Goal: Navigation & Orientation: Find specific page/section

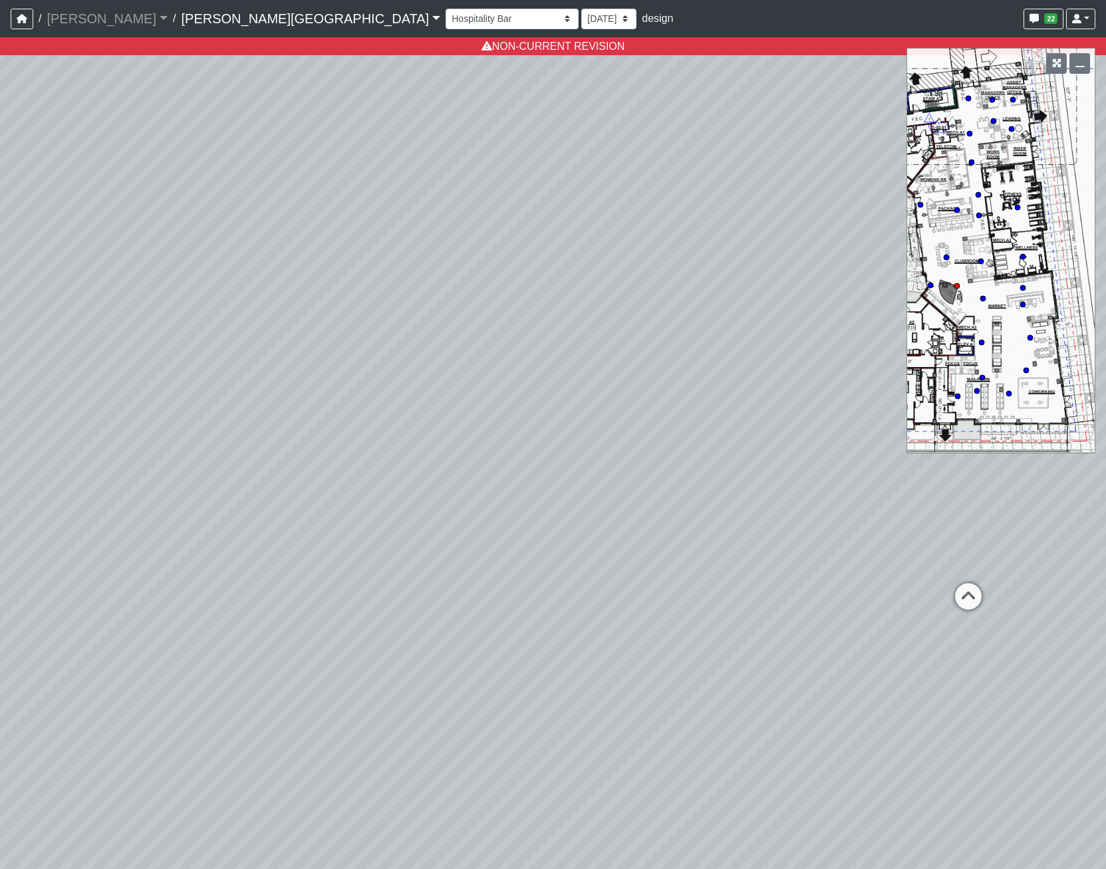
select select "opxjAeKrrqupTskj1neSeV"
select select "px87qjgjSF7sJw6R9oXeM6"
click at [247, 23] on link "Ellison Museum District" at bounding box center [310, 18] width 259 height 27
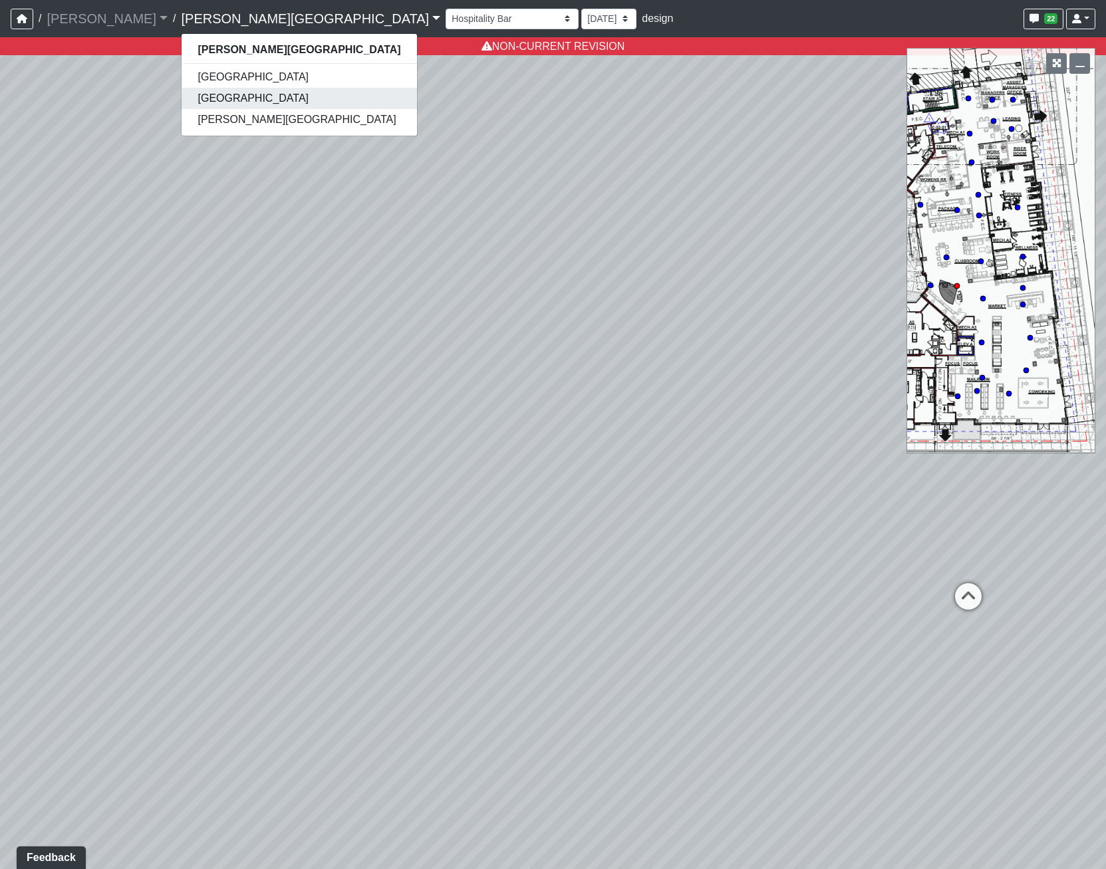
click at [203, 91] on link "[GEOGRAPHIC_DATA]" at bounding box center [299, 98] width 235 height 21
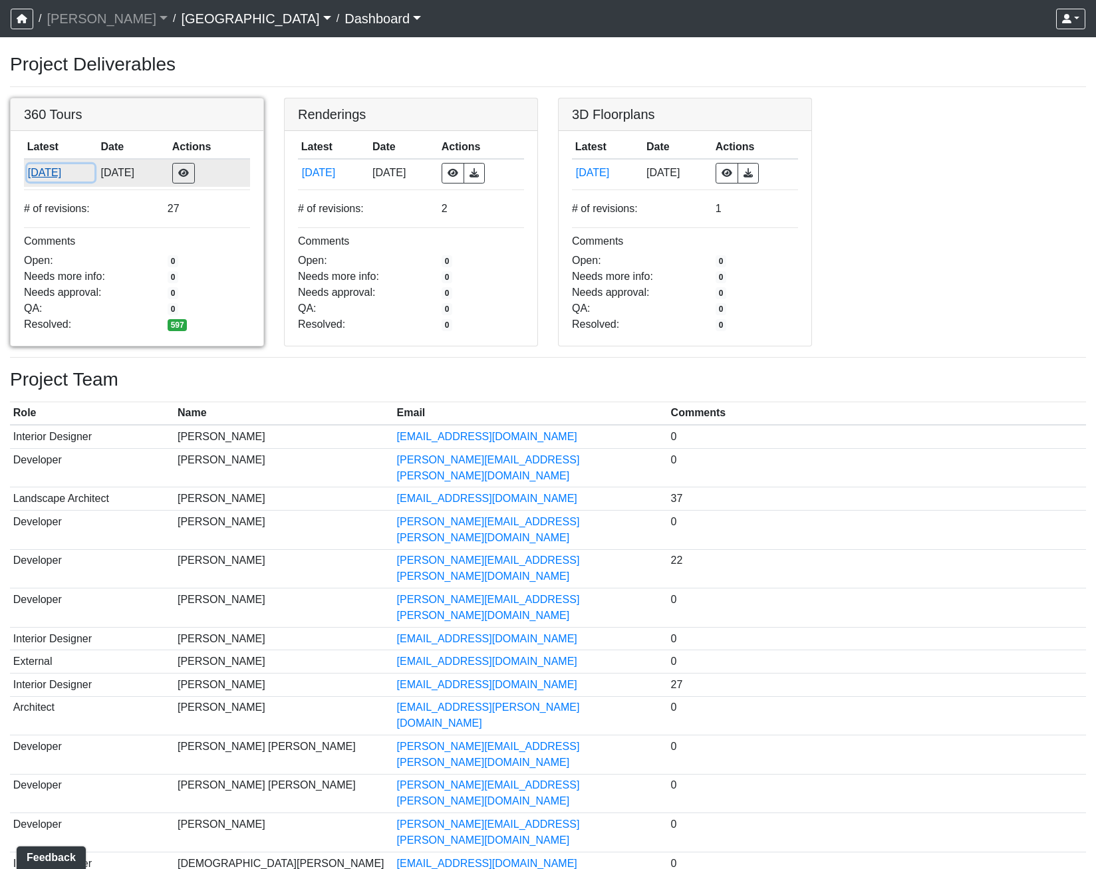
click at [69, 171] on button "[DATE]" at bounding box center [60, 172] width 67 height 17
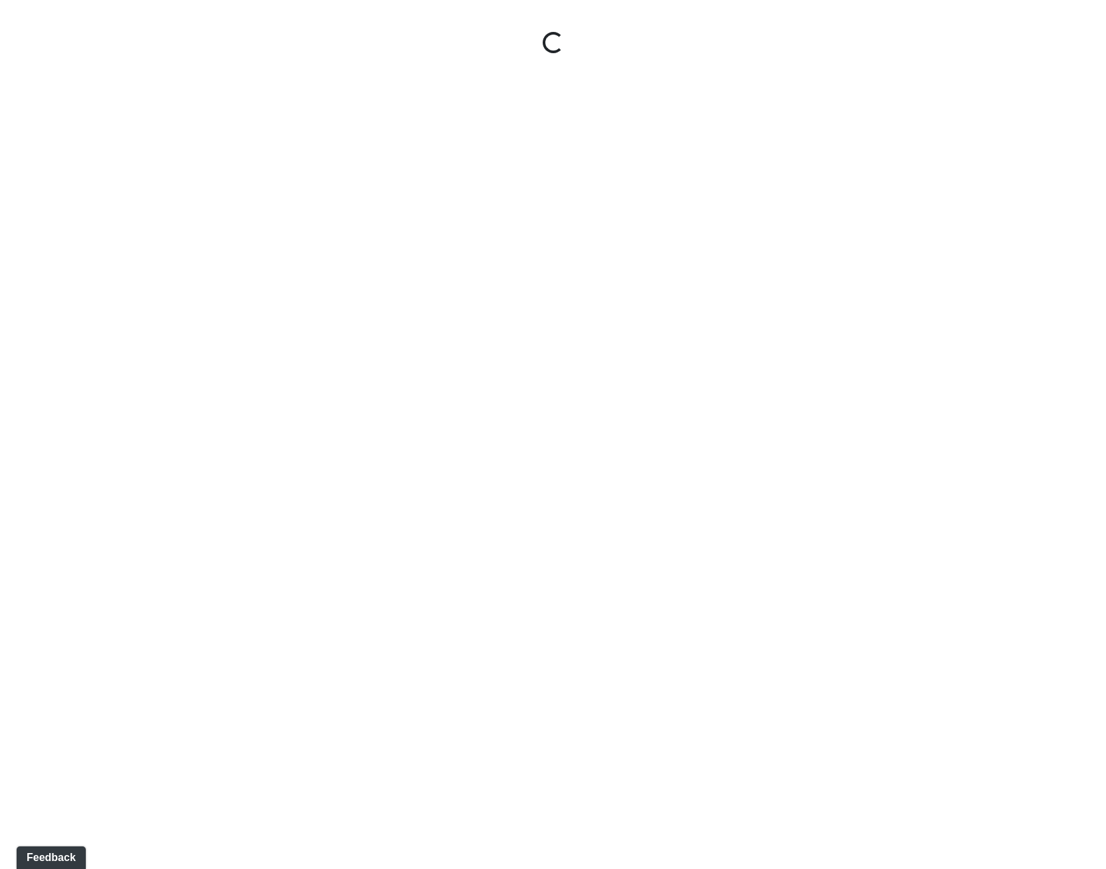
select select "gontoaMErPAtzSBVXh4ptW"
select select "h3ebyGk32eUmSzz99H473o"
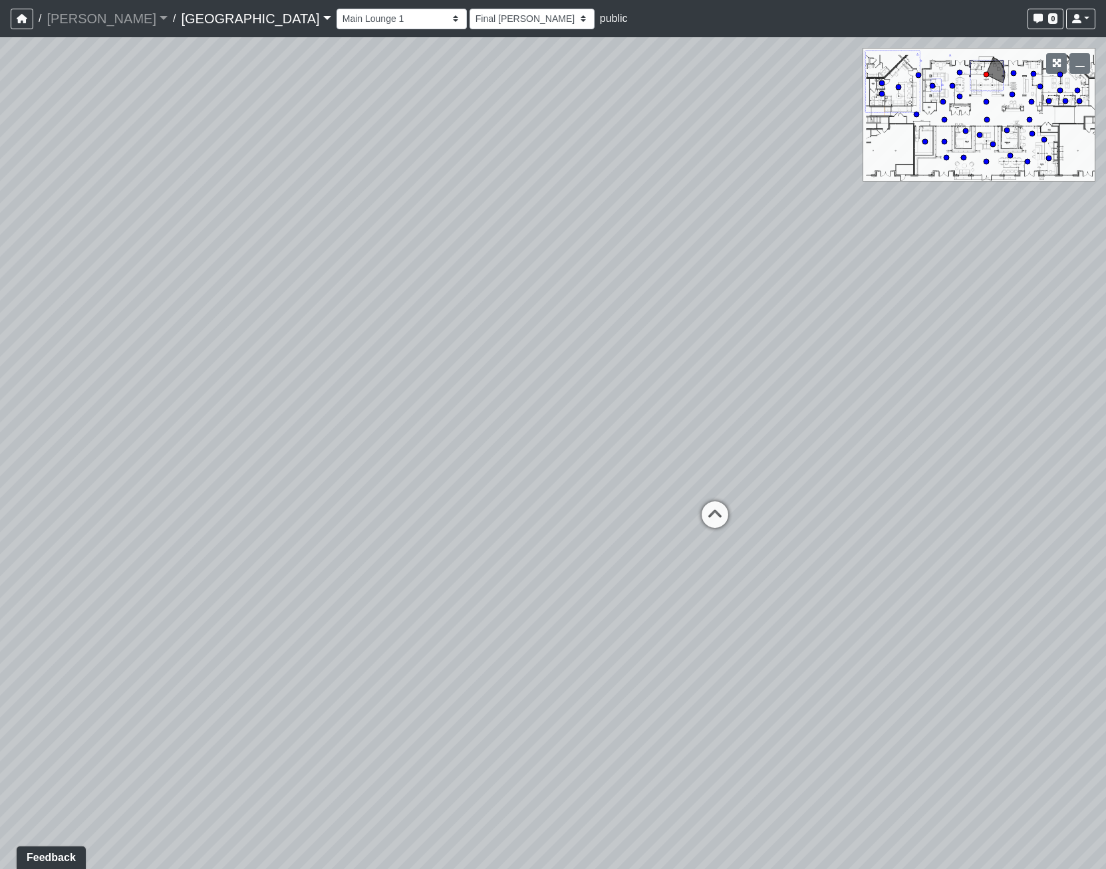
drag, startPoint x: 468, startPoint y: 241, endPoint x: -265, endPoint y: 167, distance: 737.3
click at [0, 167] on html "/ [PERSON_NAME] Loading... / [GEOGRAPHIC_DATA] [GEOGRAPHIC_DATA] Loading... [GE…" at bounding box center [553, 434] width 1106 height 869
drag, startPoint x: 420, startPoint y: 329, endPoint x: 547, endPoint y: 351, distance: 129.0
click at [547, 351] on div "Loading... Pool Courtyard Entry 1 Loading... Main Lounge 2 Loading... Pool Cour…" at bounding box center [553, 453] width 1106 height 832
drag, startPoint x: 547, startPoint y: 351, endPoint x: -532, endPoint y: 108, distance: 1105.9
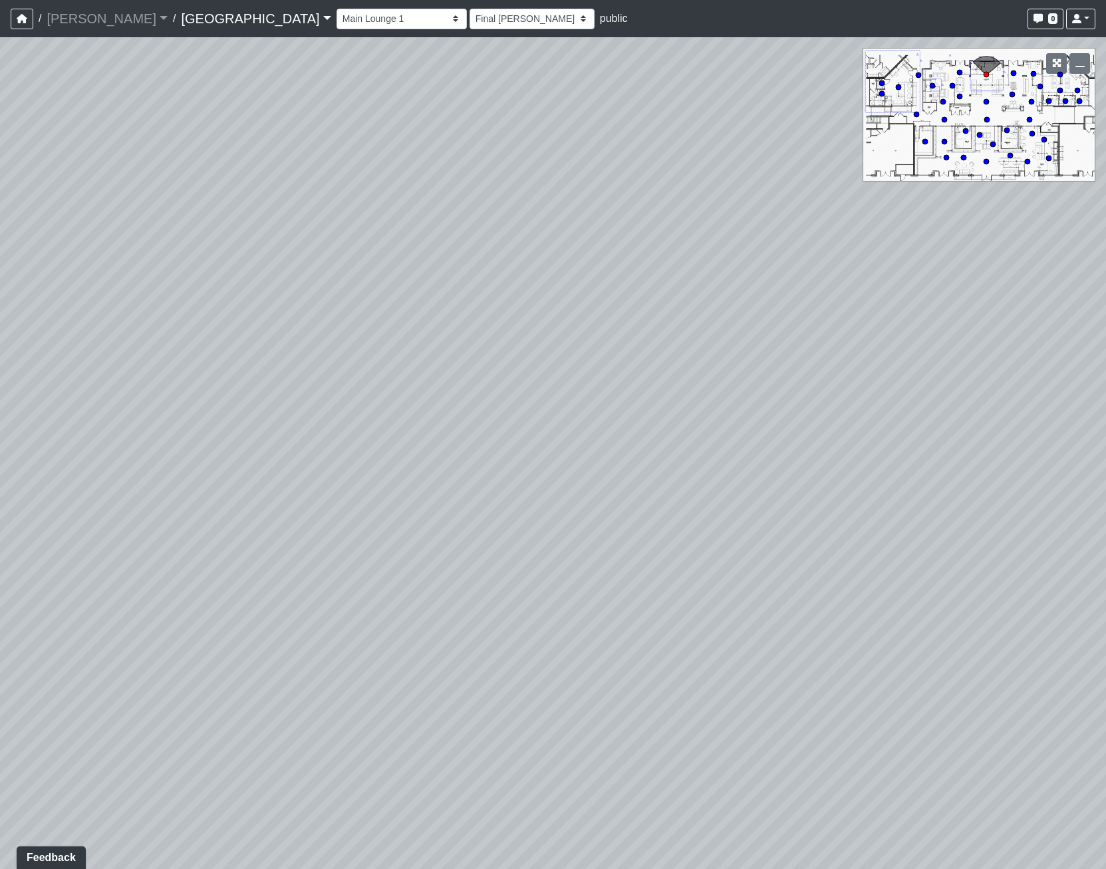
click at [0, 108] on html "/ [PERSON_NAME] Loading... / [GEOGRAPHIC_DATA] [GEOGRAPHIC_DATA] Loading... [GE…" at bounding box center [553, 434] width 1106 height 869
click at [987, 161] on circle at bounding box center [986, 161] width 5 height 5
select select "rippxyhkynD5Hm89PJ8RuH"
select select "h3ebyGk32eUmSzz99H473o"
drag, startPoint x: 610, startPoint y: 516, endPoint x: -299, endPoint y: 239, distance: 950.6
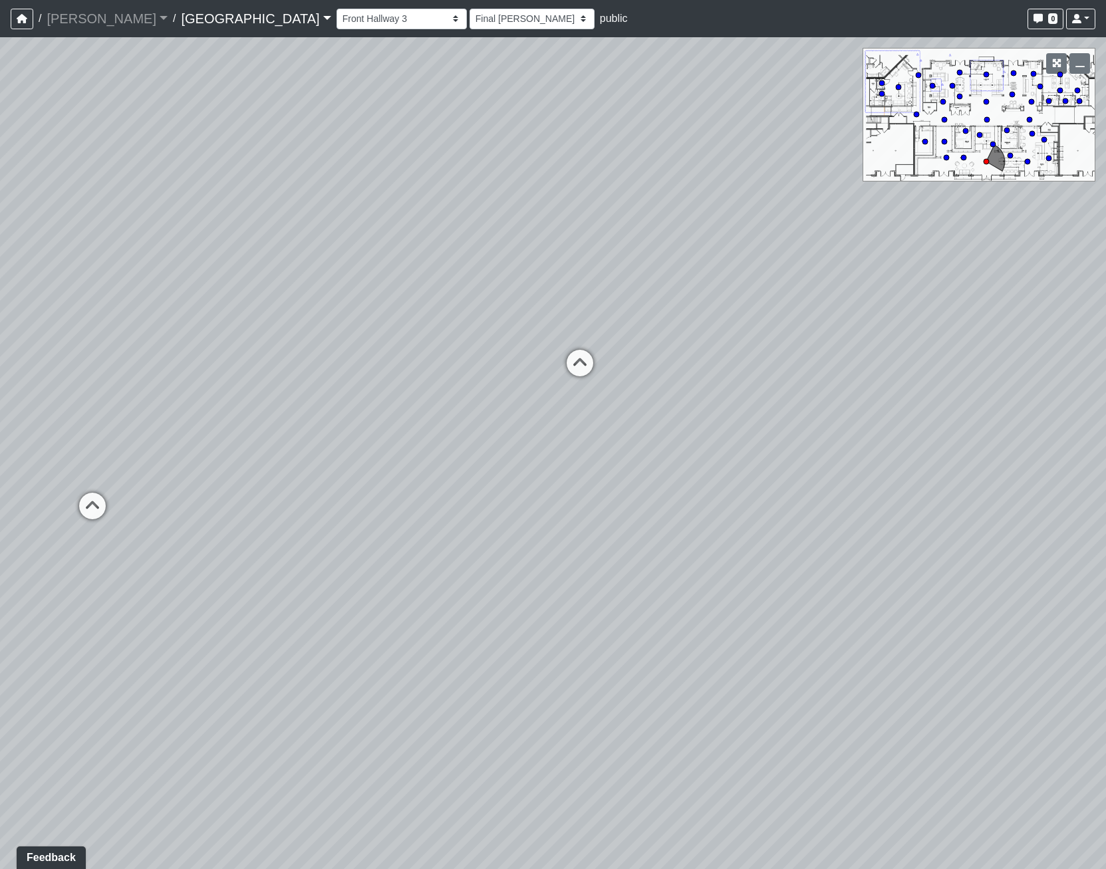
click at [0, 239] on html "/ [PERSON_NAME] Loading... / [GEOGRAPHIC_DATA] [GEOGRAPHIC_DATA] Loading... [GE…" at bounding box center [553, 434] width 1106 height 869
drag, startPoint x: 666, startPoint y: 490, endPoint x: 499, endPoint y: 805, distance: 356.7
click at [499, 805] on div "Loading... Pool Courtyard Entry 1 Loading... Main Lounge 2 Loading... Pool Cour…" at bounding box center [553, 453] width 1106 height 832
drag, startPoint x: 664, startPoint y: 471, endPoint x: -63, endPoint y: 615, distance: 741.8
click at [0, 615] on html "/ [PERSON_NAME] Loading... / [GEOGRAPHIC_DATA] [GEOGRAPHIC_DATA] Loading... [GE…" at bounding box center [553, 434] width 1106 height 869
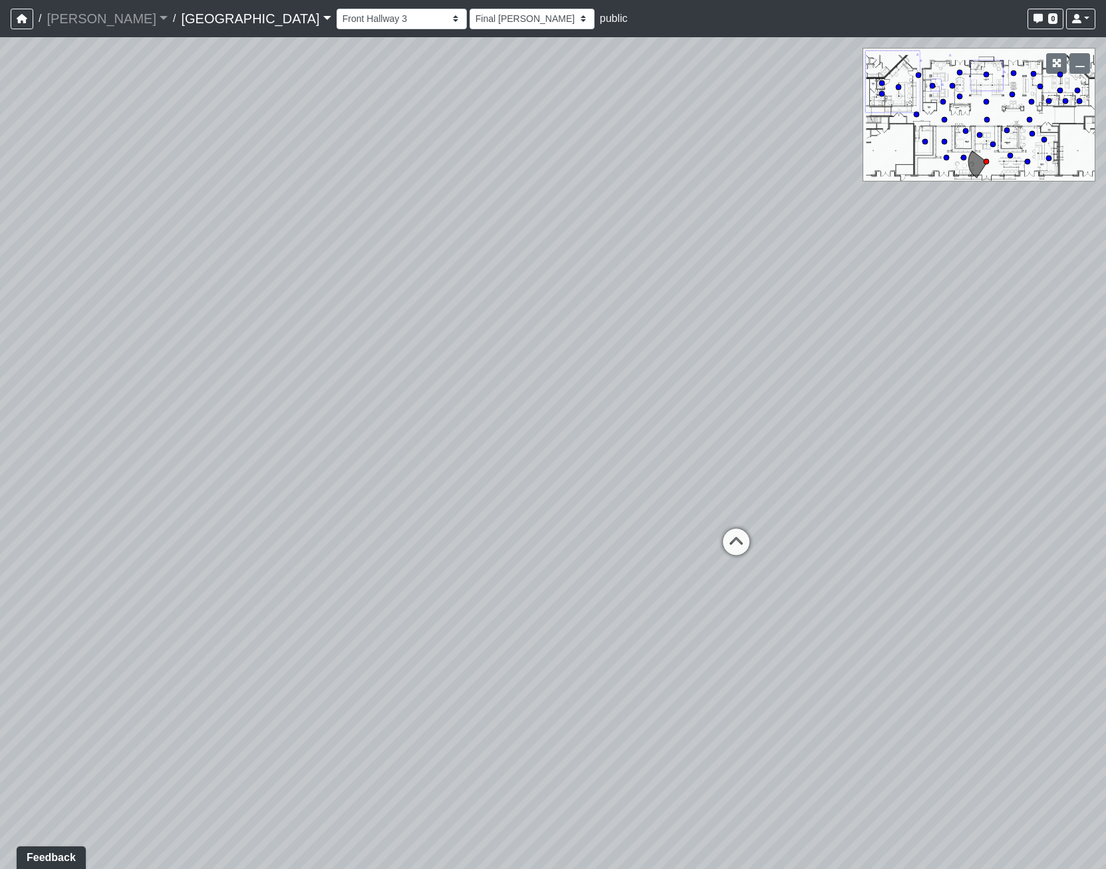
drag, startPoint x: 493, startPoint y: 571, endPoint x: 124, endPoint y: 553, distance: 368.9
click at [124, 553] on div "Loading... Pool Courtyard Entry 1 Loading... Main Lounge 2 Loading... Pool Cour…" at bounding box center [553, 453] width 1106 height 832
click at [663, 537] on icon at bounding box center [663, 532] width 40 height 40
select select "54X5wZMmpaj7btXKPiQRph"
select select "h3ebyGk32eUmSzz99H473o"
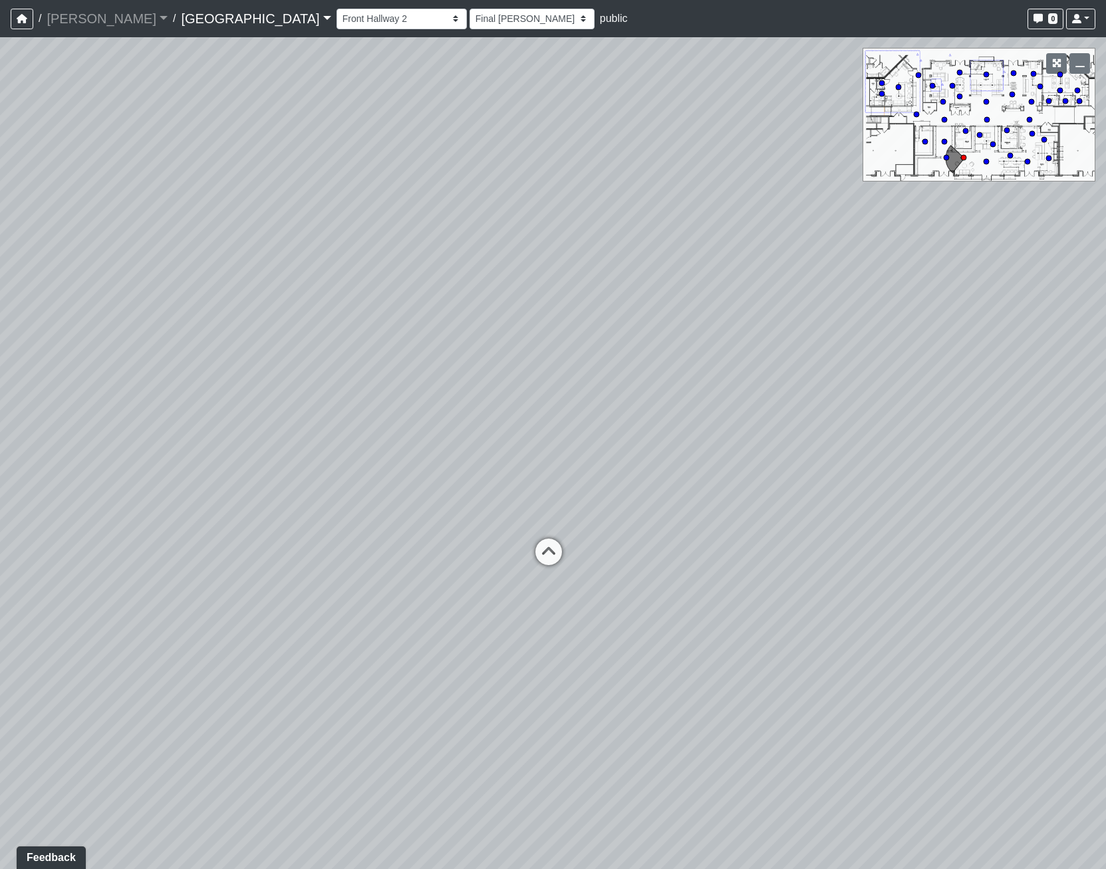
drag, startPoint x: 130, startPoint y: 348, endPoint x: 940, endPoint y: 345, distance: 810.1
click at [940, 345] on div "Loading... Pool Courtyard Entry 1 Loading... Main Lounge 2 Loading... Pool Cour…" at bounding box center [553, 453] width 1106 height 832
drag, startPoint x: 562, startPoint y: 351, endPoint x: 805, endPoint y: 423, distance: 253.8
click at [805, 423] on div "Loading... Pool Courtyard Entry 1 Loading... Main Lounge 2 Loading... Pool Cour…" at bounding box center [553, 453] width 1106 height 832
drag, startPoint x: 283, startPoint y: 511, endPoint x: 891, endPoint y: 458, distance: 609.5
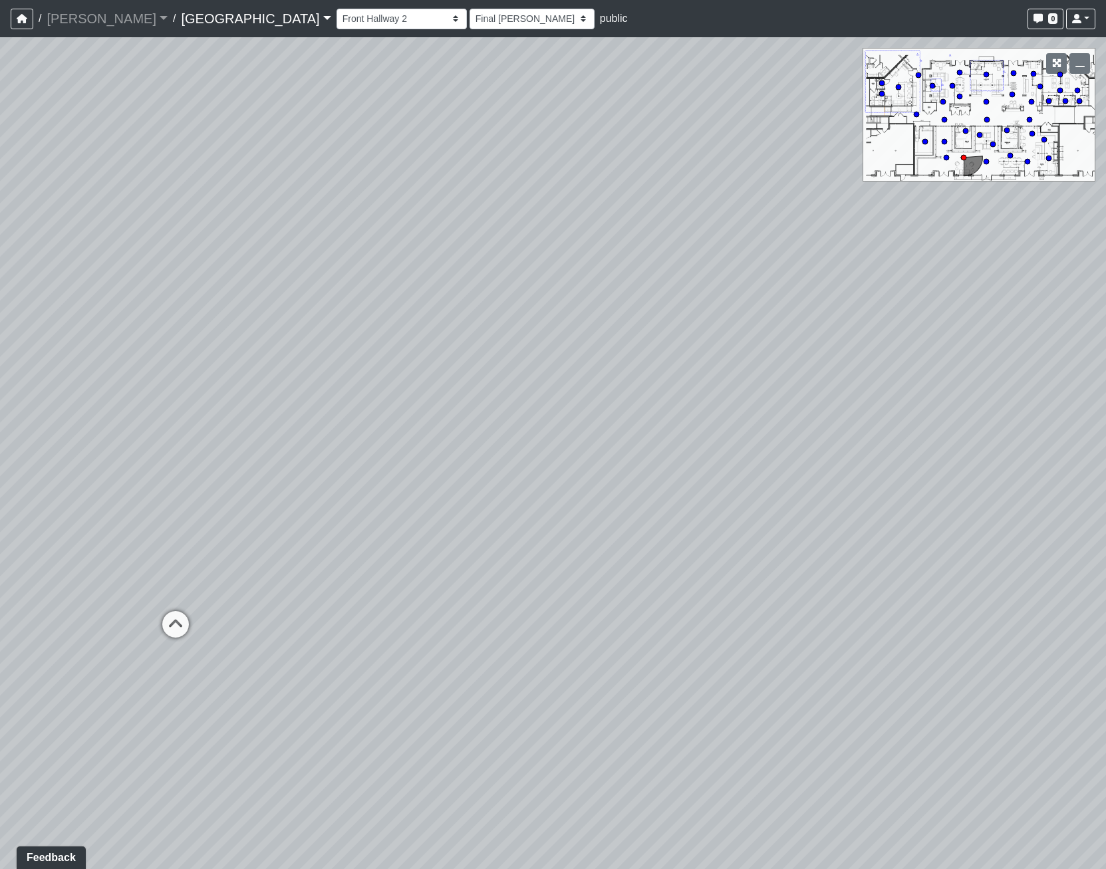
click at [955, 466] on div "Loading... Pool Courtyard Entry 1 Loading... Main Lounge 2 Loading... Pool Cour…" at bounding box center [553, 453] width 1106 height 832
click at [268, 576] on icon at bounding box center [270, 588] width 40 height 40
select select "rippxyhkynD5Hm89PJ8RuH"
select select "h3ebyGk32eUmSzz99H473o"
drag, startPoint x: 966, startPoint y: 446, endPoint x: -394, endPoint y: 259, distance: 1372.9
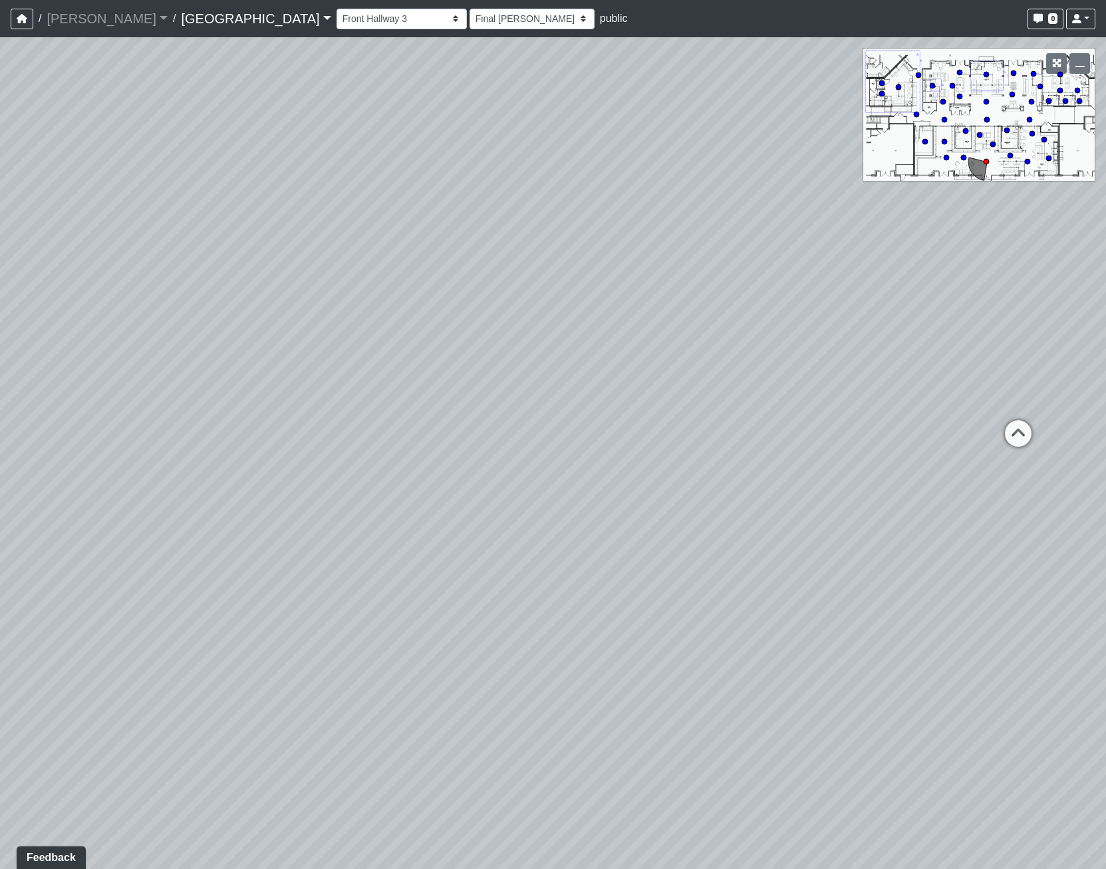
click at [0, 259] on html "/ [PERSON_NAME] Loading... / [GEOGRAPHIC_DATA] [GEOGRAPHIC_DATA] Loading... [GE…" at bounding box center [553, 434] width 1106 height 869
drag, startPoint x: 542, startPoint y: 573, endPoint x: 704, endPoint y: 688, distance: 198.0
click at [704, 688] on div "Loading... Pool Courtyard Entry 1 Loading... Main Lounge 2 Loading... Pool Cour…" at bounding box center [553, 453] width 1106 height 832
click at [893, 615] on icon at bounding box center [899, 633] width 40 height 40
select select "54X5wZMmpaj7btXKPiQRph"
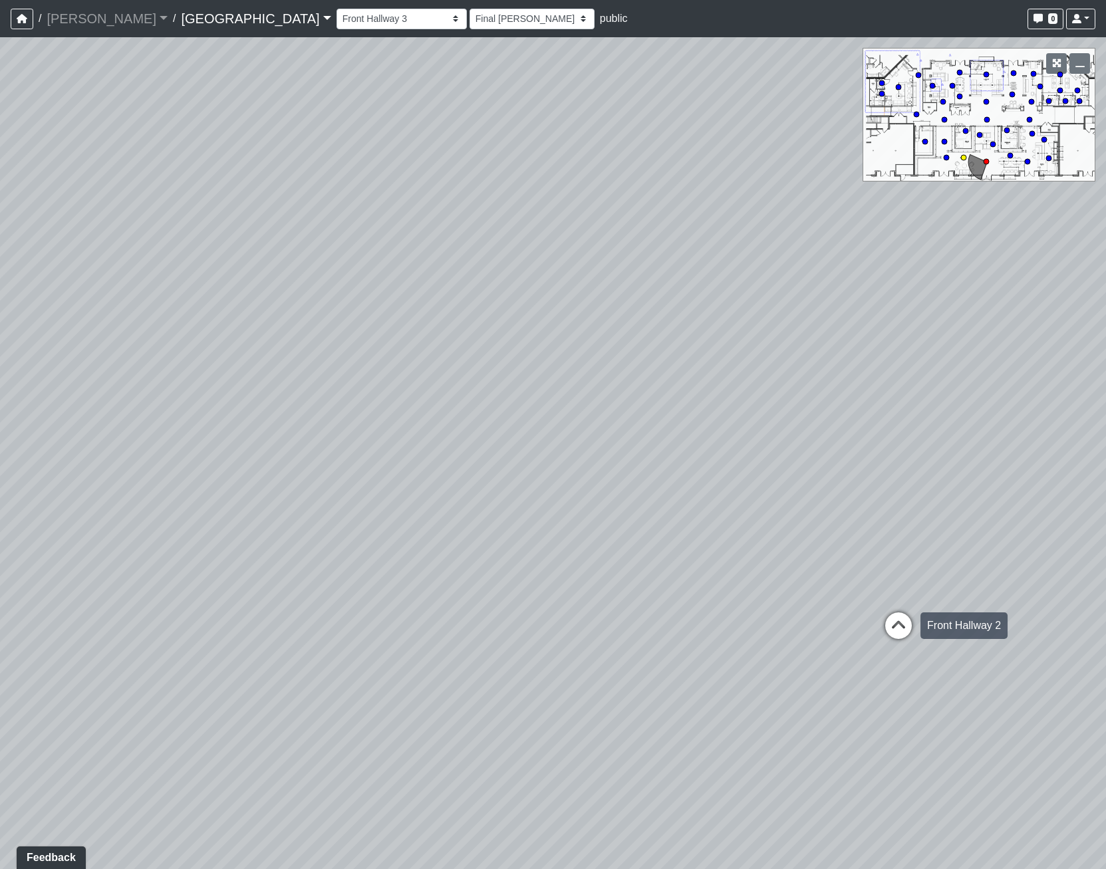
select select "h3ebyGk32eUmSzz99H473o"
click at [732, 637] on icon at bounding box center [735, 641] width 40 height 40
select select "b3Bs6Jz1acujNoJrA7tKcb"
select select "h3ebyGk32eUmSzz99H473o"
drag, startPoint x: 436, startPoint y: 555, endPoint x: 629, endPoint y: 541, distance: 194.1
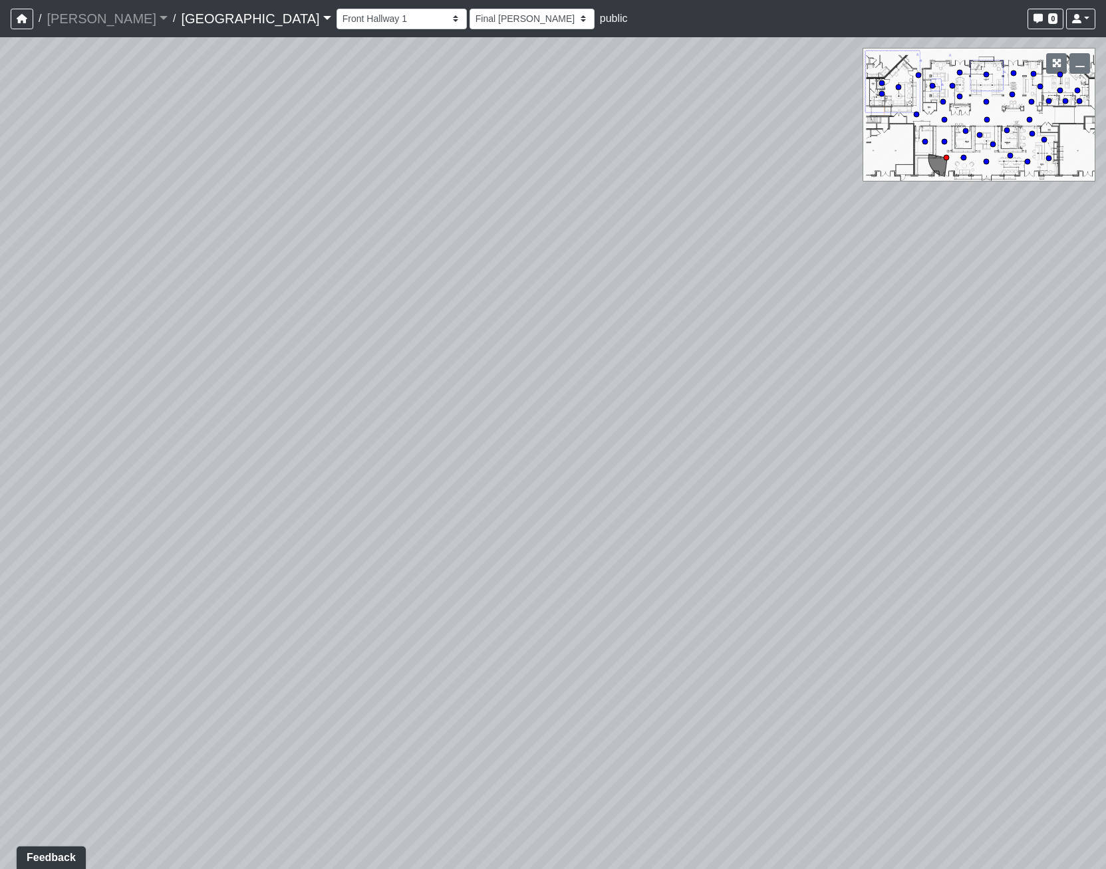
click at [629, 541] on div "Loading... Pool Courtyard Entry 1 Loading... Main Lounge 2 Loading... Pool Cour…" at bounding box center [553, 453] width 1106 height 832
click at [445, 641] on div "Loading... Pool Courtyard Entry 1 Loading... Main Lounge 2 Loading... Pool Cour…" at bounding box center [553, 453] width 1106 height 832
drag, startPoint x: 356, startPoint y: 664, endPoint x: 874, endPoint y: 637, distance: 518.8
click at [874, 637] on div "Loading... Pool Courtyard Entry 1 Loading... Main Lounge 2 Loading... Pool Cour…" at bounding box center [553, 453] width 1106 height 832
drag, startPoint x: 376, startPoint y: 611, endPoint x: 746, endPoint y: 609, distance: 369.8
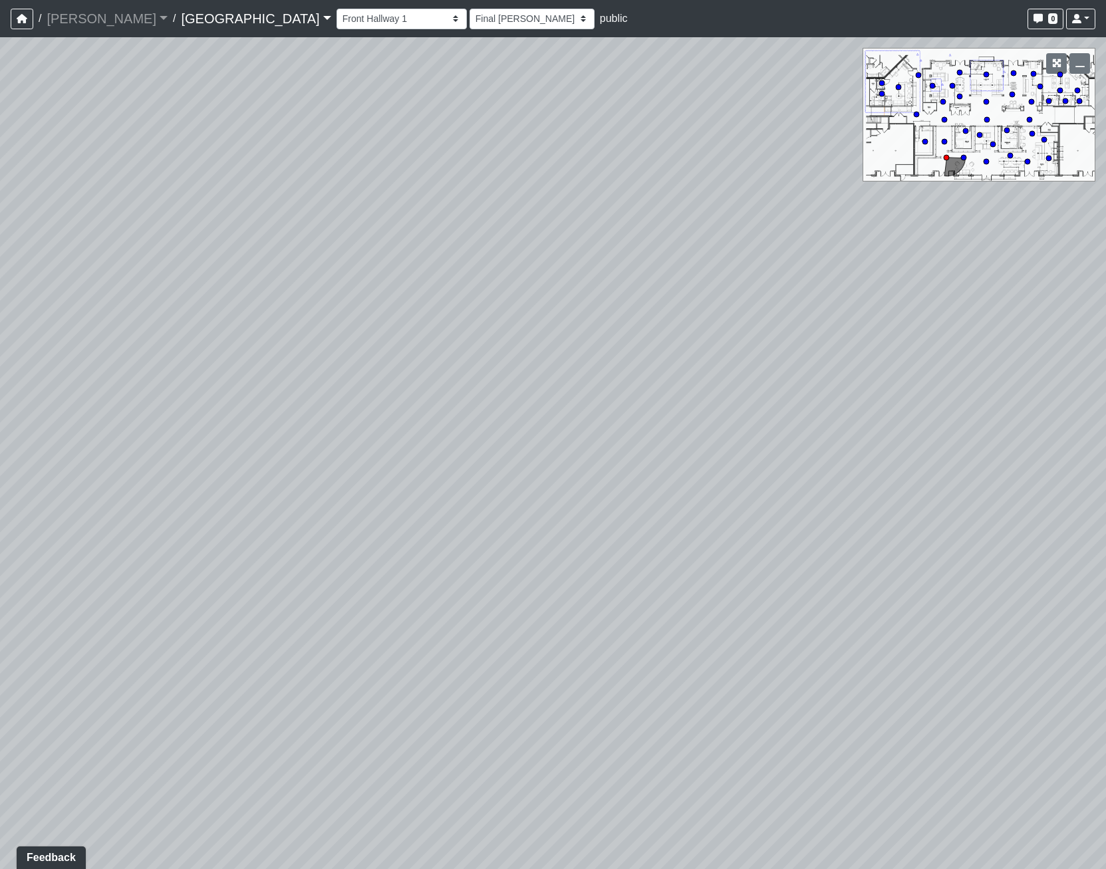
click at [746, 609] on div "Loading... Pool Courtyard Entry 1 Loading... Main Lounge 2 Loading... Pool Cour…" at bounding box center [553, 453] width 1106 height 832
drag, startPoint x: 125, startPoint y: 520, endPoint x: 312, endPoint y: 509, distance: 187.2
click at [312, 509] on div "Loading... Pool Courtyard Entry 1 Loading... Main Lounge 2 Loading... Pool Cour…" at bounding box center [553, 453] width 1106 height 832
click at [198, 643] on icon at bounding box center [200, 646] width 40 height 40
select select "54X5wZMmpaj7btXKPiQRph"
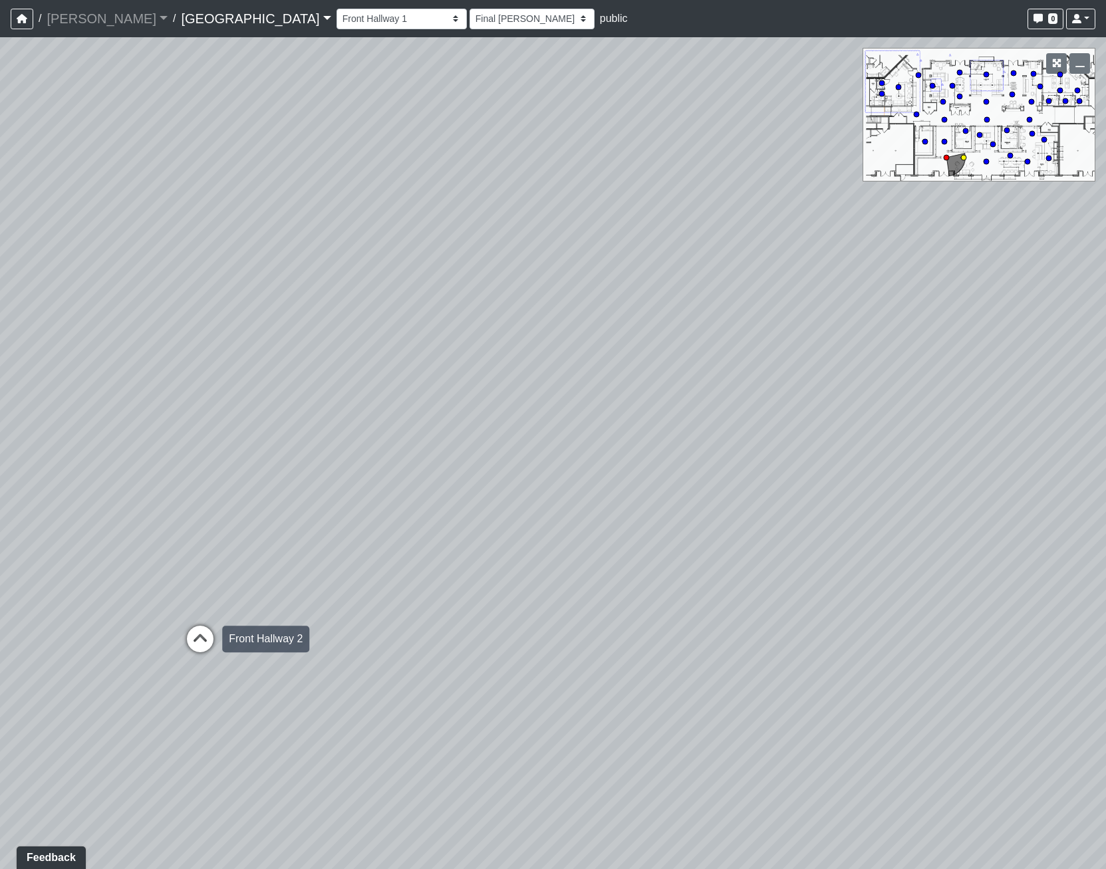
select select "h3ebyGk32eUmSzz99H473o"
click at [295, 573] on icon at bounding box center [289, 583] width 40 height 40
select select "rippxyhkynD5Hm89PJ8RuH"
select select "h3ebyGk32eUmSzz99H473o"
drag, startPoint x: 143, startPoint y: 480, endPoint x: 865, endPoint y: 491, distance: 721.7
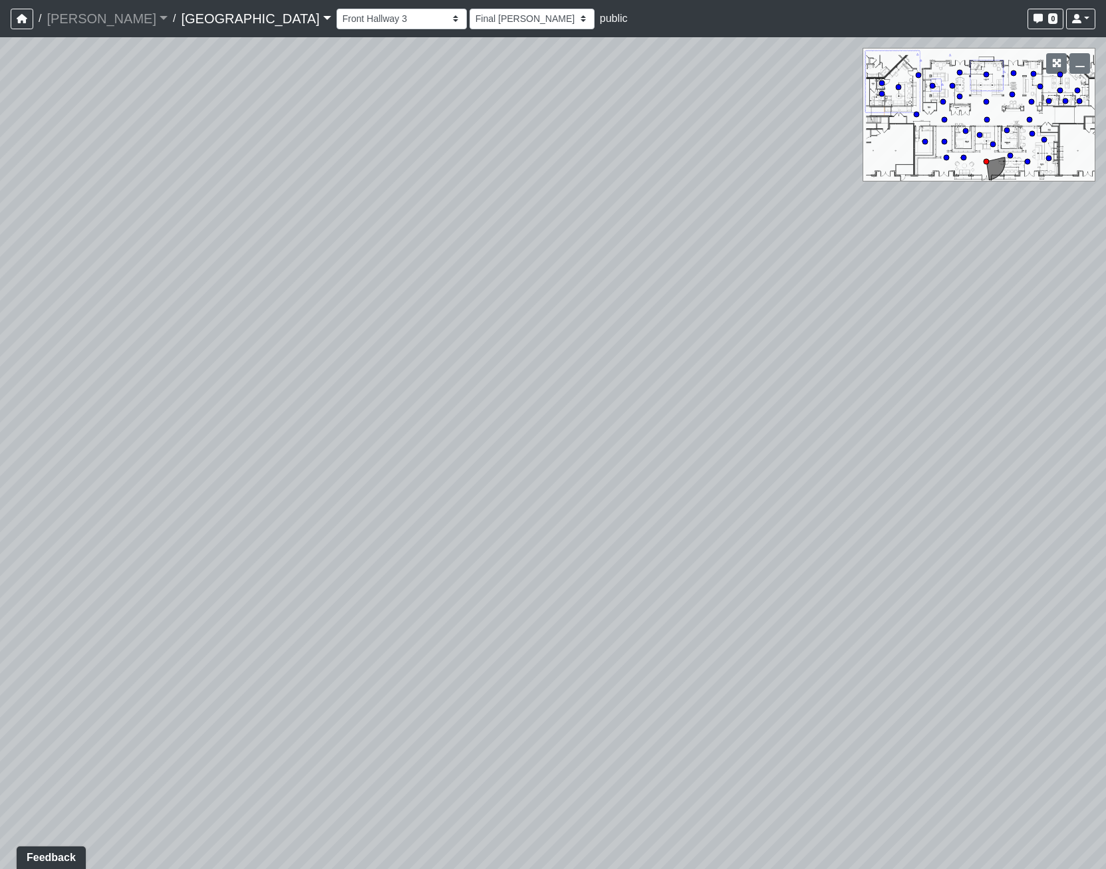
click at [851, 491] on div "Loading... Pool Courtyard Entry 1 Loading... Main Lounge 2 Loading... Pool Cour…" at bounding box center [553, 453] width 1106 height 832
drag, startPoint x: 424, startPoint y: 513, endPoint x: 676, endPoint y: 607, distance: 269.4
click at [664, 581] on div "Loading... Pool Courtyard Entry 1 Loading... Main Lounge 2 Loading... Pool Cour…" at bounding box center [553, 453] width 1106 height 832
click at [746, 692] on icon at bounding box center [761, 701] width 40 height 40
select select "pwytxSWgYHVvzQRFmDsR4a"
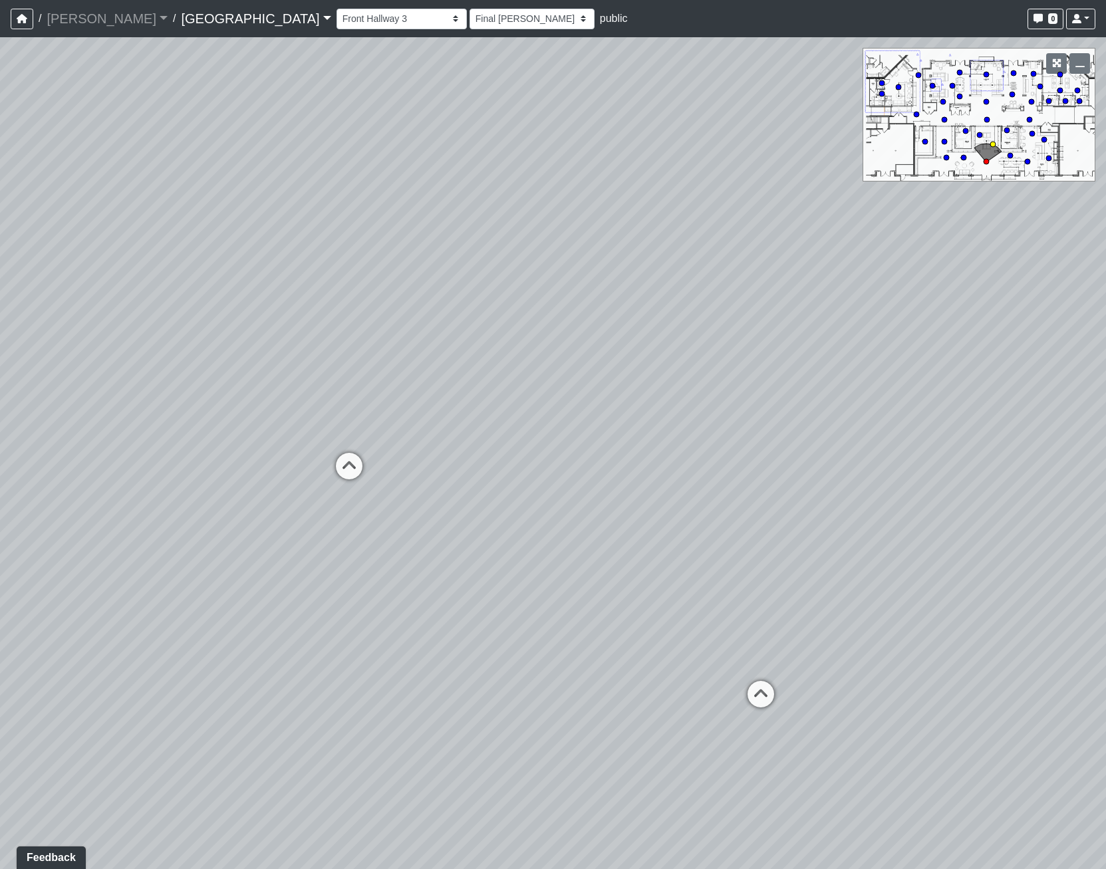
select select "h3ebyGk32eUmSzz99H473o"
drag, startPoint x: 372, startPoint y: 465, endPoint x: 627, endPoint y: 490, distance: 255.9
click at [627, 490] on div "Loading... Pool Courtyard Entry 1 Loading... Main Lounge 2 Loading... Pool Cour…" at bounding box center [553, 453] width 1106 height 832
click at [541, 624] on icon at bounding box center [548, 627] width 40 height 40
select select "bPB7wimamwCZGiPmsQdFAb"
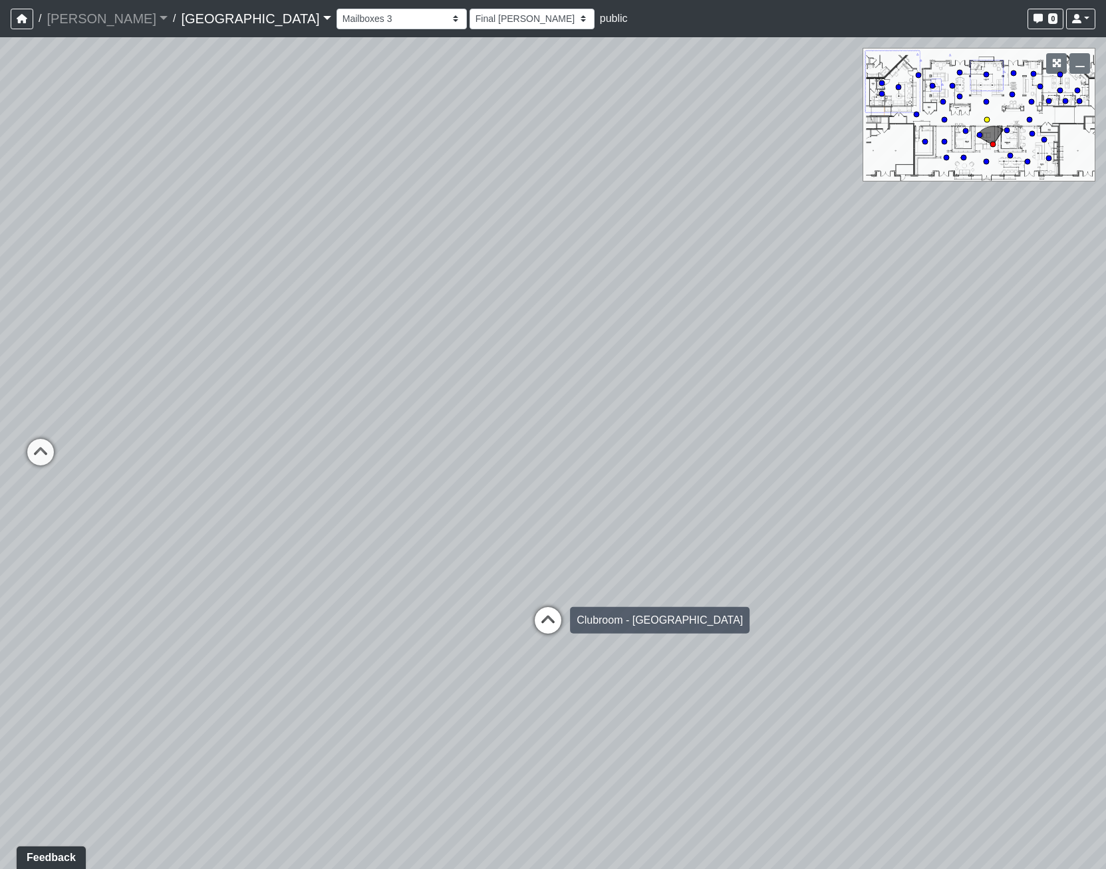
select select "h3ebyGk32eUmSzz99H473o"
click at [662, 721] on icon at bounding box center [668, 734] width 40 height 40
select select "8wm9MnJtpJPgxGZkoe9s2K"
select select "h3ebyGk32eUmSzz99H473o"
drag, startPoint x: 331, startPoint y: 513, endPoint x: 855, endPoint y: 496, distance: 525.1
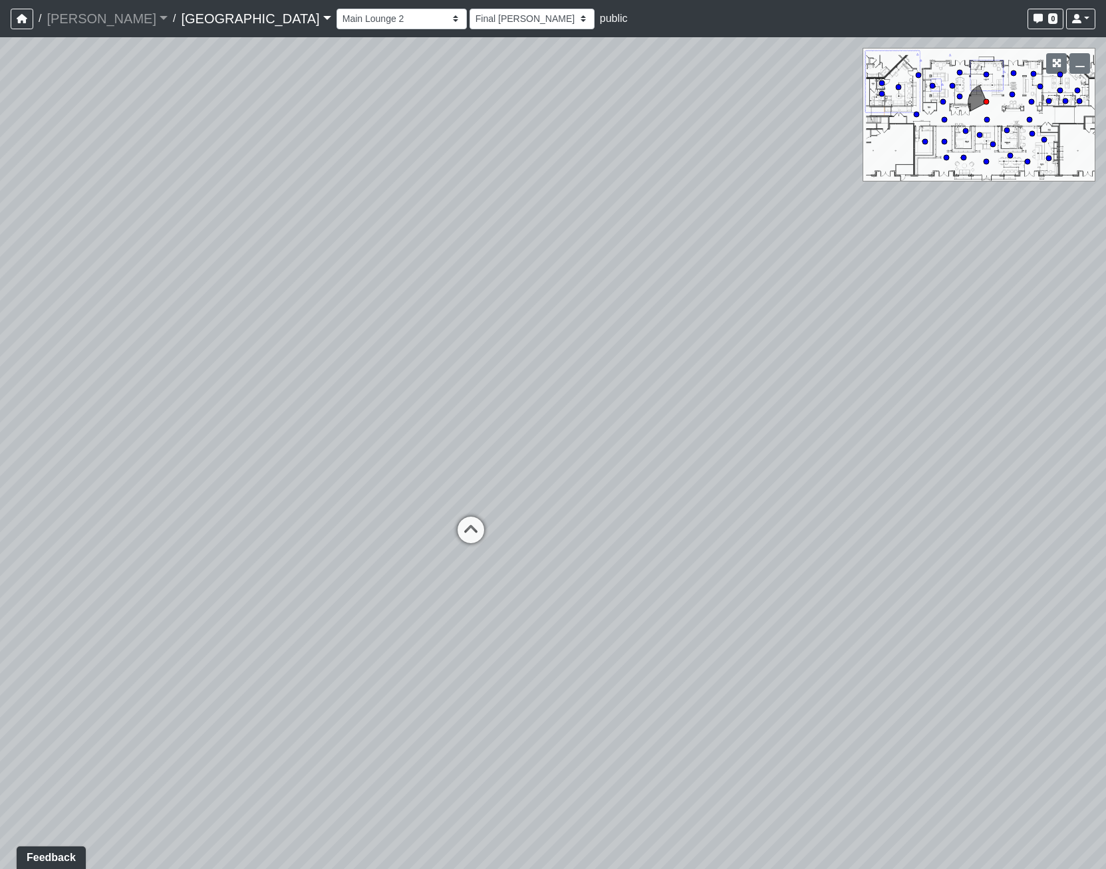
click at [1039, 426] on div "Loading... Pool Courtyard Entry 1 Loading... Main Lounge 2 Loading... Pool Cour…" at bounding box center [553, 453] width 1106 height 832
click at [445, 535] on div "Loading... Pool Courtyard Entry 1 Loading... Main Lounge 2 Loading... Pool Cour…" at bounding box center [553, 453] width 1106 height 832
click at [477, 537] on icon at bounding box center [472, 537] width 40 height 40
select select "nvS5Qoo4jEJcuhprzpoMAu"
select select "h3ebyGk32eUmSzz99H473o"
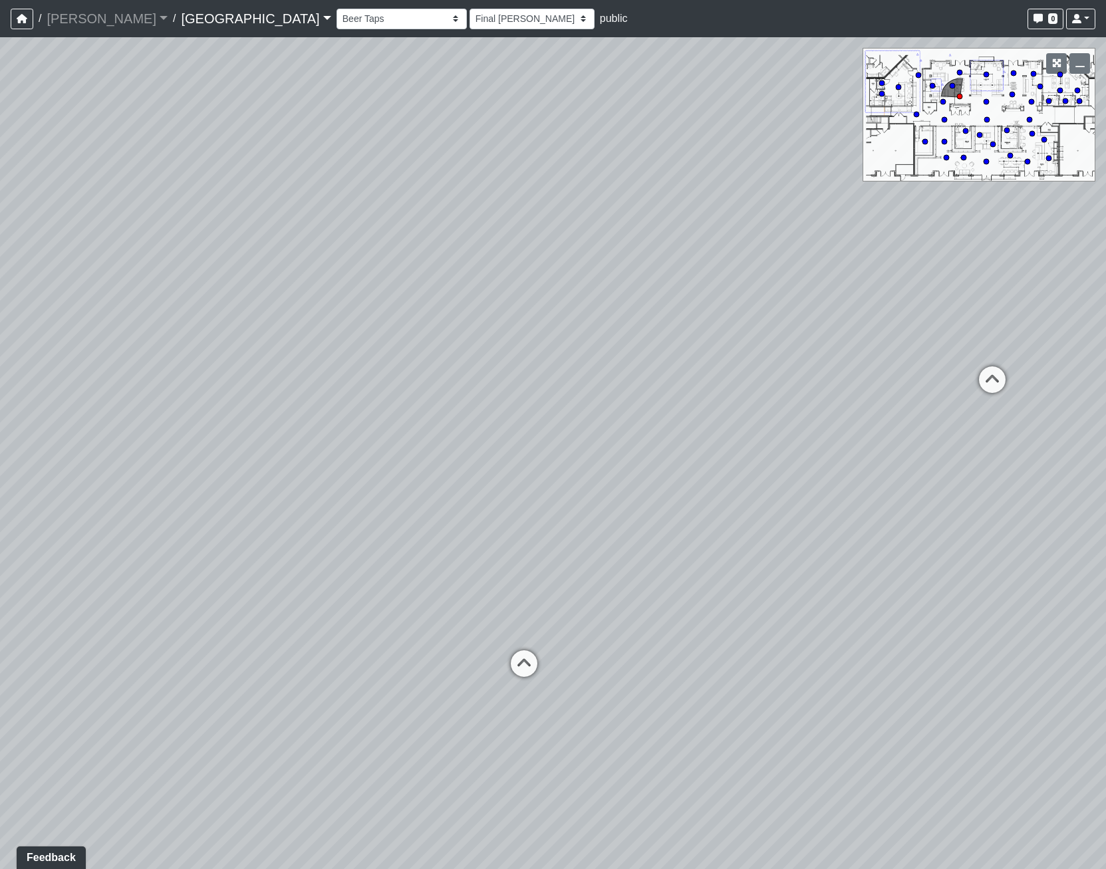
drag, startPoint x: 923, startPoint y: 410, endPoint x: 456, endPoint y: 391, distance: 467.3
click at [456, 391] on div "Loading... Pool Courtyard Entry 1 Loading... Main Lounge 2 Loading... Pool Cour…" at bounding box center [553, 453] width 1106 height 832
click at [483, 649] on div "Side Lounge 2" at bounding box center [524, 657] width 82 height 27
select select "mPEpUhy7E6ba1neX2u6W6R"
select select "h3ebyGk32eUmSzz99H473o"
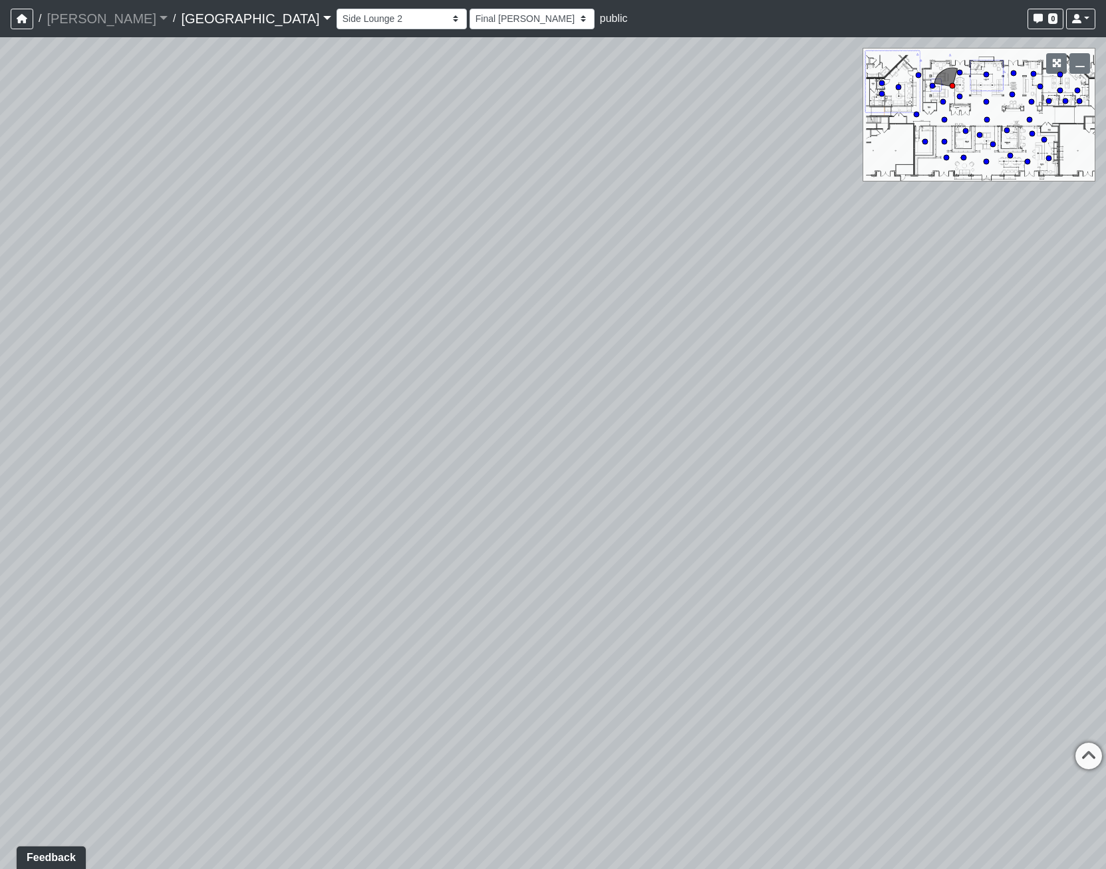
click at [886, 410] on div "Loading... Pool Courtyard Entry 1 Loading... Main Lounge 2 Loading... Pool Cour…" at bounding box center [553, 453] width 1106 height 832
drag, startPoint x: 905, startPoint y: 385, endPoint x: -136, endPoint y: 249, distance: 1049.8
click at [0, 249] on html "/ [PERSON_NAME] Loading... / [GEOGRAPHIC_DATA] [GEOGRAPHIC_DATA] Loading... [GE…" at bounding box center [553, 434] width 1106 height 869
drag, startPoint x: 448, startPoint y: 399, endPoint x: 157, endPoint y: 420, distance: 292.0
click at [157, 420] on div "Loading... Pool Courtyard Entry 1 Loading... Main Lounge 2 Loading... Pool Cour…" at bounding box center [553, 453] width 1106 height 832
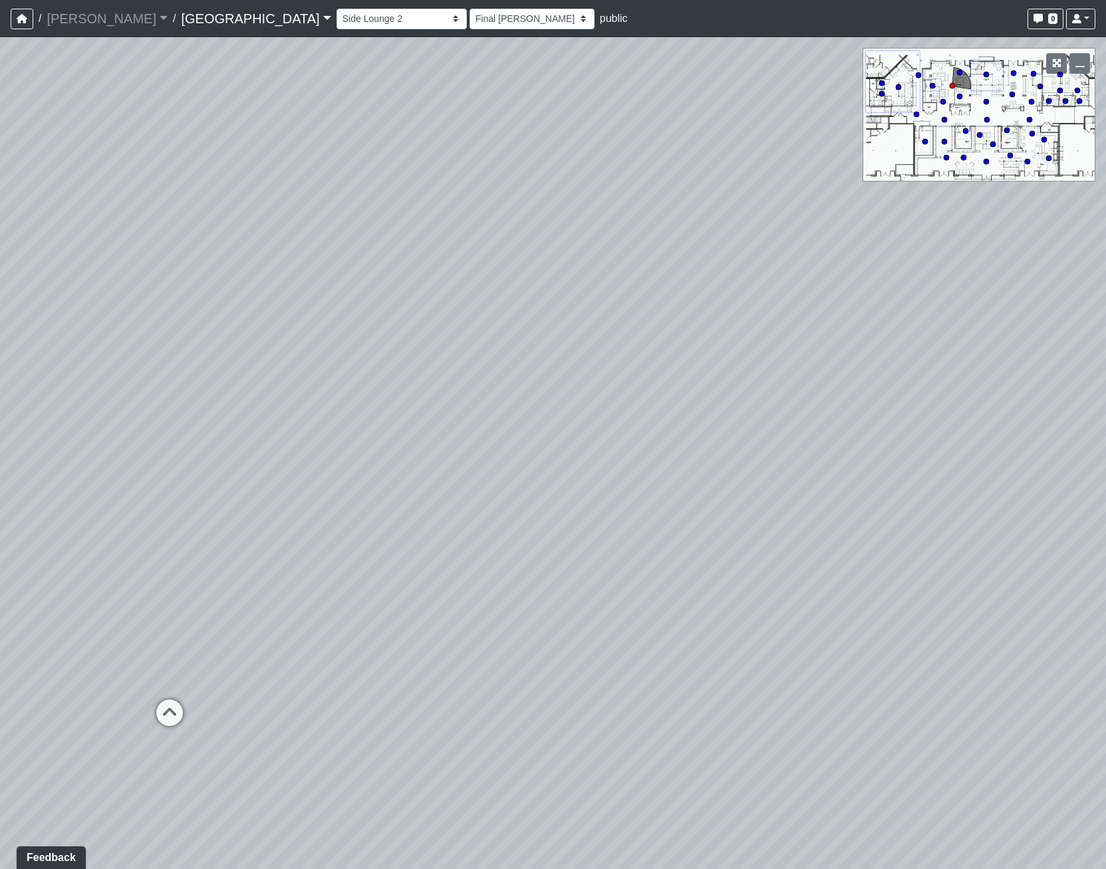
drag, startPoint x: 639, startPoint y: 658, endPoint x: 827, endPoint y: 588, distance: 200.8
click at [829, 609] on div "Loading... Pool Courtyard Entry 1 Loading... Main Lounge 2 Loading... Pool Cour…" at bounding box center [553, 453] width 1106 height 832
drag, startPoint x: 156, startPoint y: 683, endPoint x: 166, endPoint y: 678, distance: 10.4
click at [159, 682] on div "Loading... Pool Courtyard Entry 1 Loading... Main Lounge 2 Loading... Pool Cour…" at bounding box center [553, 453] width 1106 height 832
click at [181, 676] on icon at bounding box center [178, 682] width 40 height 40
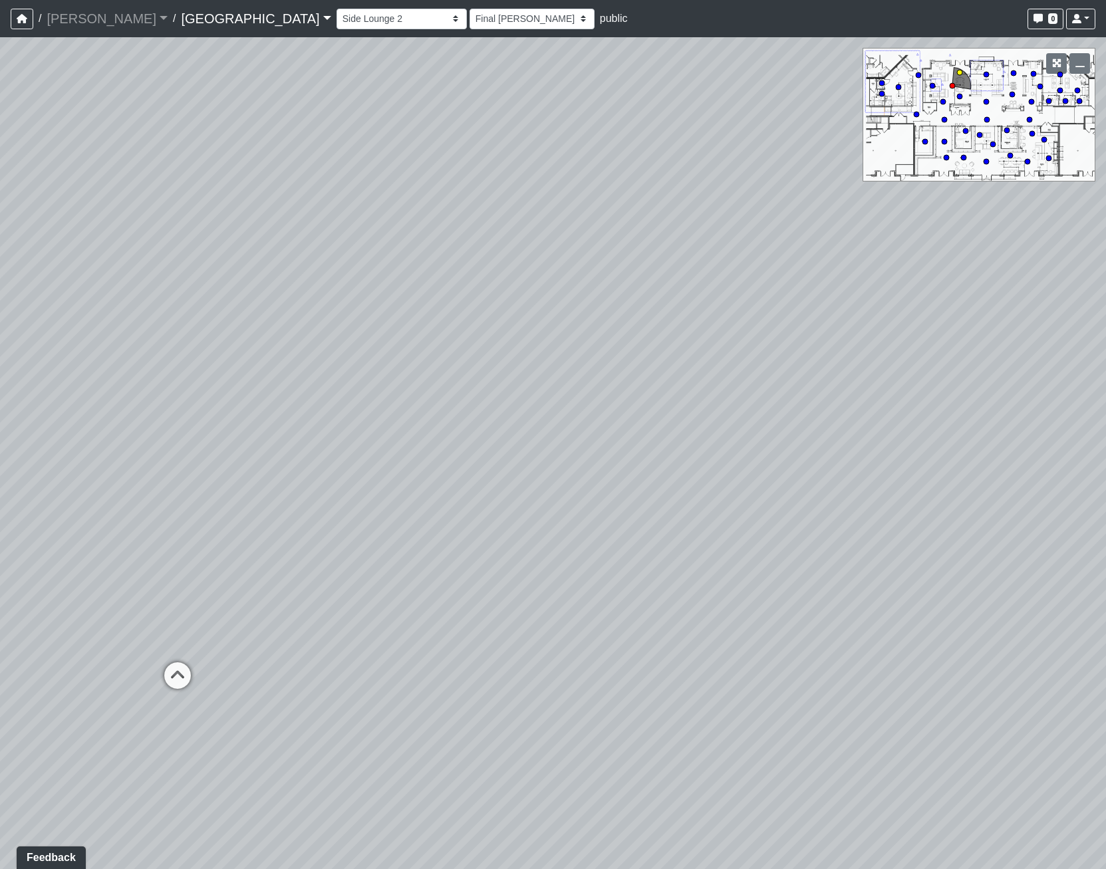
select select "udEX2YWNPeTD5resjGsNFx"
select select "h3ebyGk32eUmSzz99H473o"
drag, startPoint x: 718, startPoint y: 561, endPoint x: 227, endPoint y: 560, distance: 490.2
click at [215, 570] on div "Loading... Pool Courtyard Entry 1 Loading... Main Lounge 2 Loading... Pool Cour…" at bounding box center [553, 453] width 1106 height 832
click at [521, 516] on icon at bounding box center [521, 528] width 40 height 40
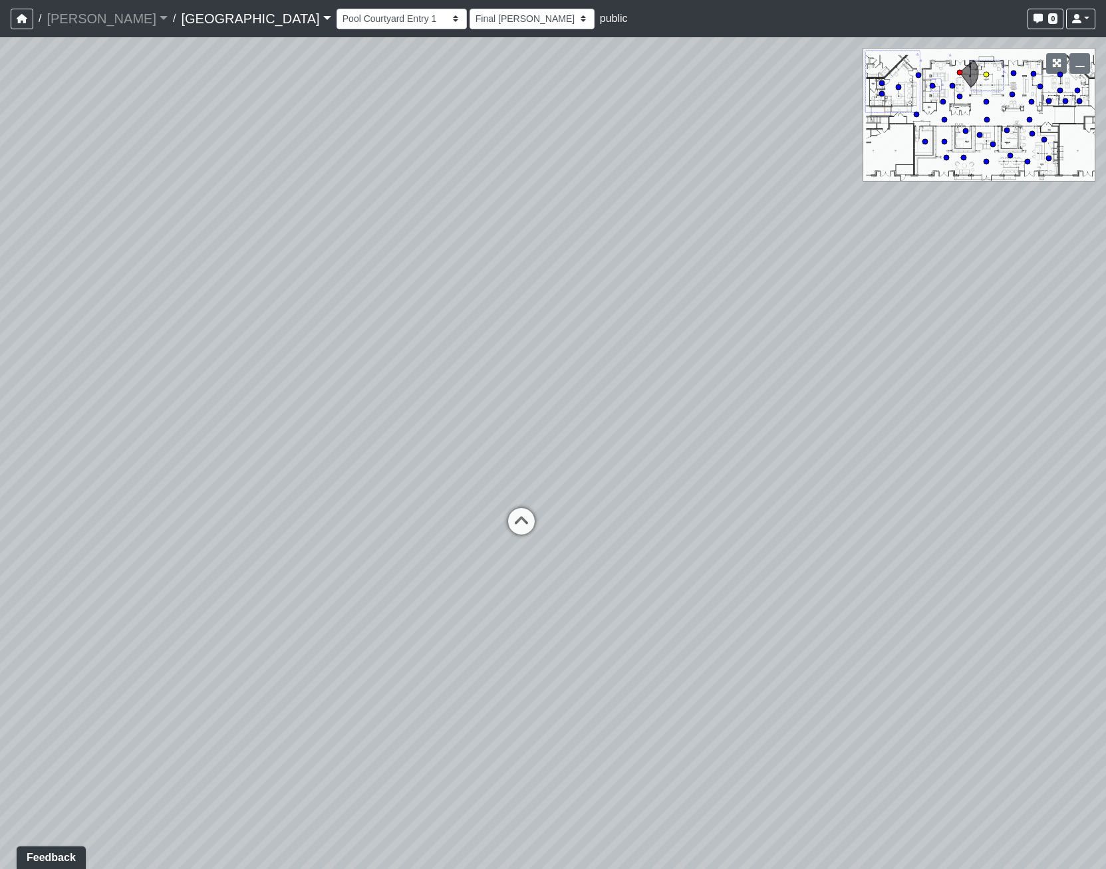
select select "gontoaMErPAtzSBVXh4ptW"
select select "h3ebyGk32eUmSzz99H473o"
drag, startPoint x: 391, startPoint y: 529, endPoint x: 1109, endPoint y: 544, distance: 717.8
click at [1105, 544] on html "/ [PERSON_NAME] Loading... / [GEOGRAPHIC_DATA] [GEOGRAPHIC_DATA] Loading... [GE…" at bounding box center [553, 434] width 1106 height 869
drag, startPoint x: 295, startPoint y: 370, endPoint x: 807, endPoint y: 495, distance: 526.4
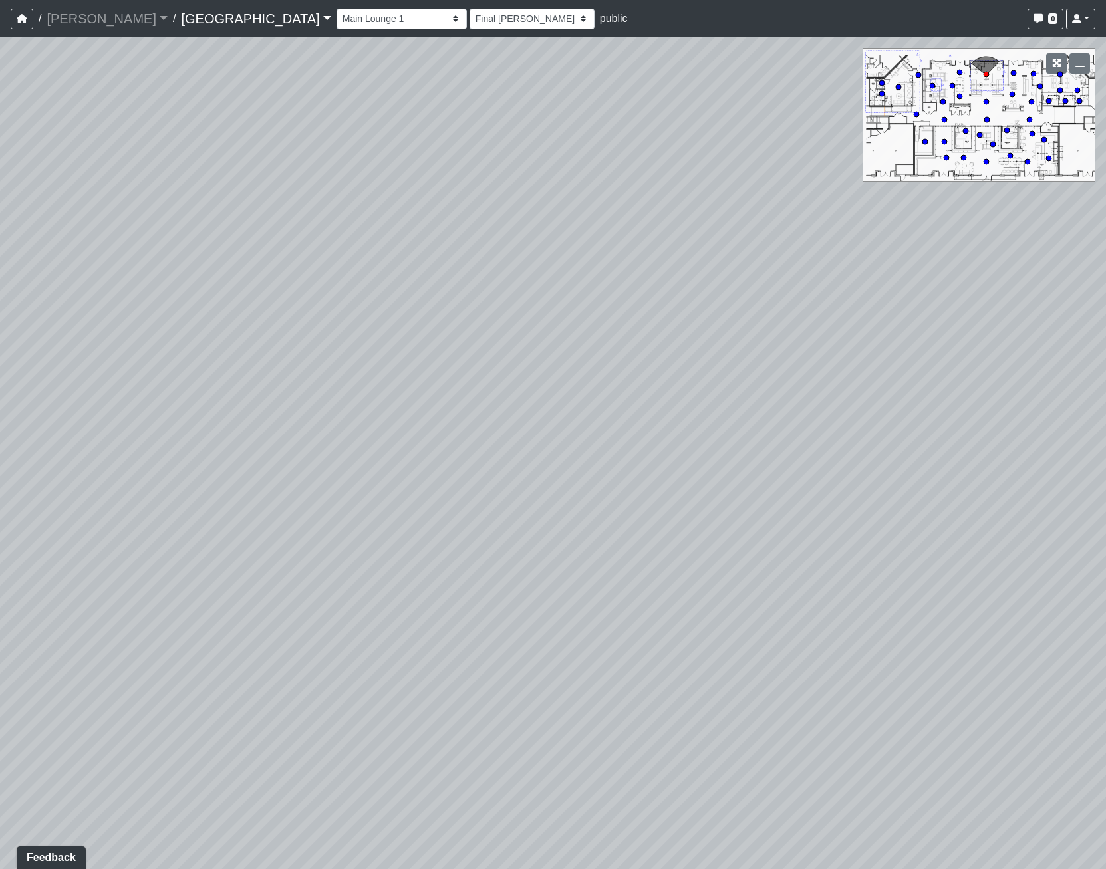
click at [807, 495] on div "Loading... Pool Courtyard Entry 1 Loading... Main Lounge 2 Loading... Pool Cour…" at bounding box center [553, 453] width 1106 height 832
drag, startPoint x: 776, startPoint y: 551, endPoint x: 767, endPoint y: 513, distance: 39.5
click at [767, 513] on div "Loading... Pool Courtyard Entry 1 Loading... Main Lounge 2 Loading... Pool Cour…" at bounding box center [553, 453] width 1106 height 832
click at [603, 631] on div "Loading... Pool Courtyard Entry 1 Loading... Main Lounge 2 Loading... Pool Cour…" at bounding box center [553, 453] width 1106 height 832
drag, startPoint x: 598, startPoint y: 525, endPoint x: 875, endPoint y: 515, distance: 276.9
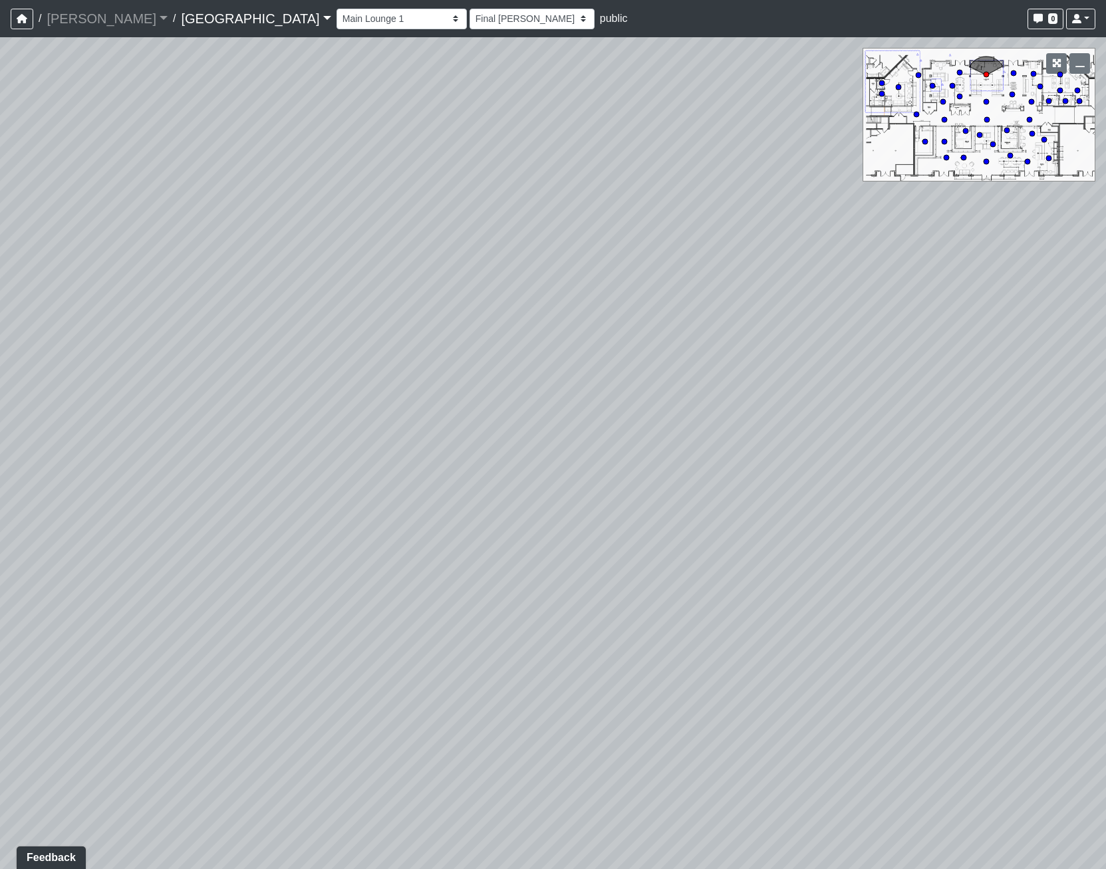
click at [885, 501] on div "Loading... Pool Courtyard Entry 1 Loading... Main Lounge 2 Loading... Pool Cour…" at bounding box center [553, 453] width 1106 height 832
drag, startPoint x: 658, startPoint y: 511, endPoint x: 548, endPoint y: 482, distance: 113.8
click at [656, 511] on icon at bounding box center [664, 514] width 40 height 40
select select "udEX2YWNPeTD5resjGsNFx"
select select "h3ebyGk32eUmSzz99H473o"
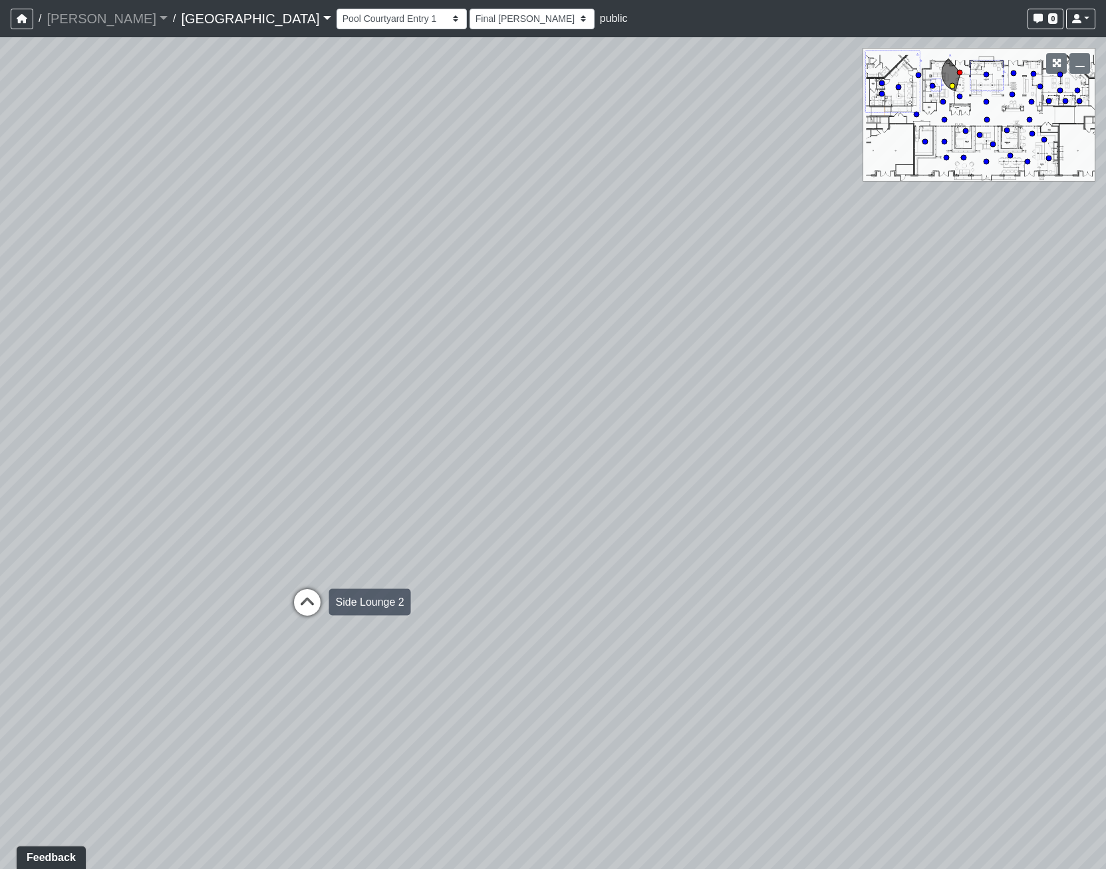
click at [308, 599] on icon at bounding box center [307, 609] width 40 height 40
select select "mPEpUhy7E6ba1neX2u6W6R"
select select "h3ebyGk32eUmSzz99H473o"
drag, startPoint x: 743, startPoint y: 511, endPoint x: 113, endPoint y: 454, distance: 632.5
click at [113, 454] on div "Loading... Pool Courtyard Entry 1 Loading... Main Lounge 2 Loading... Pool Cour…" at bounding box center [553, 453] width 1106 height 832
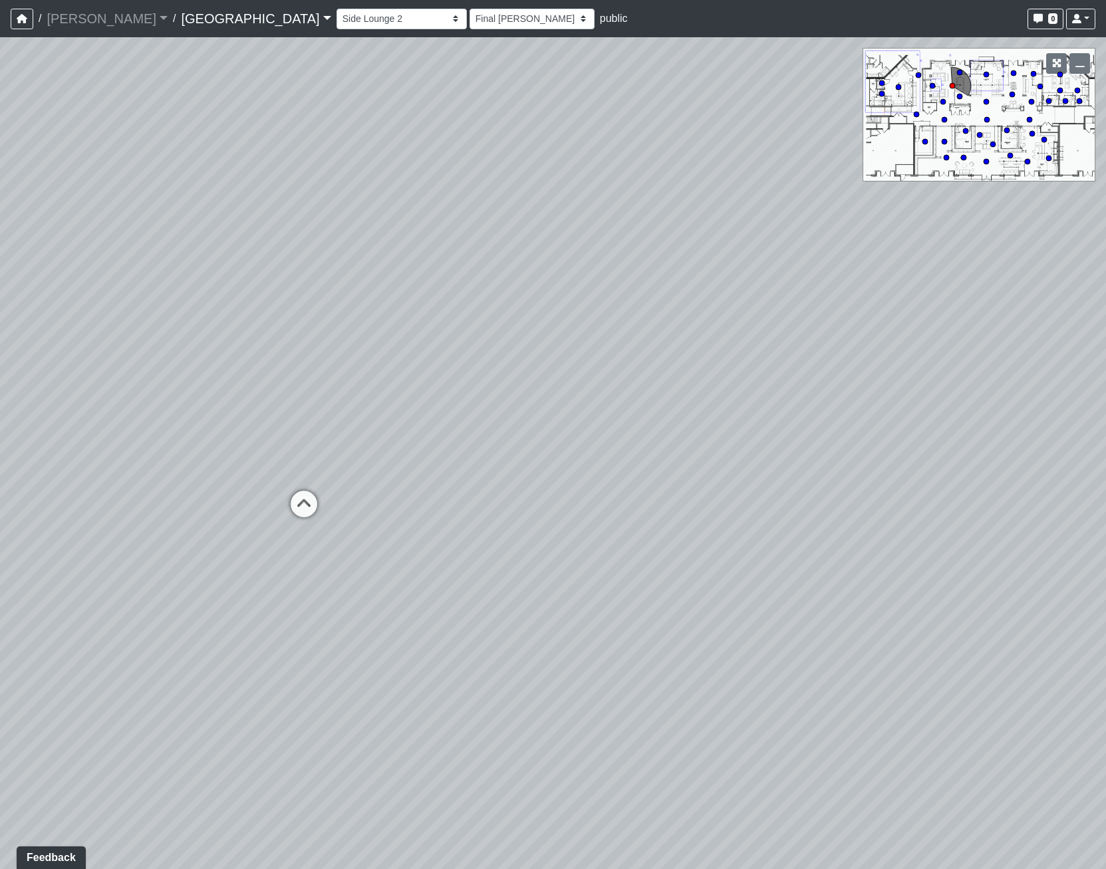
drag, startPoint x: 762, startPoint y: 379, endPoint x: -67, endPoint y: 328, distance: 830.3
click at [0, 328] on html "/ [PERSON_NAME] Loading... / [GEOGRAPHIC_DATA] [GEOGRAPHIC_DATA] Loading... [GE…" at bounding box center [553, 434] width 1106 height 869
click at [271, 514] on icon at bounding box center [275, 518] width 40 height 40
select select "udEX2YWNPeTD5resjGsNFx"
select select "h3ebyGk32eUmSzz99H473o"
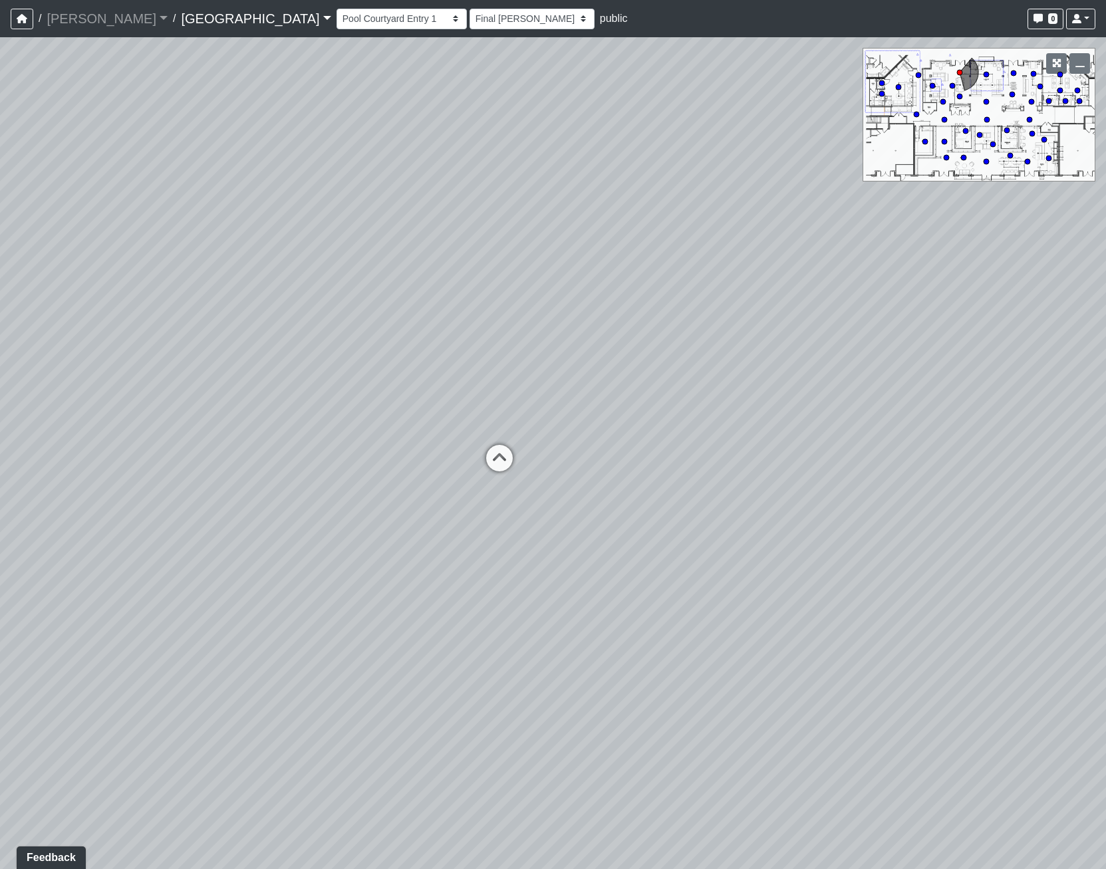
drag, startPoint x: 710, startPoint y: 378, endPoint x: 328, endPoint y: 467, distance: 392.5
click at [328, 468] on div "Loading... Pool Courtyard Entry 1 Loading... Main Lounge 2 Loading... Pool Cour…" at bounding box center [553, 453] width 1106 height 832
click at [495, 463] on icon at bounding box center [494, 466] width 40 height 40
select select "gontoaMErPAtzSBVXh4ptW"
select select "h3ebyGk32eUmSzz99H473o"
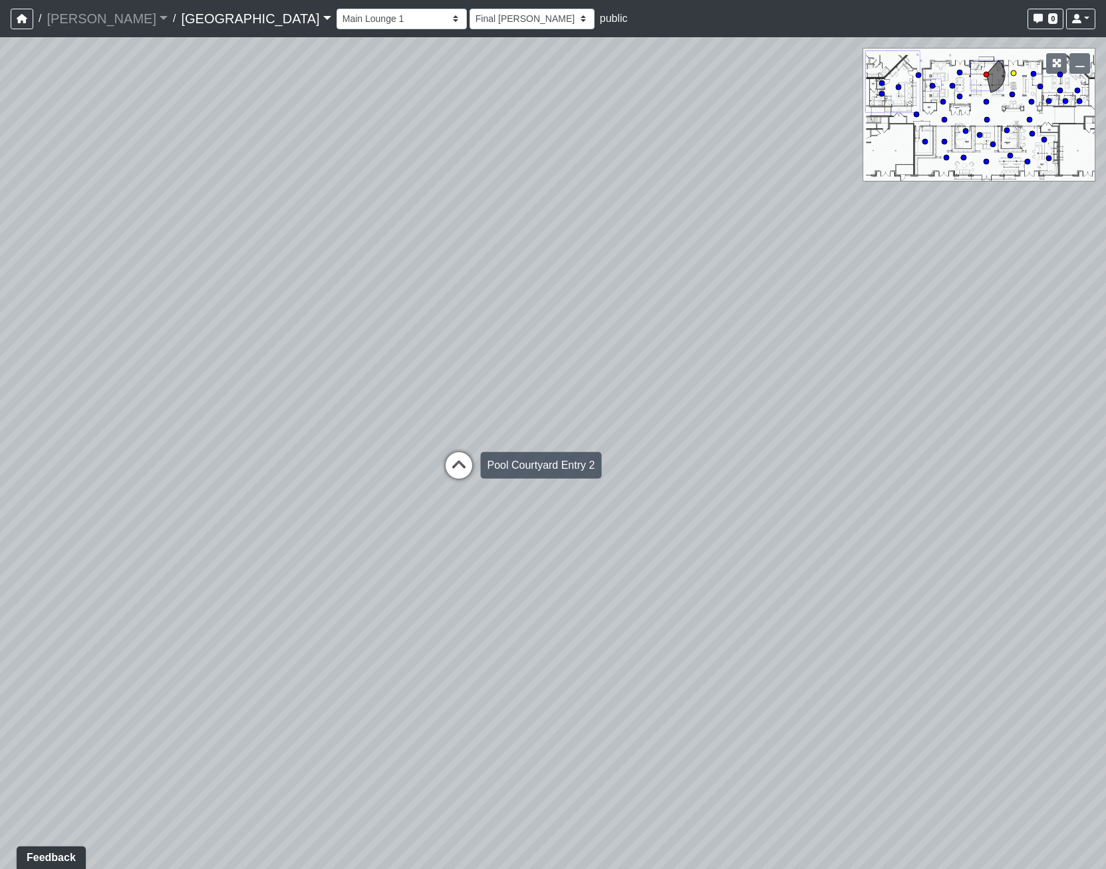
click at [462, 460] on icon at bounding box center [459, 472] width 40 height 40
select select "rSNPTk6fVWzVTWWJRKuvHZ"
select select "h3ebyGk32eUmSzz99H473o"
click at [494, 479] on icon at bounding box center [492, 485] width 40 height 40
select select "tBvgWFaWEssAVfWzFx5TVd"
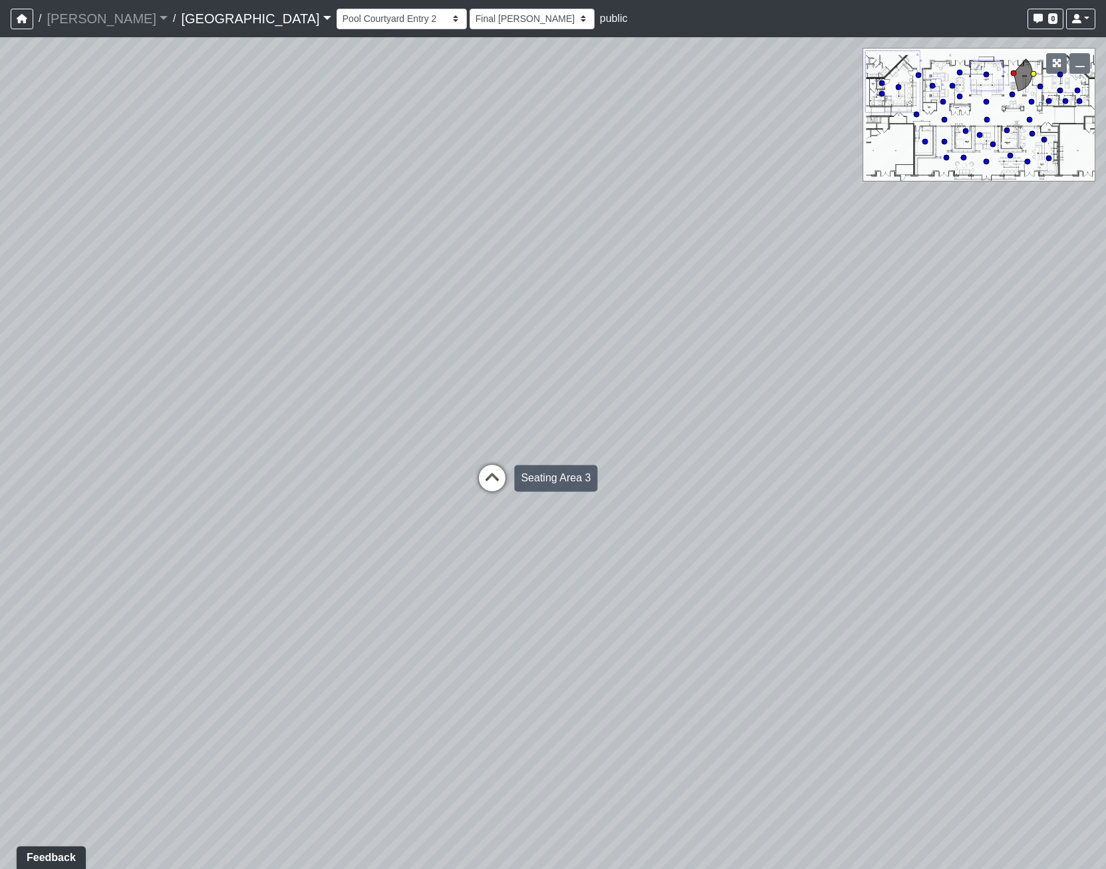
select select "h3ebyGk32eUmSzz99H473o"
drag, startPoint x: 530, startPoint y: 445, endPoint x: 1077, endPoint y: 494, distance: 548.9
click at [1105, 492] on html "/ [PERSON_NAME] Loading... / [GEOGRAPHIC_DATA] [GEOGRAPHIC_DATA] Loading... [GE…" at bounding box center [553, 434] width 1106 height 869
drag, startPoint x: 503, startPoint y: 494, endPoint x: 1075, endPoint y: 575, distance: 577.0
click at [1066, 575] on div "Loading... Pool Courtyard Entry 1 Loading... Main Lounge 2 Loading... Pool Cour…" at bounding box center [553, 453] width 1106 height 832
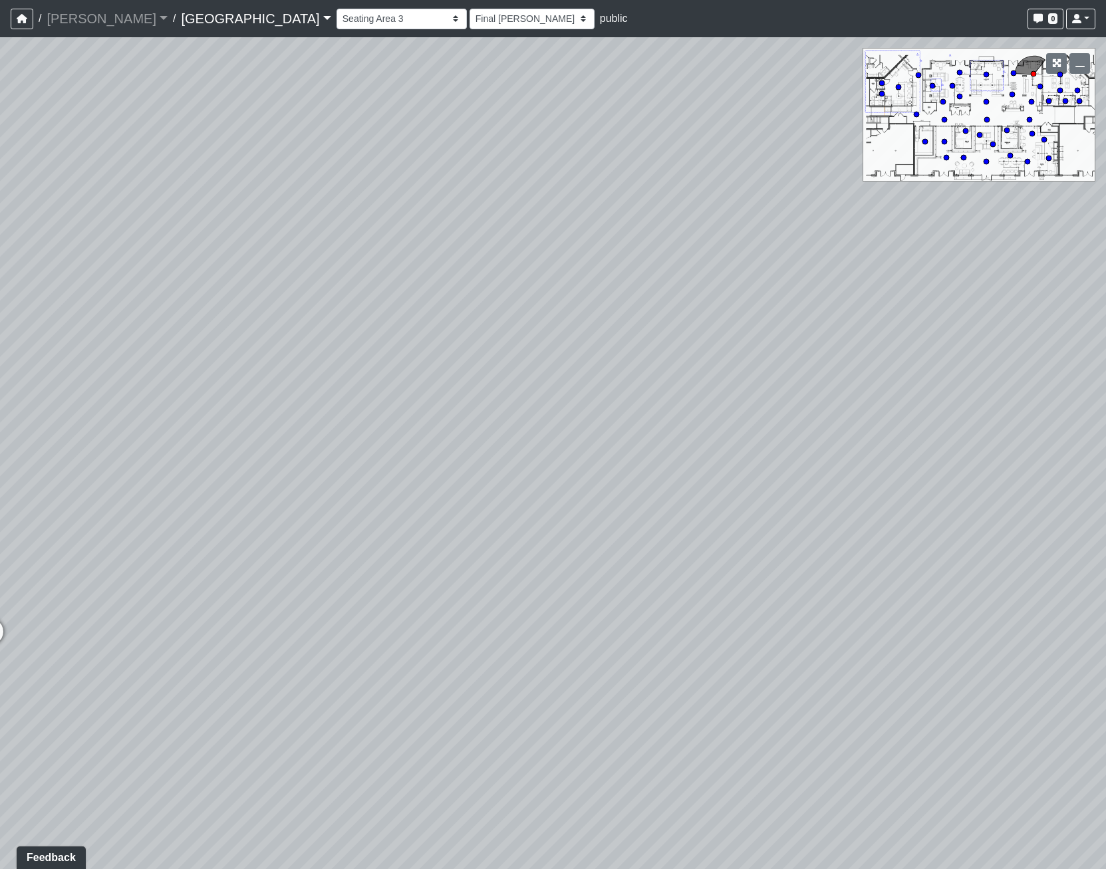
drag, startPoint x: 964, startPoint y: 567, endPoint x: 211, endPoint y: 372, distance: 778.5
click at [211, 372] on div "Loading... Pool Courtyard Entry 1 Loading... Main Lounge 2 Loading... Pool Cour…" at bounding box center [553, 453] width 1106 height 832
click at [1084, 66] on icon "button" at bounding box center [1079, 63] width 9 height 9
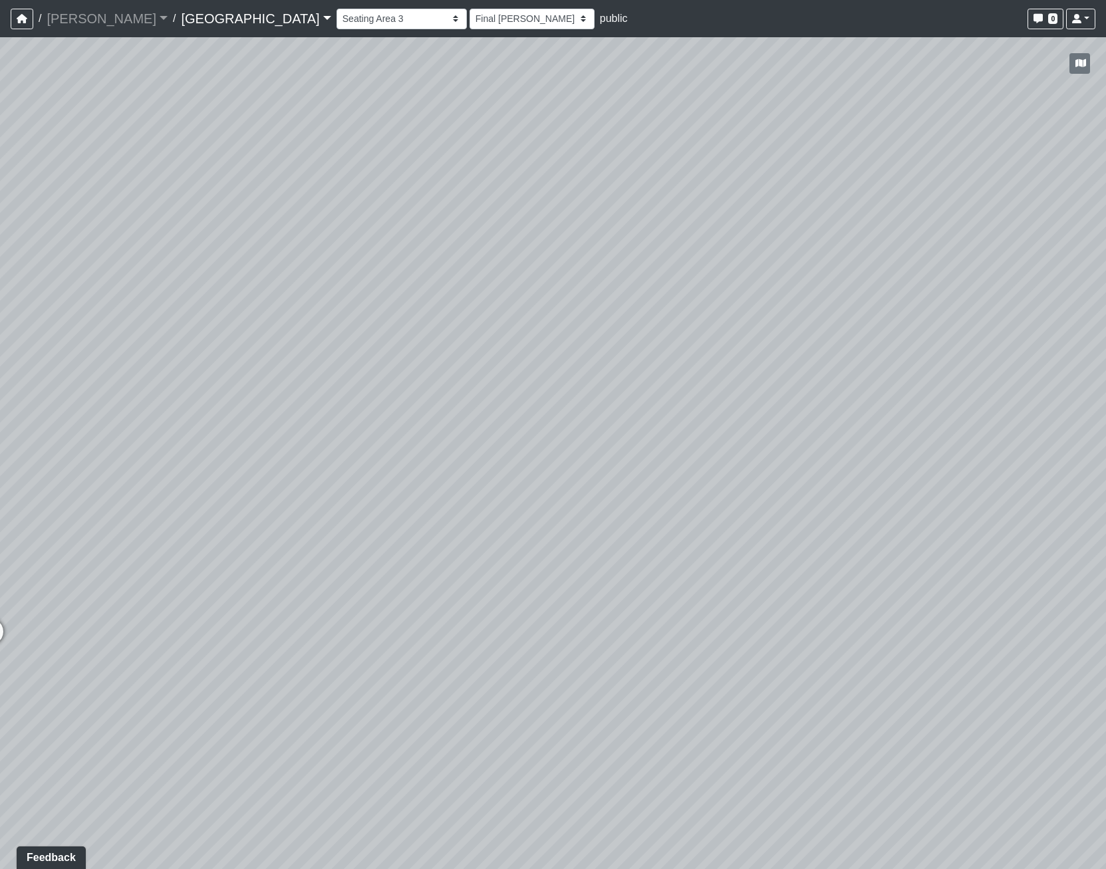
click at [519, 554] on div "Loading... Pool Courtyard Entry 1 Loading... Main Lounge 2 Loading... Pool Cour…" at bounding box center [553, 453] width 1106 height 832
drag, startPoint x: 413, startPoint y: 402, endPoint x: -214, endPoint y: 348, distance: 628.9
click at [0, 348] on html "/ [PERSON_NAME] Loading... / [GEOGRAPHIC_DATA] [GEOGRAPHIC_DATA] Loading... [GE…" at bounding box center [553, 434] width 1106 height 869
drag, startPoint x: 269, startPoint y: 519, endPoint x: 347, endPoint y: 500, distance: 80.0
click at [222, 516] on div "Loading... Pool Courtyard Entry 1 Loading... Main Lounge 2 Loading... Pool Cour…" at bounding box center [553, 453] width 1106 height 832
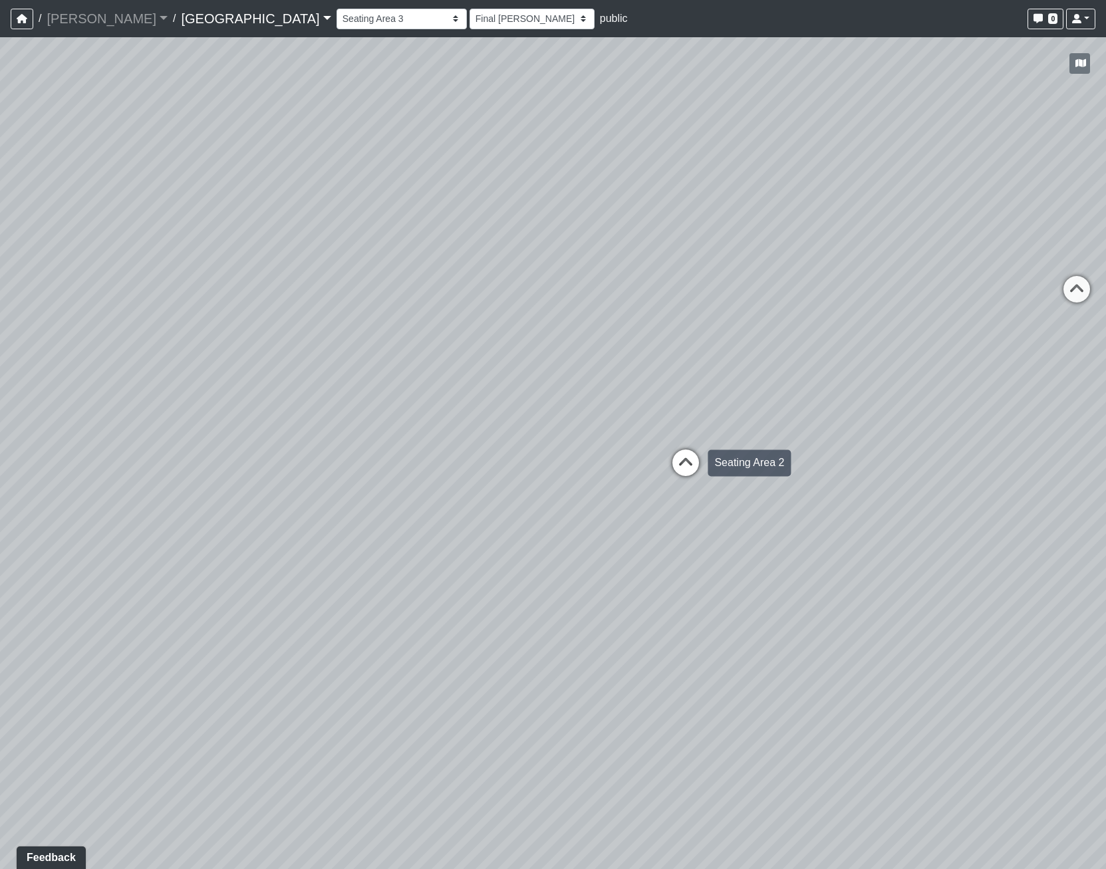
click at [681, 461] on icon at bounding box center [686, 470] width 40 height 40
select select "xuF2CW1jZayweEv98YGaSx"
select select "h3ebyGk32eUmSzz99H473o"
drag, startPoint x: 227, startPoint y: 280, endPoint x: 1018, endPoint y: 521, distance: 826.9
click at [1021, 521] on div "Loading... Pool Courtyard Entry 1 Loading... Main Lounge 2 Loading... Pool Cour…" at bounding box center [553, 453] width 1106 height 832
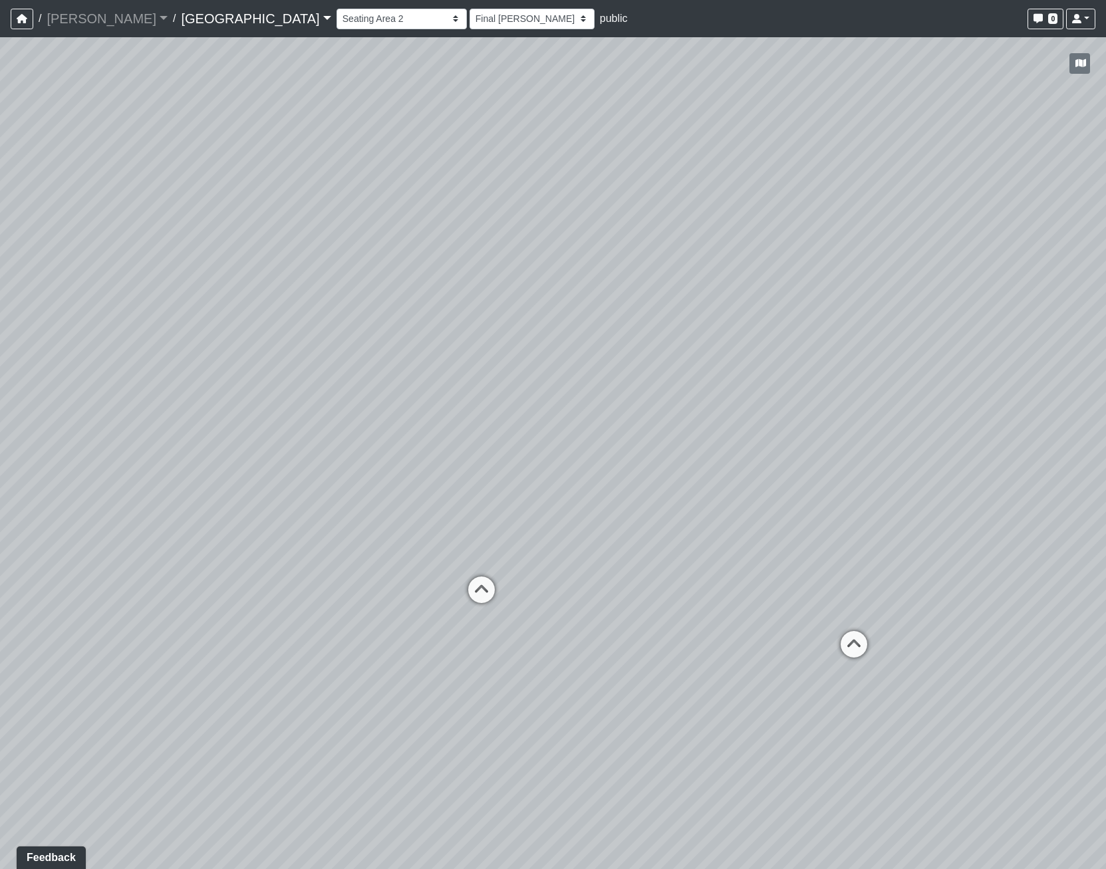
drag, startPoint x: 693, startPoint y: 527, endPoint x: 464, endPoint y: 526, distance: 228.8
click at [464, 526] on div "Loading... Pool Courtyard Entry 1 Loading... Main Lounge 2 Loading... Pool Cour…" at bounding box center [553, 453] width 1106 height 832
click at [479, 591] on icon at bounding box center [482, 597] width 40 height 40
select select "eqJPnRhZ1ERTyjytKnUP34"
select select "h3ebyGk32eUmSzz99H473o"
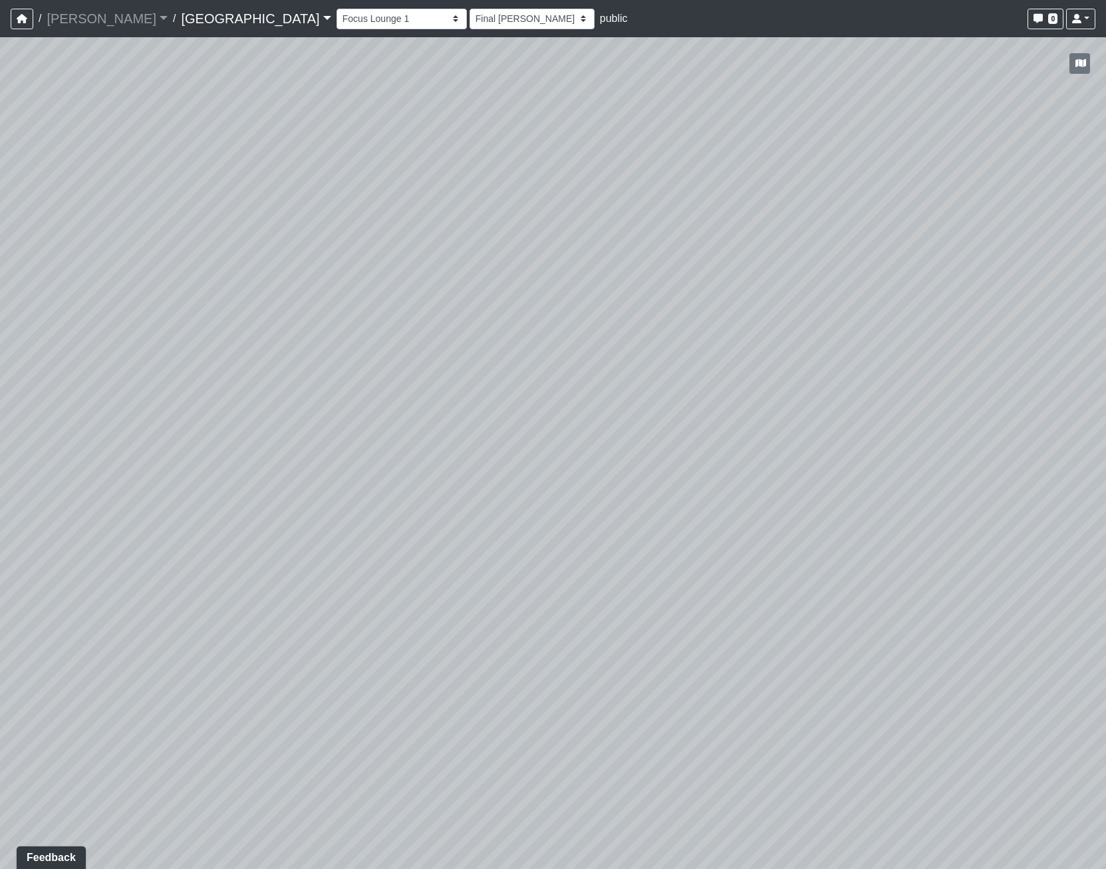
drag, startPoint x: 581, startPoint y: 488, endPoint x: 970, endPoint y: 525, distance: 390.2
click at [970, 525] on div "Loading... Pool Courtyard Entry 1 Loading... Main Lounge 2 Loading... Pool Cour…" at bounding box center [553, 453] width 1106 height 832
drag, startPoint x: 723, startPoint y: 513, endPoint x: 893, endPoint y: 366, distance: 224.9
click at [893, 366] on div "Loading... Pool Courtyard Entry 1 Loading... Main Lounge 2 Loading... Pool Cour…" at bounding box center [553, 453] width 1106 height 832
drag, startPoint x: 893, startPoint y: 366, endPoint x: 893, endPoint y: 460, distance: 93.8
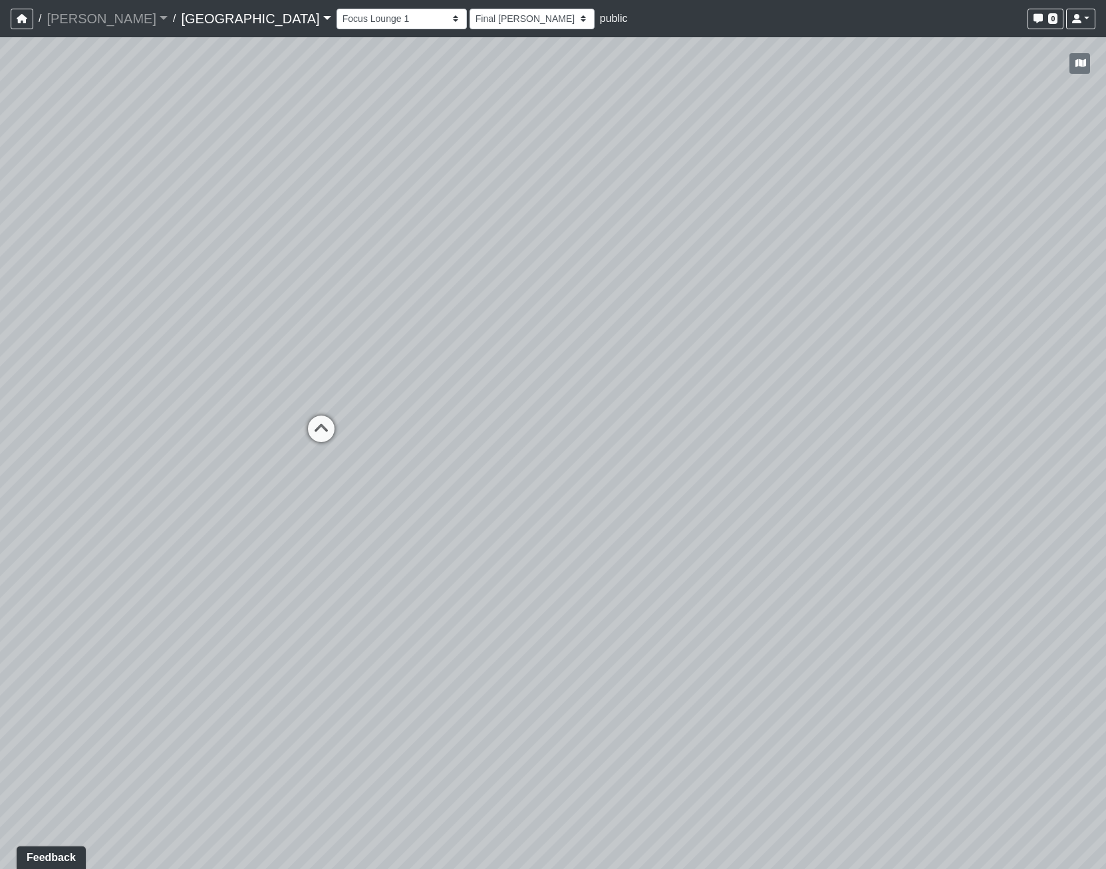
click at [893, 460] on div "Loading... Pool Courtyard Entry 1 Loading... Main Lounge 2 Loading... Pool Cour…" at bounding box center [553, 453] width 1106 height 832
drag, startPoint x: 251, startPoint y: 589, endPoint x: 66, endPoint y: 527, distance: 194.8
click at [66, 527] on div "Loading... Pool Courtyard Entry 1 Loading... Main Lounge 2 Loading... Pool Cour…" at bounding box center [553, 453] width 1106 height 832
drag, startPoint x: 643, startPoint y: 488, endPoint x: 708, endPoint y: 574, distance: 107.3
click at [708, 574] on div "Loading... Pool Courtyard Entry 1 Loading... Main Lounge 2 Loading... Pool Cour…" at bounding box center [553, 453] width 1106 height 832
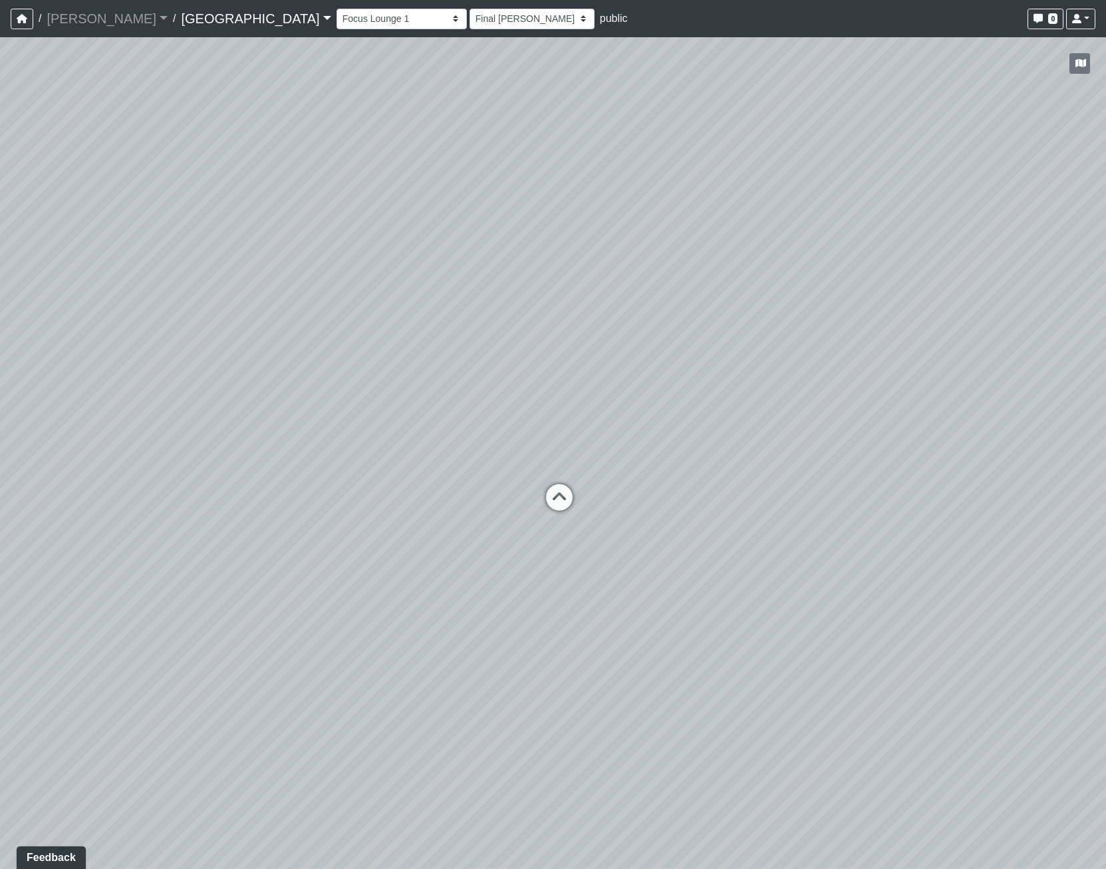
drag, startPoint x: 424, startPoint y: 462, endPoint x: 682, endPoint y: 755, distance: 390.7
click at [858, 566] on div "Loading... Pool Courtyard Entry 1 Loading... Main Lounge 2 Loading... Pool Cour…" at bounding box center [553, 453] width 1106 height 832
drag, startPoint x: 692, startPoint y: 525, endPoint x: 704, endPoint y: 265, distance: 260.3
click at [704, 269] on div "Loading... Pool Courtyard Entry 1 Loading... Main Lounge 2 Loading... Pool Cour…" at bounding box center [553, 453] width 1106 height 832
drag, startPoint x: 332, startPoint y: 251, endPoint x: 398, endPoint y: 396, distance: 159.5
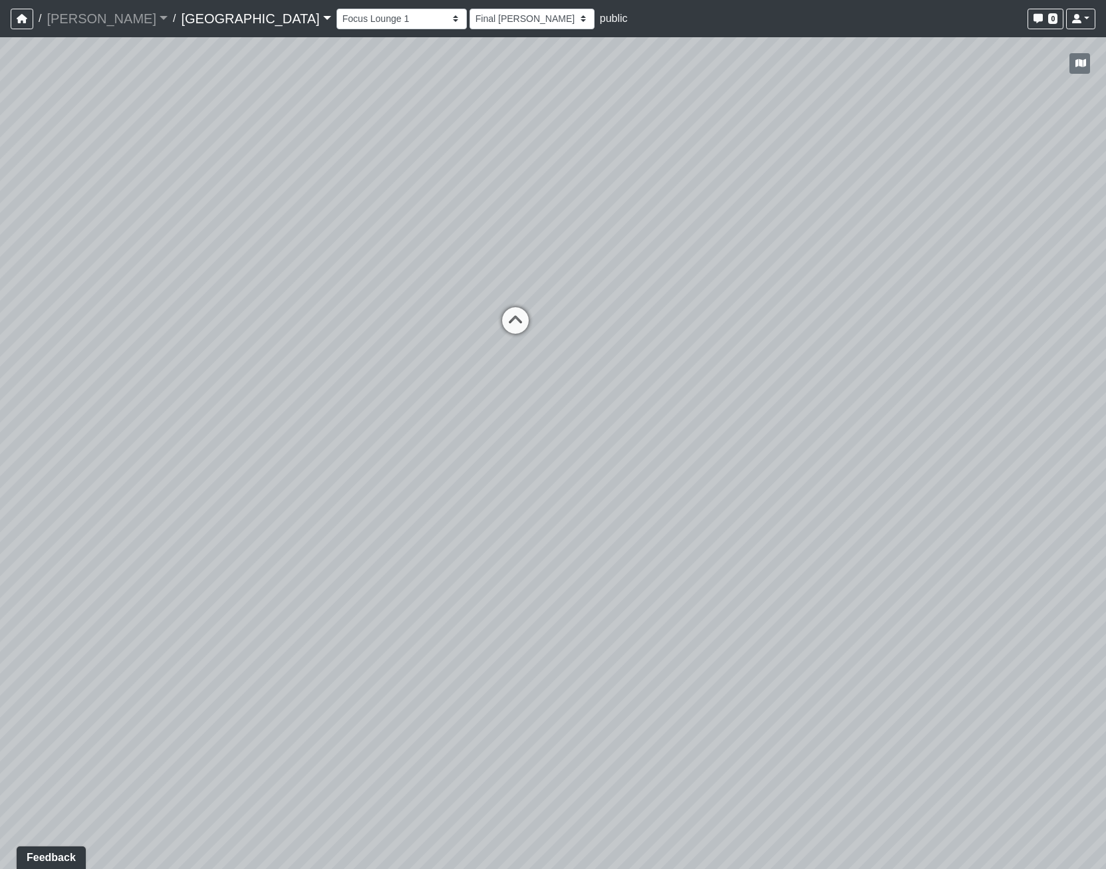
click at [398, 396] on div "Loading... Pool Courtyard Entry 1 Loading... Main Lounge 2 Loading... Pool Cour…" at bounding box center [553, 453] width 1106 height 832
drag, startPoint x: 459, startPoint y: 345, endPoint x: 517, endPoint y: 543, distance: 206.5
click at [517, 543] on div "Loading... Pool Courtyard Entry 1 Loading... Main Lounge 2 Loading... Pool Cour…" at bounding box center [553, 453] width 1106 height 832
drag, startPoint x: 732, startPoint y: 555, endPoint x: 432, endPoint y: 476, distance: 310.9
click at [432, 476] on div "Loading... Pool Courtyard Entry 1 Loading... Main Lounge 2 Loading... Pool Cour…" at bounding box center [553, 453] width 1106 height 832
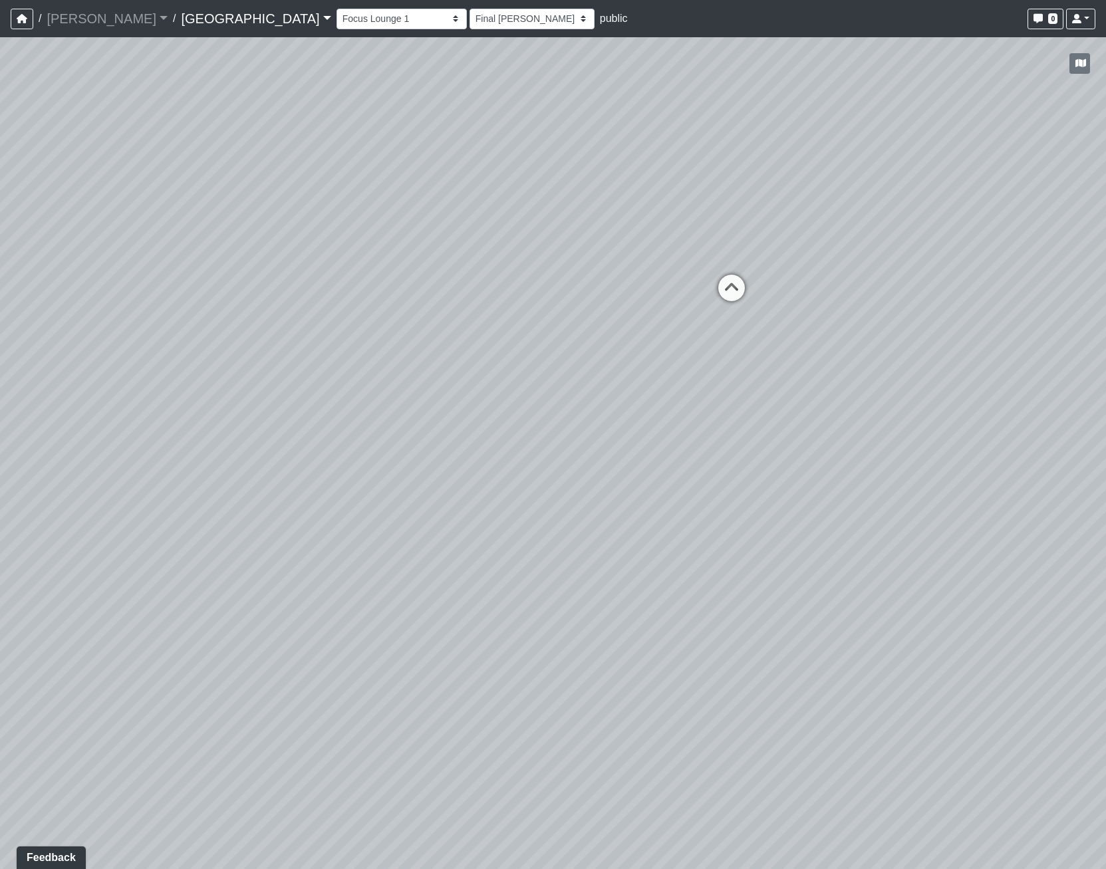
drag, startPoint x: 780, startPoint y: 343, endPoint x: -238, endPoint y: 210, distance: 1026.3
click at [0, 210] on html "/ [PERSON_NAME] Loading... / [GEOGRAPHIC_DATA] [GEOGRAPHIC_DATA] Loading... [GE…" at bounding box center [553, 434] width 1106 height 869
click at [638, 316] on icon at bounding box center [636, 319] width 40 height 40
select select "bJnJF8T9b3CvPEBhZPx1Bv"
select select "h3ebyGk32eUmSzz99H473o"
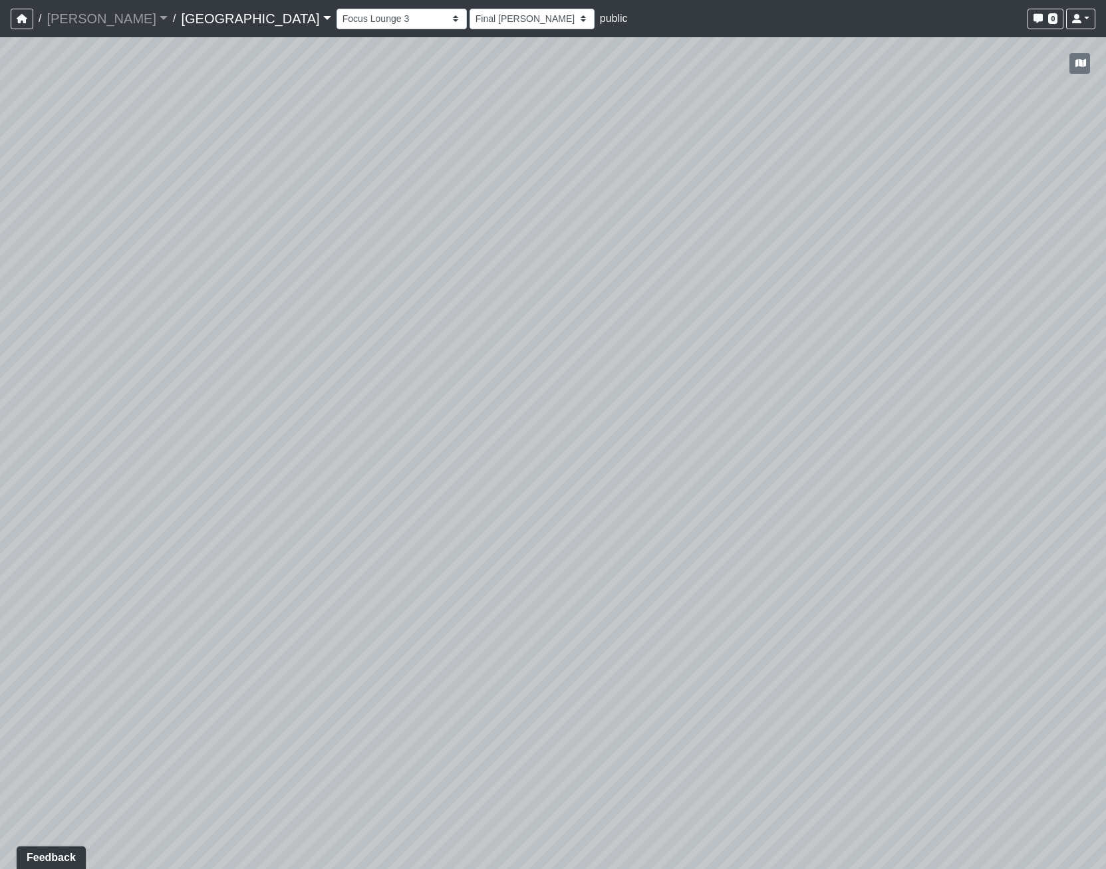
drag, startPoint x: 208, startPoint y: 444, endPoint x: 1099, endPoint y: 475, distance: 891.8
click at [1105, 480] on html "/ [PERSON_NAME] Loading... / [GEOGRAPHIC_DATA] [GEOGRAPHIC_DATA] Loading... [GE…" at bounding box center [553, 434] width 1106 height 869
drag, startPoint x: 184, startPoint y: 289, endPoint x: 489, endPoint y: 273, distance: 305.1
click at [489, 273] on div "Loading... Pool Courtyard Entry 1 Loading... Main Lounge 2 Loading... Pool Cour…" at bounding box center [553, 453] width 1106 height 832
drag, startPoint x: 452, startPoint y: 609, endPoint x: 857, endPoint y: 585, distance: 405.7
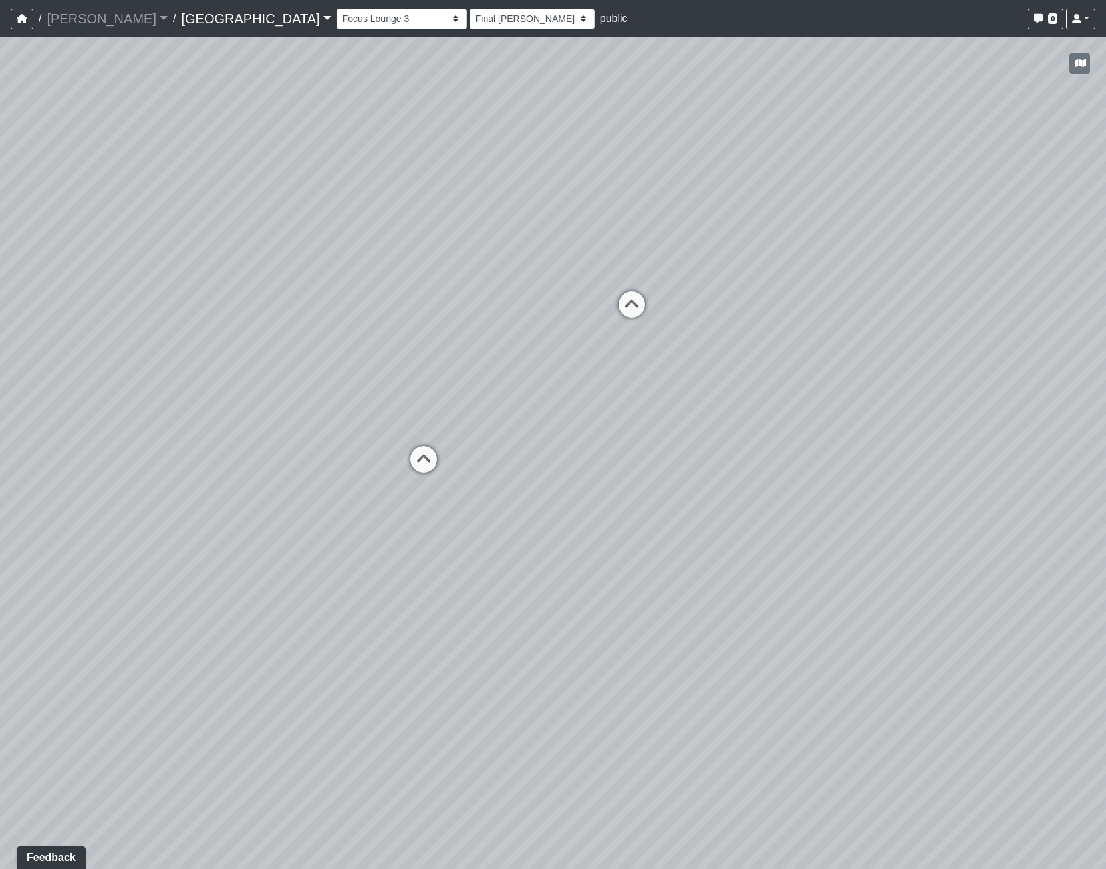
click at [857, 585] on div "Loading... Pool Courtyard Entry 1 Loading... Main Lounge 2 Loading... Pool Cour…" at bounding box center [553, 453] width 1106 height 832
click at [481, 447] on icon at bounding box center [482, 451] width 40 height 40
select select "tiT8Tjknz2DSiMmwk11F66"
select select "h3ebyGk32eUmSzz99H473o"
click at [538, 431] on icon at bounding box center [544, 440] width 40 height 40
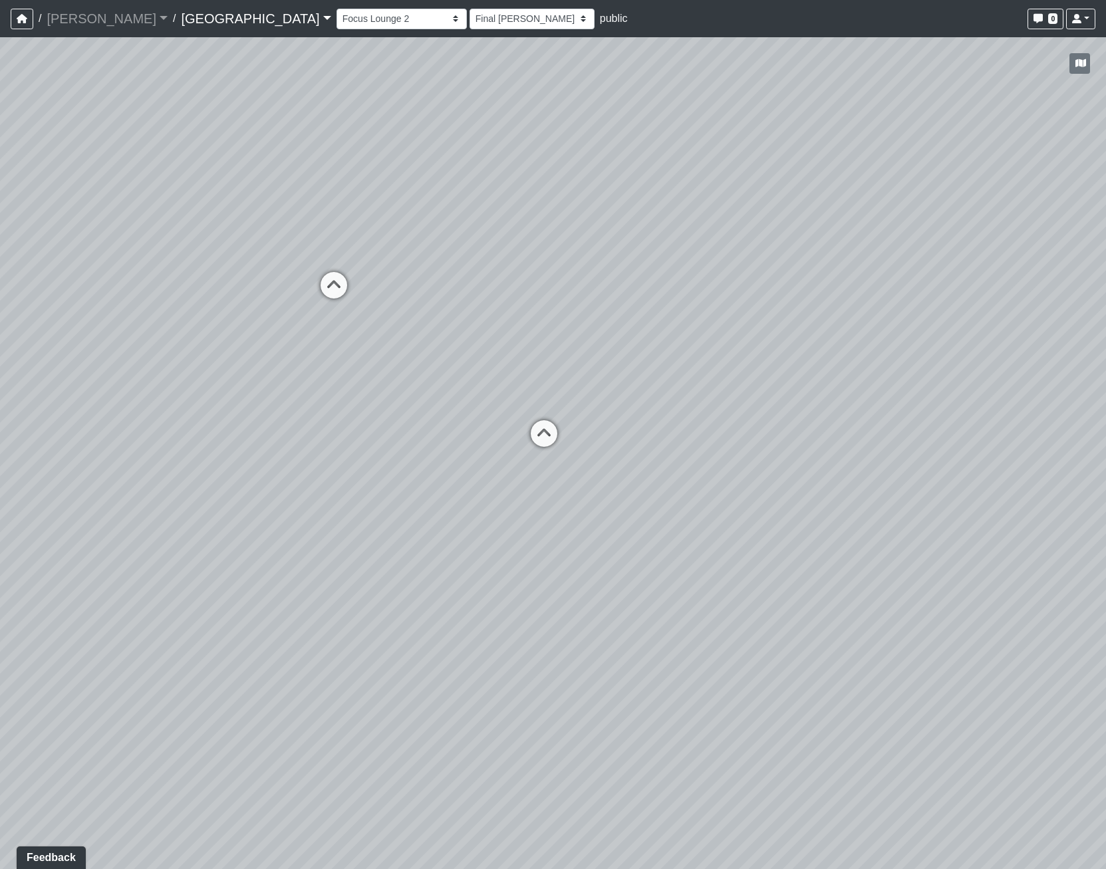
select select "xuF2CW1jZayweEv98YGaSx"
select select "h3ebyGk32eUmSzz99H473o"
drag, startPoint x: 307, startPoint y: 432, endPoint x: 878, endPoint y: 440, distance: 571.4
click at [878, 440] on div "Loading... Pool Courtyard Entry 1 Loading... Main Lounge 2 Loading... Pool Cour…" at bounding box center [553, 453] width 1106 height 832
click at [433, 456] on icon at bounding box center [446, 464] width 40 height 40
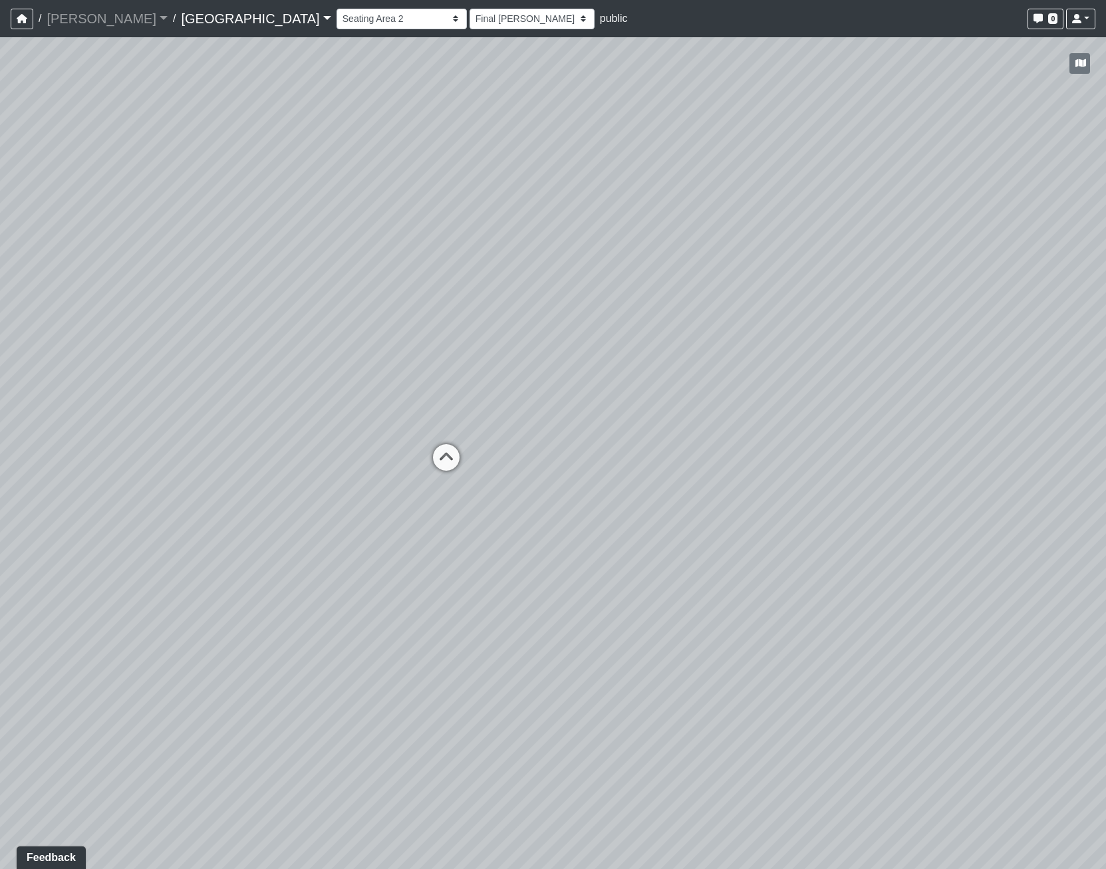
select select "1YxMcQvhBrXzkFwaEorxwb"
select select "h3ebyGk32eUmSzz99H473o"
drag, startPoint x: 325, startPoint y: 394, endPoint x: 627, endPoint y: 474, distance: 312.3
click at [627, 474] on div "Loading... Pool Courtyard Entry 1 Loading... Main Lounge 2 Loading... Pool Cour…" at bounding box center [553, 453] width 1106 height 832
click at [525, 517] on icon at bounding box center [531, 522] width 40 height 40
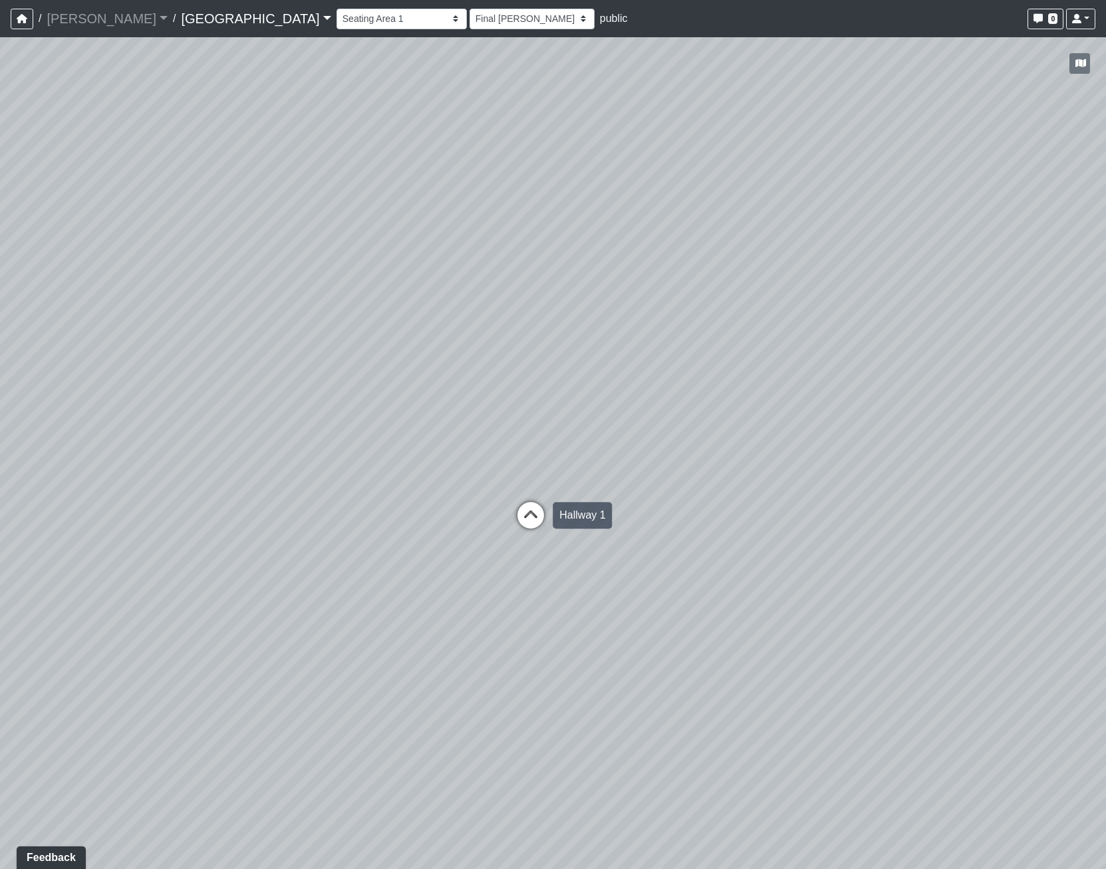
select select "jBqNCsrT4hi7AavUsCSpyD"
select select "h3ebyGk32eUmSzz99H473o"
drag, startPoint x: 376, startPoint y: 404, endPoint x: 992, endPoint y: 436, distance: 616.7
click at [992, 436] on div "Loading... Pool Courtyard Entry 1 Loading... Main Lounge 2 Loading... Pool Cour…" at bounding box center [553, 453] width 1106 height 832
click at [368, 496] on div "Loading... Pool Courtyard Entry 1 Loading... Main Lounge 2 Loading... Pool Cour…" at bounding box center [553, 453] width 1106 height 832
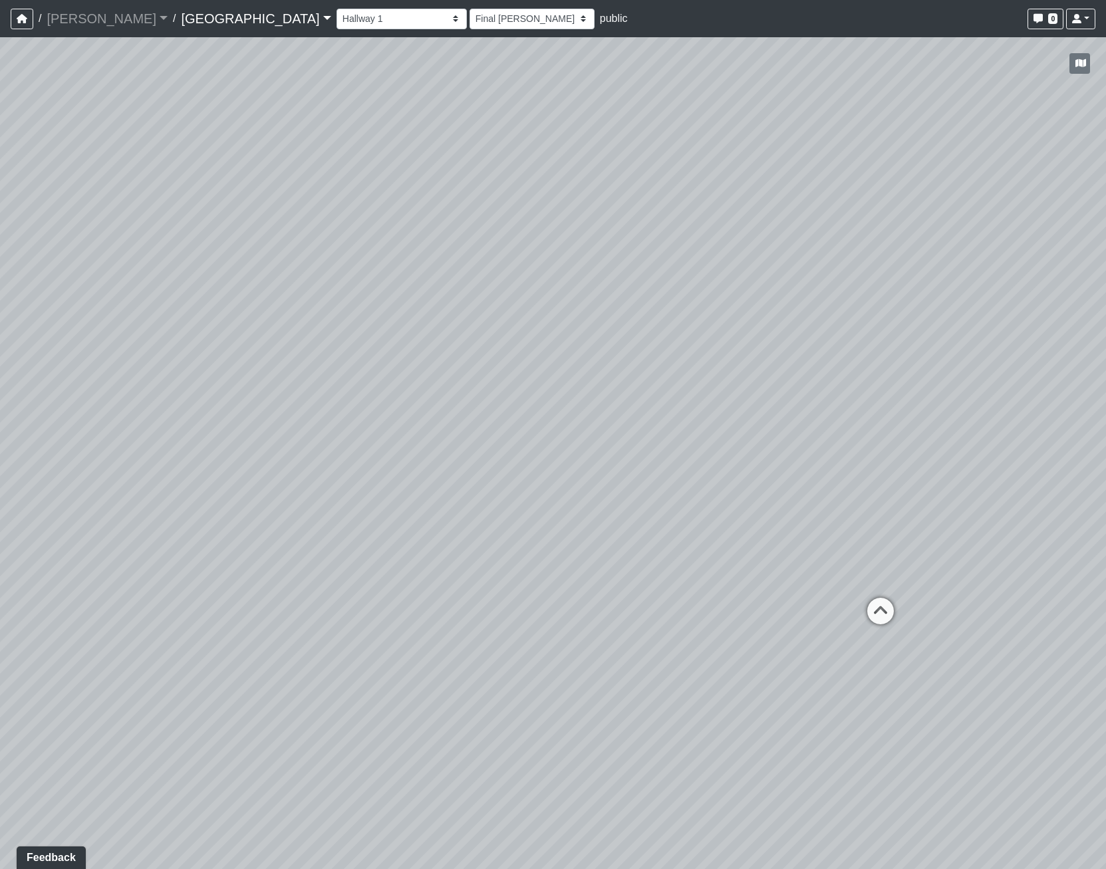
click at [1105, 625] on html "/ [PERSON_NAME] Loading... / [GEOGRAPHIC_DATA] [GEOGRAPHIC_DATA] Loading... [GE…" at bounding box center [553, 434] width 1106 height 869
click at [341, 521] on icon at bounding box center [350, 530] width 40 height 40
select select "bPB7wimamwCZGiPmsQdFAb"
select select "h3ebyGk32eUmSzz99H473o"
click at [345, 518] on icon at bounding box center [353, 521] width 40 height 40
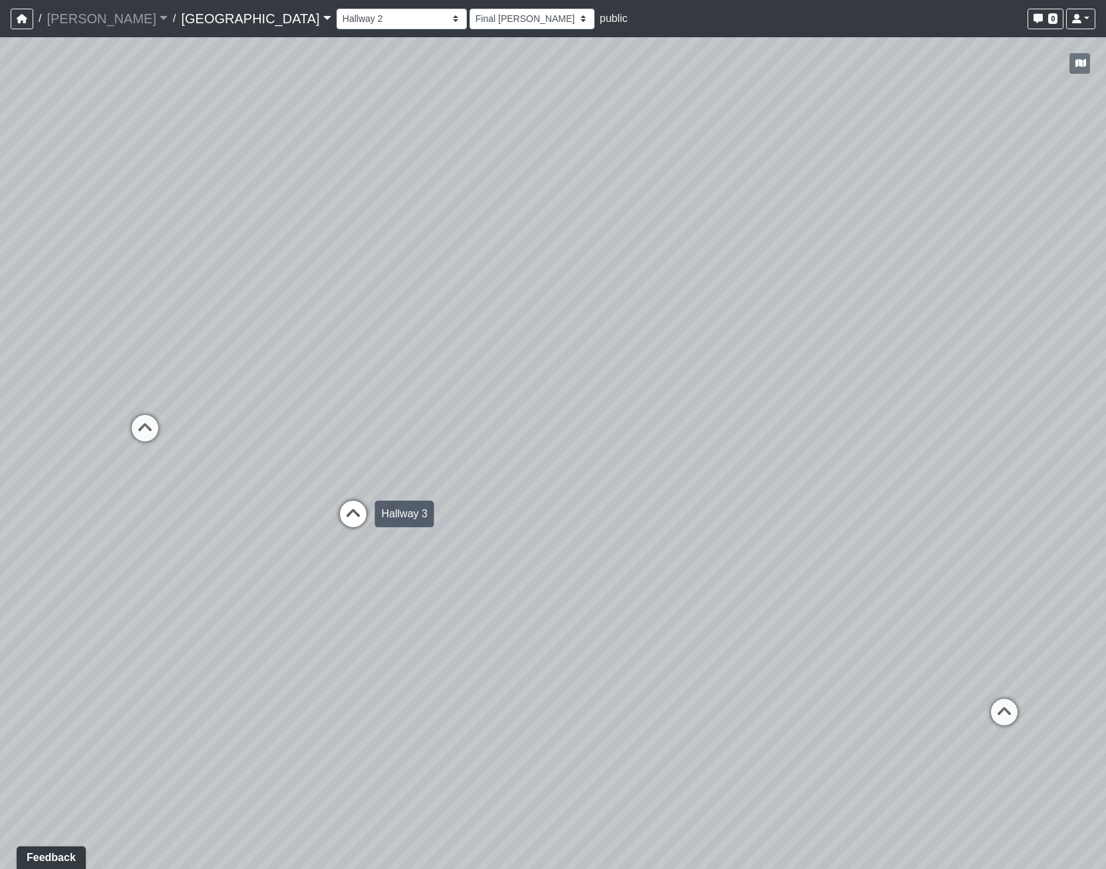
select select "nyrKKpN37jHPvguD4SWa4o"
select select "h3ebyGk32eUmSzz99H473o"
click at [394, 553] on icon at bounding box center [390, 560] width 40 height 40
select select "sKTkQMg5kcnUYcRKmAz2kQ"
select select "h3ebyGk32eUmSzz99H473o"
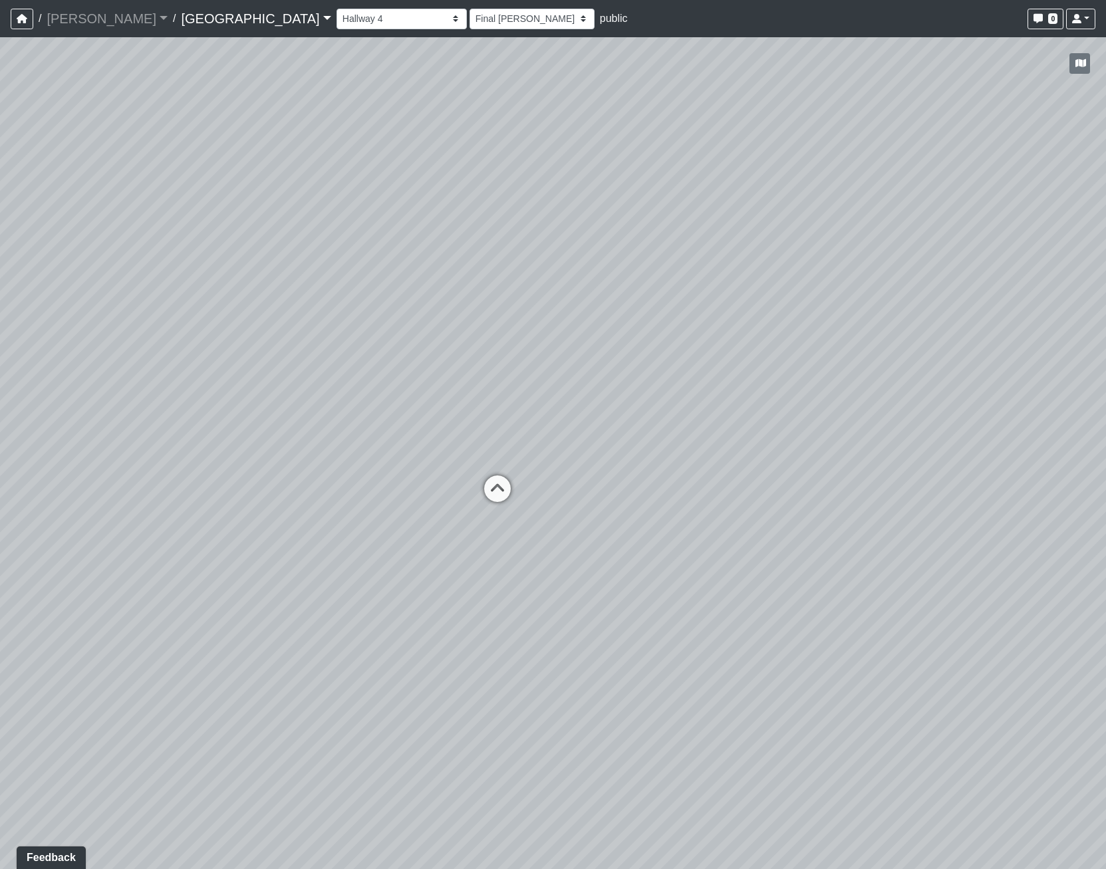
drag, startPoint x: 631, startPoint y: 601, endPoint x: 66, endPoint y: 530, distance: 569.8
click at [0, 547] on html "/ [PERSON_NAME] Loading... / [GEOGRAPHIC_DATA] [GEOGRAPHIC_DATA] Loading... [GE…" at bounding box center [553, 434] width 1106 height 869
click at [478, 485] on icon at bounding box center [483, 494] width 40 height 40
select select "1BHEvwyFC9snVZGq8GH6tc"
select select "93VtKPcPFWh8z7vX4wXbQP"
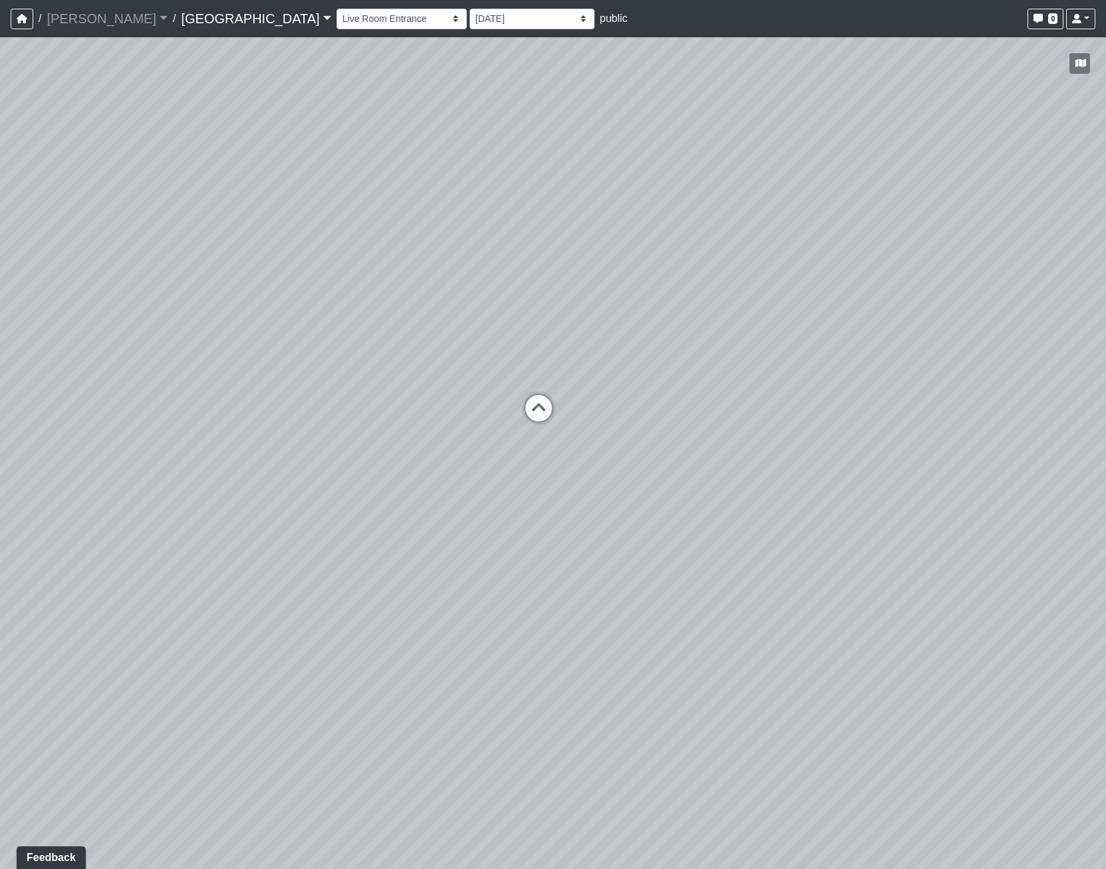
drag, startPoint x: 300, startPoint y: 419, endPoint x: 993, endPoint y: 568, distance: 708.9
click at [993, 568] on div "Loading... Pool Courtyard Entry 1 Loading... Main Lounge 2 Loading... Pool Cour…" at bounding box center [553, 453] width 1106 height 832
click at [425, 545] on icon at bounding box center [422, 549] width 40 height 40
drag, startPoint x: 376, startPoint y: 610, endPoint x: 767, endPoint y: 466, distance: 416.6
click at [767, 466] on div "Loading... Pool Courtyard Entry 1 Loading... Main Lounge 2 Loading... Pool Cour…" at bounding box center [553, 453] width 1106 height 832
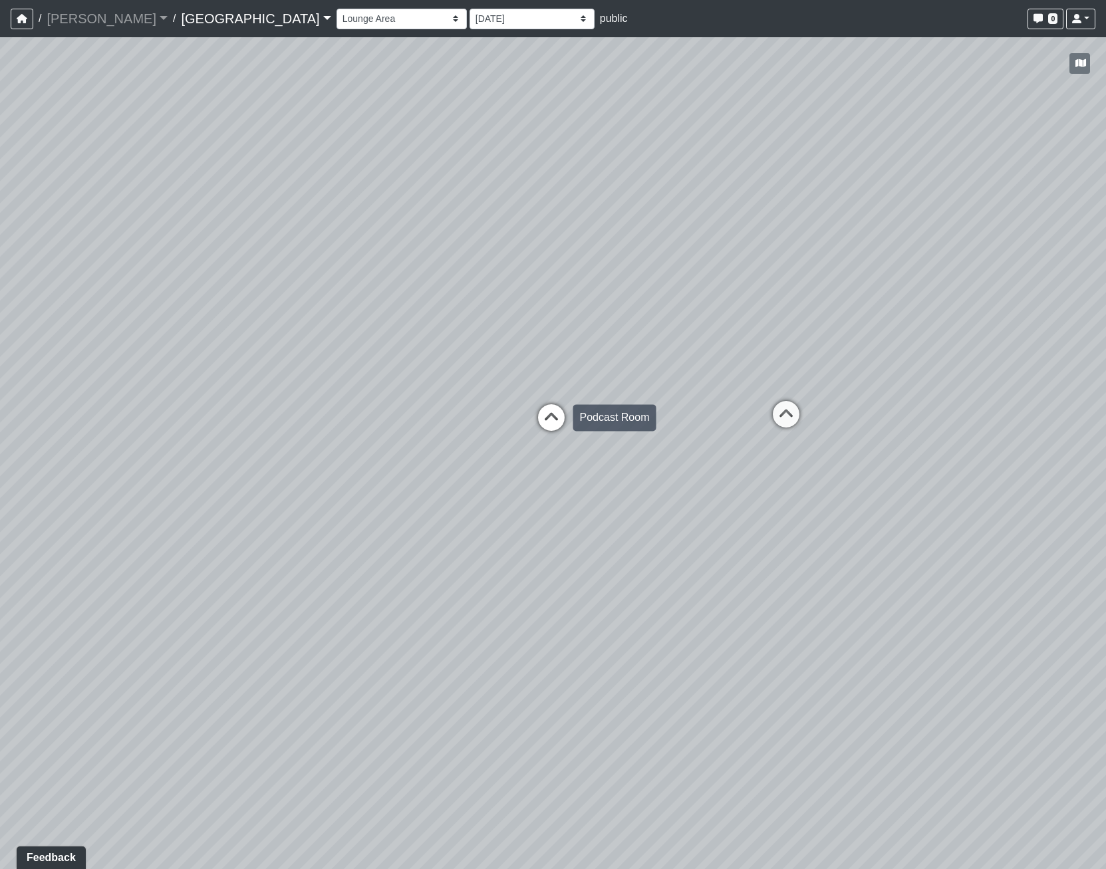
click at [549, 416] on icon at bounding box center [551, 424] width 40 height 40
drag, startPoint x: 350, startPoint y: 454, endPoint x: -226, endPoint y: 218, distance: 622.5
click at [0, 218] on html "/ [PERSON_NAME] Loading... / [GEOGRAPHIC_DATA] [GEOGRAPHIC_DATA] Loading... [GE…" at bounding box center [553, 434] width 1106 height 869
drag, startPoint x: 974, startPoint y: 551, endPoint x: 114, endPoint y: 583, distance: 860.6
click at [114, 583] on div "Loading... Pool Courtyard Entry 1 Loading... Main Lounge 2 Loading... Pool Cour…" at bounding box center [553, 453] width 1106 height 832
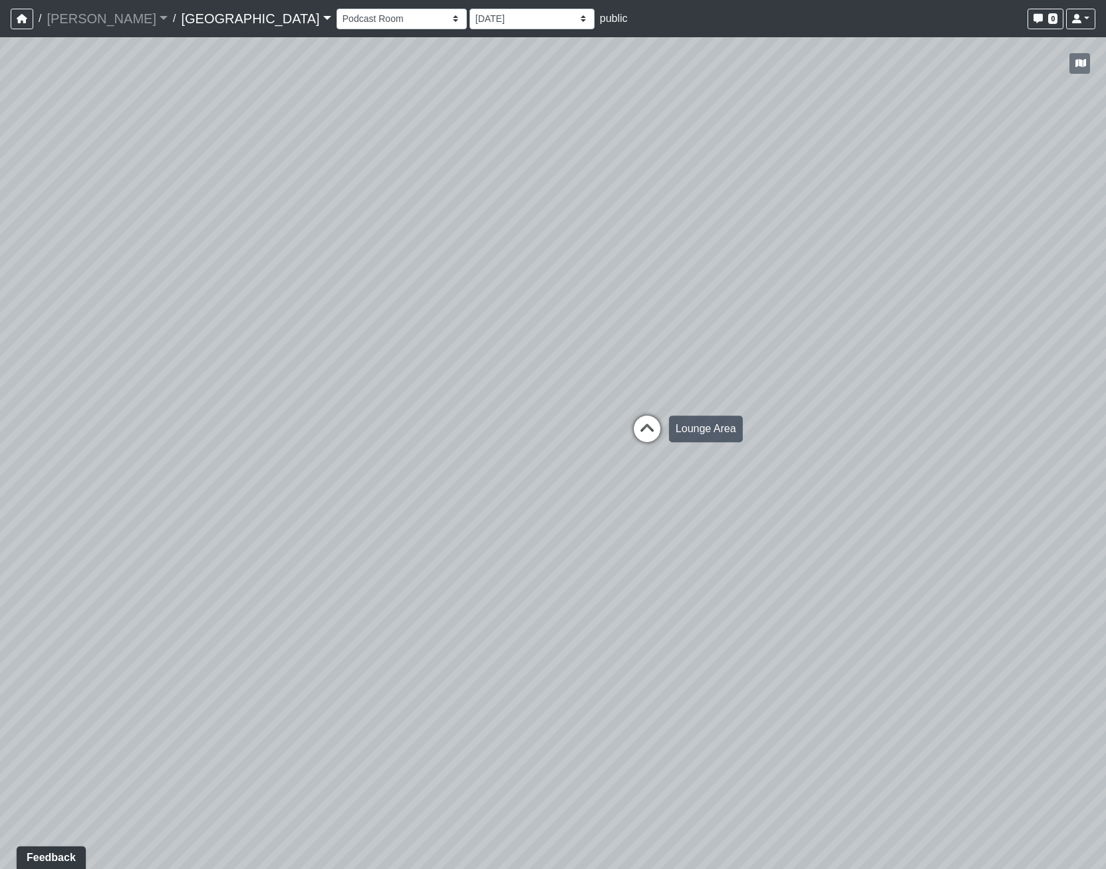
click at [648, 432] on icon at bounding box center [647, 436] width 40 height 40
drag, startPoint x: 452, startPoint y: 283, endPoint x: 684, endPoint y: 358, distance: 244.6
click at [684, 358] on div "Loading... Pool Courtyard Entry 1 Loading... Main Lounge 2 Loading... Pool Cour…" at bounding box center [553, 453] width 1106 height 832
click at [691, 325] on icon at bounding box center [692, 335] width 40 height 40
drag, startPoint x: 695, startPoint y: 455, endPoint x: 1067, endPoint y: 440, distance: 372.1
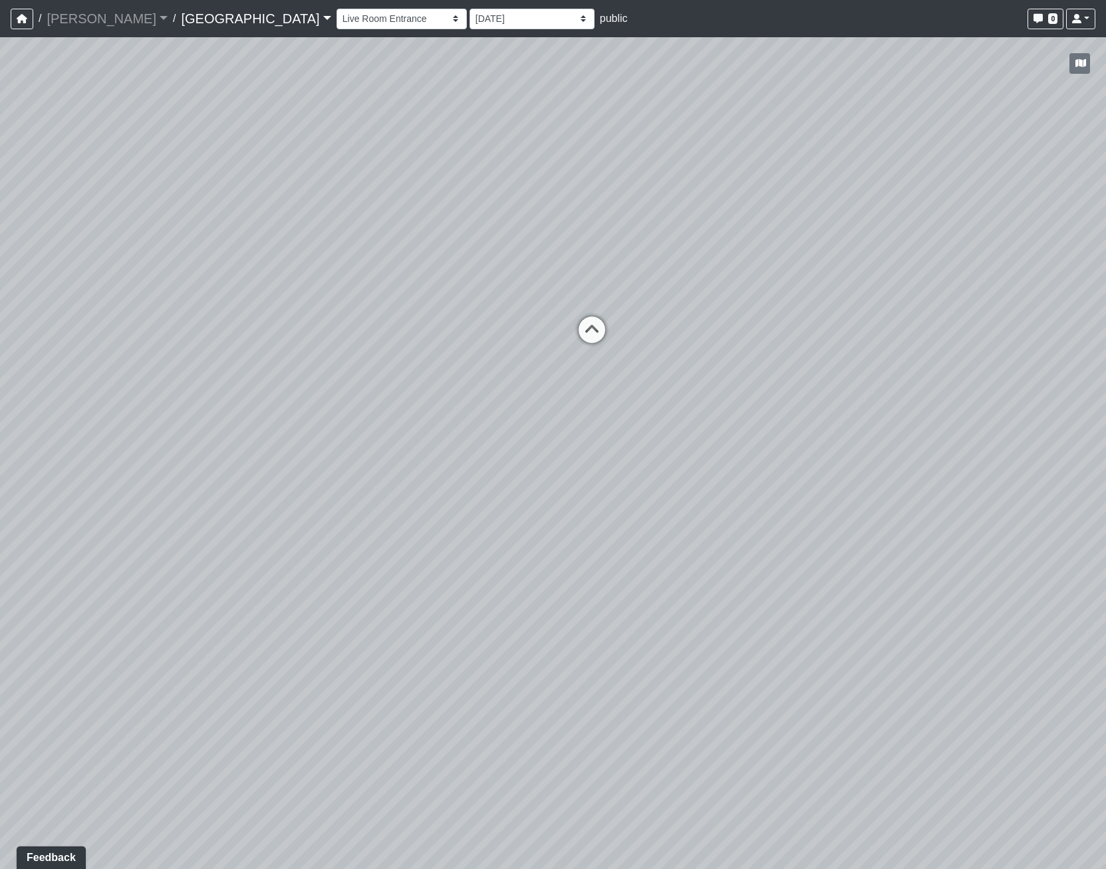
click at [1072, 451] on div "Loading... Pool Courtyard Entry 1 Loading... Main Lounge 2 Loading... Pool Cour…" at bounding box center [553, 453] width 1106 height 832
click at [227, 355] on icon at bounding box center [220, 360] width 40 height 40
drag, startPoint x: 390, startPoint y: 312, endPoint x: -254, endPoint y: 394, distance: 649.8
click at [0, 394] on html "/ [PERSON_NAME] Loading... / [GEOGRAPHIC_DATA] [GEOGRAPHIC_DATA] Loading... [GE…" at bounding box center [553, 434] width 1106 height 869
drag, startPoint x: 662, startPoint y: 471, endPoint x: -315, endPoint y: 381, distance: 981.8
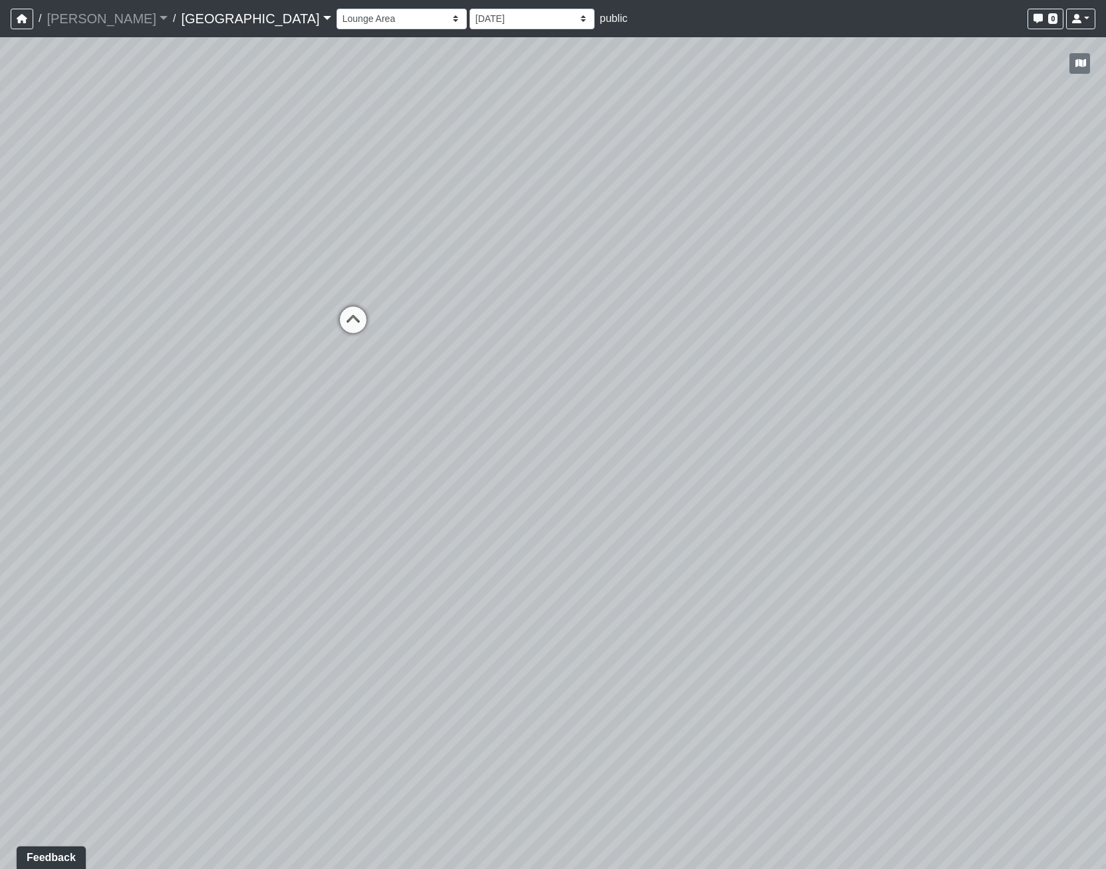
click at [0, 381] on html "/ [PERSON_NAME] Loading... / [GEOGRAPHIC_DATA] [GEOGRAPHIC_DATA] Loading... [GE…" at bounding box center [553, 434] width 1106 height 869
drag, startPoint x: 203, startPoint y: 325, endPoint x: 760, endPoint y: 507, distance: 586.2
click at [898, 546] on div "Loading... Pool Courtyard Entry 1 Loading... Main Lounge 2 Loading... Pool Cour…" at bounding box center [553, 453] width 1106 height 832
drag, startPoint x: 616, startPoint y: 486, endPoint x: 723, endPoint y: 538, distance: 119.3
click at [723, 538] on div "Loading... Pool Courtyard Entry 1 Loading... Main Lounge 2 Loading... Pool Cour…" at bounding box center [553, 453] width 1106 height 832
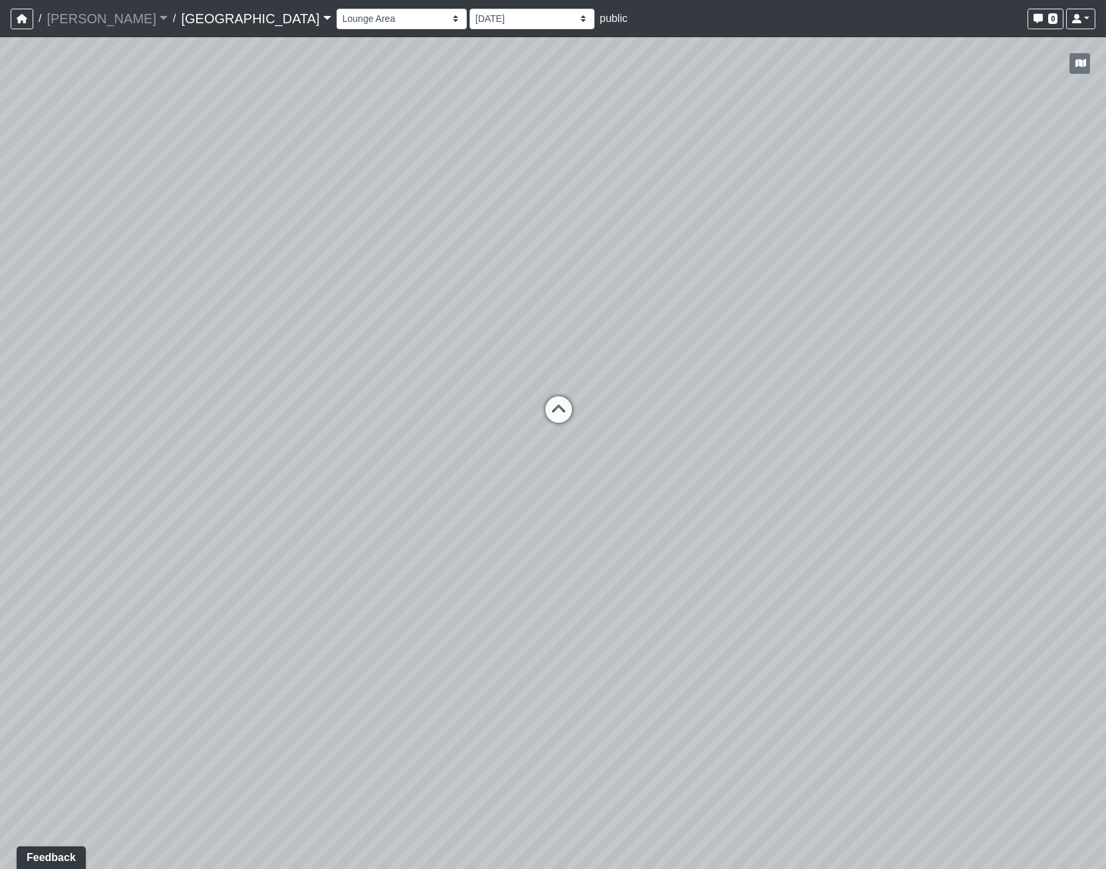
drag, startPoint x: 268, startPoint y: 395, endPoint x: 393, endPoint y: 462, distance: 141.9
click at [393, 462] on div "Loading... Pool Courtyard Entry 1 Loading... Main Lounge 2 Loading... Pool Cour…" at bounding box center [553, 453] width 1106 height 832
click at [380, 500] on div "Loading... Pool Courtyard Entry 1 Loading... Main Lounge 2 Loading... Pool Cour…" at bounding box center [553, 453] width 1106 height 832
drag, startPoint x: 766, startPoint y: 402, endPoint x: 795, endPoint y: 399, distance: 29.4
click at [795, 399] on div "Loading... Pool Courtyard Entry 1 Loading... Main Lounge 2 Loading... Pool Cour…" at bounding box center [553, 453] width 1106 height 832
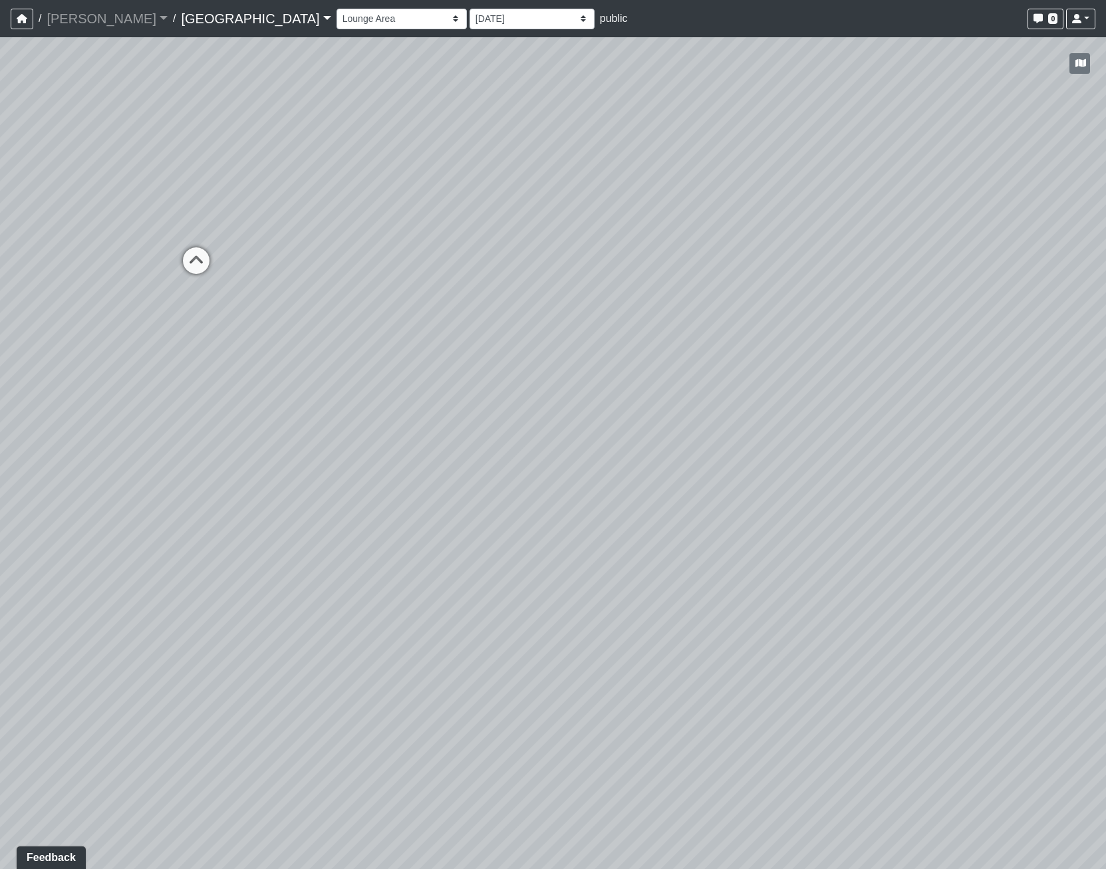
drag, startPoint x: 253, startPoint y: 314, endPoint x: -24, endPoint y: 273, distance: 279.6
click at [0, 273] on html "/ [PERSON_NAME] Loading... / [GEOGRAPHIC_DATA] [GEOGRAPHIC_DATA] Loading... [GE…" at bounding box center [553, 434] width 1106 height 869
click at [150, 259] on icon at bounding box center [160, 265] width 40 height 40
drag, startPoint x: 806, startPoint y: 303, endPoint x: -454, endPoint y: 214, distance: 1262.9
click at [0, 214] on html "/ [PERSON_NAME] Loading... / [GEOGRAPHIC_DATA] [GEOGRAPHIC_DATA] Loading... [GE…" at bounding box center [553, 434] width 1106 height 869
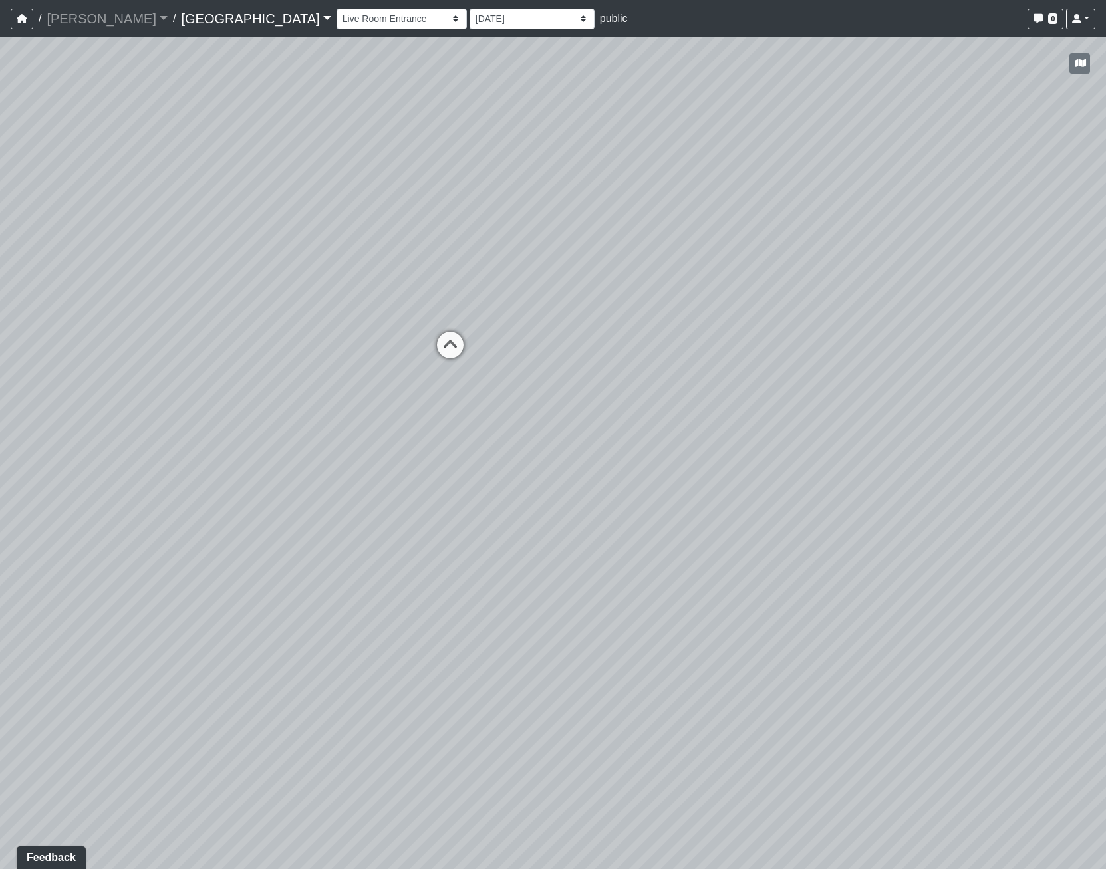
drag, startPoint x: 82, startPoint y: 282, endPoint x: 470, endPoint y: 458, distance: 426.5
click at [470, 490] on div "Loading... Pool Courtyard Entry 1 Loading... Main Lounge 2 Loading... Pool Cour…" at bounding box center [553, 453] width 1106 height 832
click at [479, 367] on icon at bounding box center [473, 375] width 40 height 40
select select "sKTkQMg5kcnUYcRKmAz2kQ"
select select "h3ebyGk32eUmSzz99H473o"
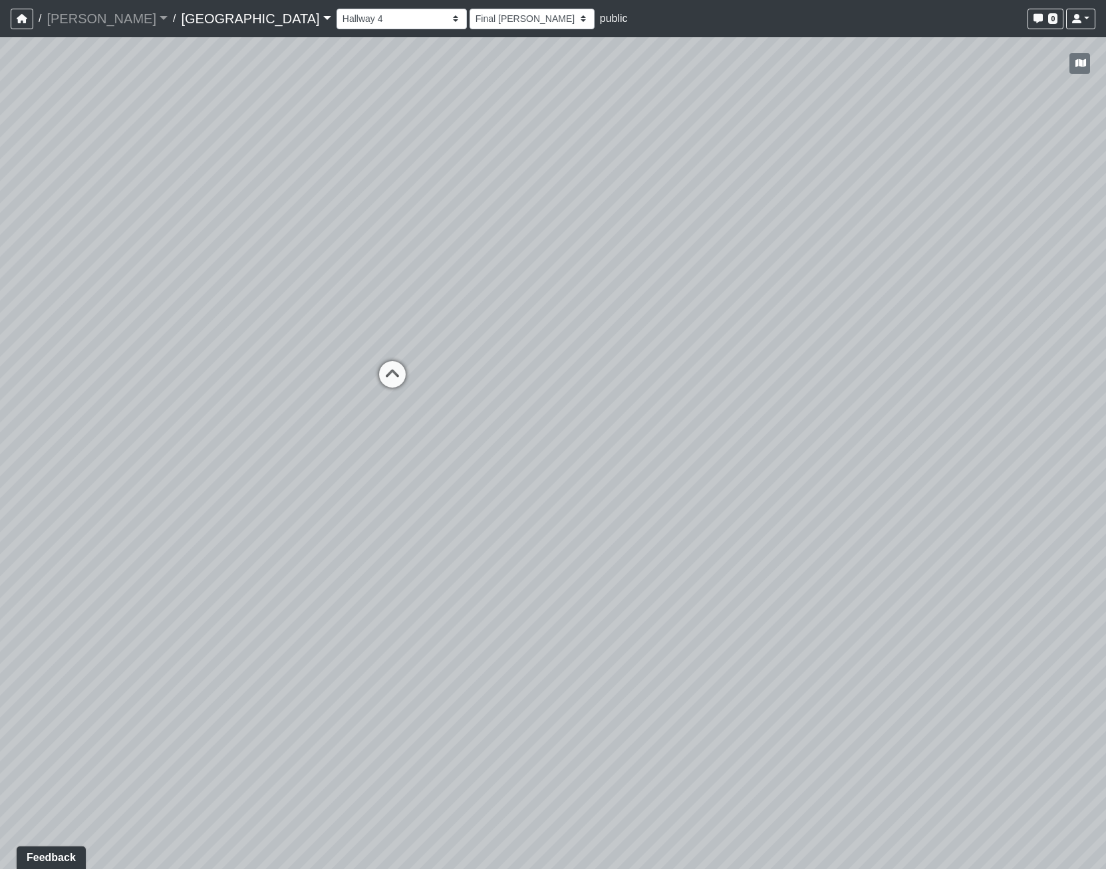
drag, startPoint x: 585, startPoint y: 394, endPoint x: 1010, endPoint y: 426, distance: 425.5
click at [1010, 426] on div "Loading... Pool Courtyard Entry 1 Loading... Main Lounge 2 Loading... Pool Cour…" at bounding box center [553, 453] width 1106 height 832
click at [578, 509] on icon at bounding box center [579, 504] width 40 height 40
select select "nyrKKpN37jHPvguD4SWa4o"
select select "h3ebyGk32eUmSzz99H473o"
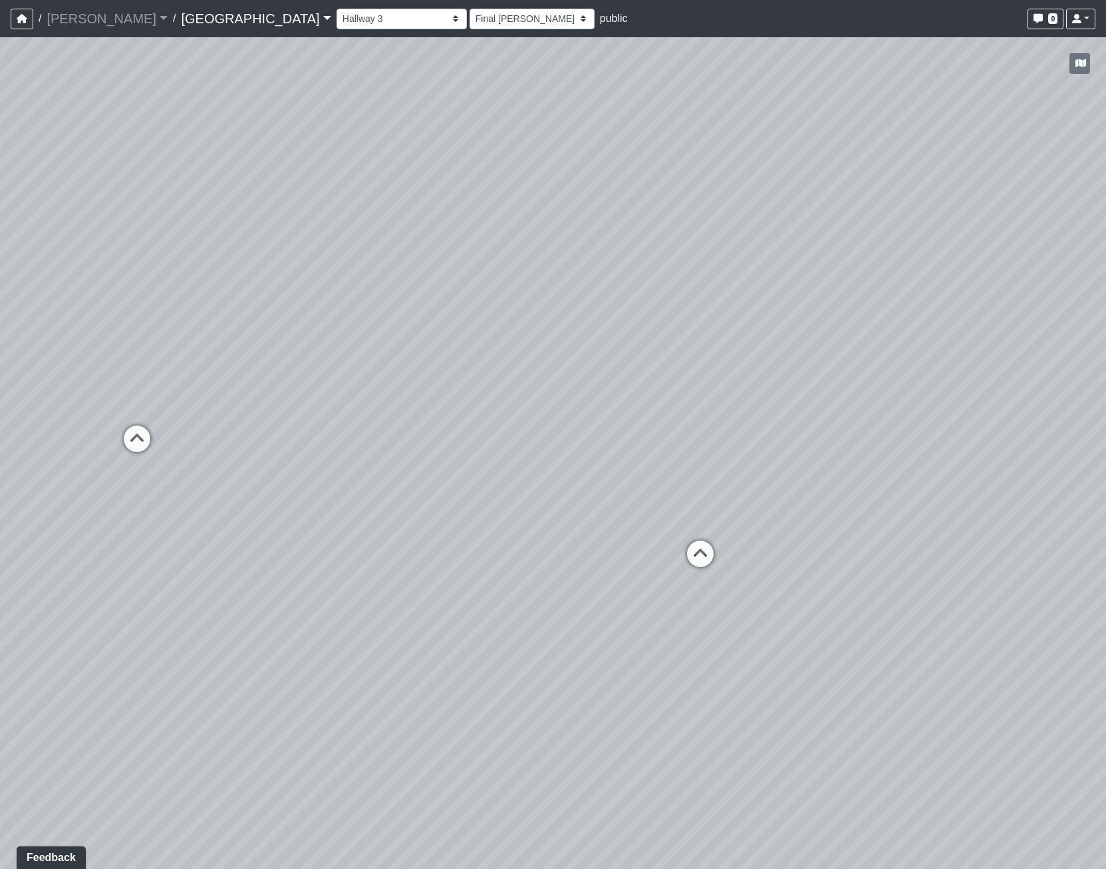
drag, startPoint x: 316, startPoint y: 434, endPoint x: 29, endPoint y: 396, distance: 289.2
click at [29, 396] on div "Loading... Pool Courtyard Entry 1 Loading... Main Lounge 2 Loading... Pool Cour…" at bounding box center [553, 453] width 1106 height 832
click at [529, 510] on icon at bounding box center [525, 520] width 40 height 40
select select "vJWwoUbvsJHWu2XcbdHcnm"
select select "h3ebyGk32eUmSzz99H473o"
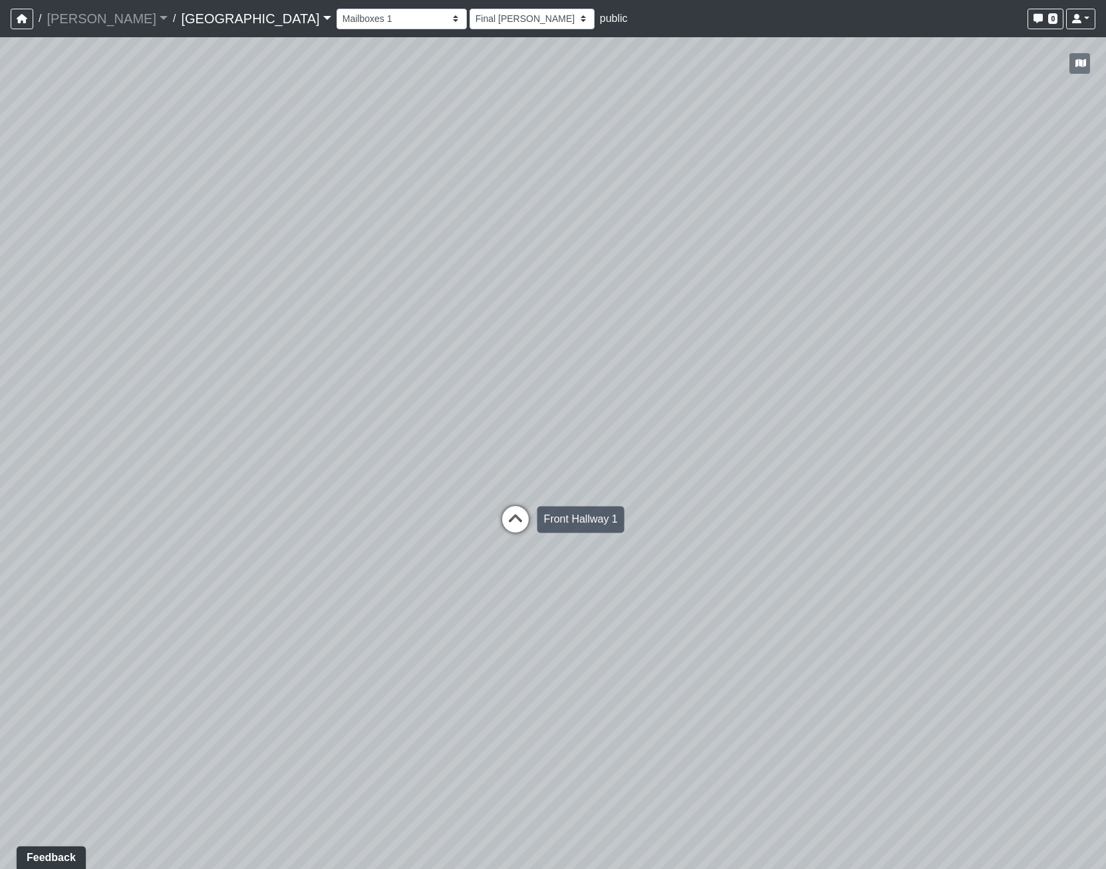
click at [513, 523] on icon at bounding box center [516, 526] width 40 height 40
select select "b3Bs6Jz1acujNoJrA7tKcb"
select select "h3ebyGk32eUmSzz99H473o"
drag, startPoint x: 269, startPoint y: 392, endPoint x: 850, endPoint y: 476, distance: 587.3
click at [850, 476] on div "Loading... Pool Courtyard Entry 1 Loading... Main Lounge 2 Loading... Pool Cour…" at bounding box center [553, 453] width 1106 height 832
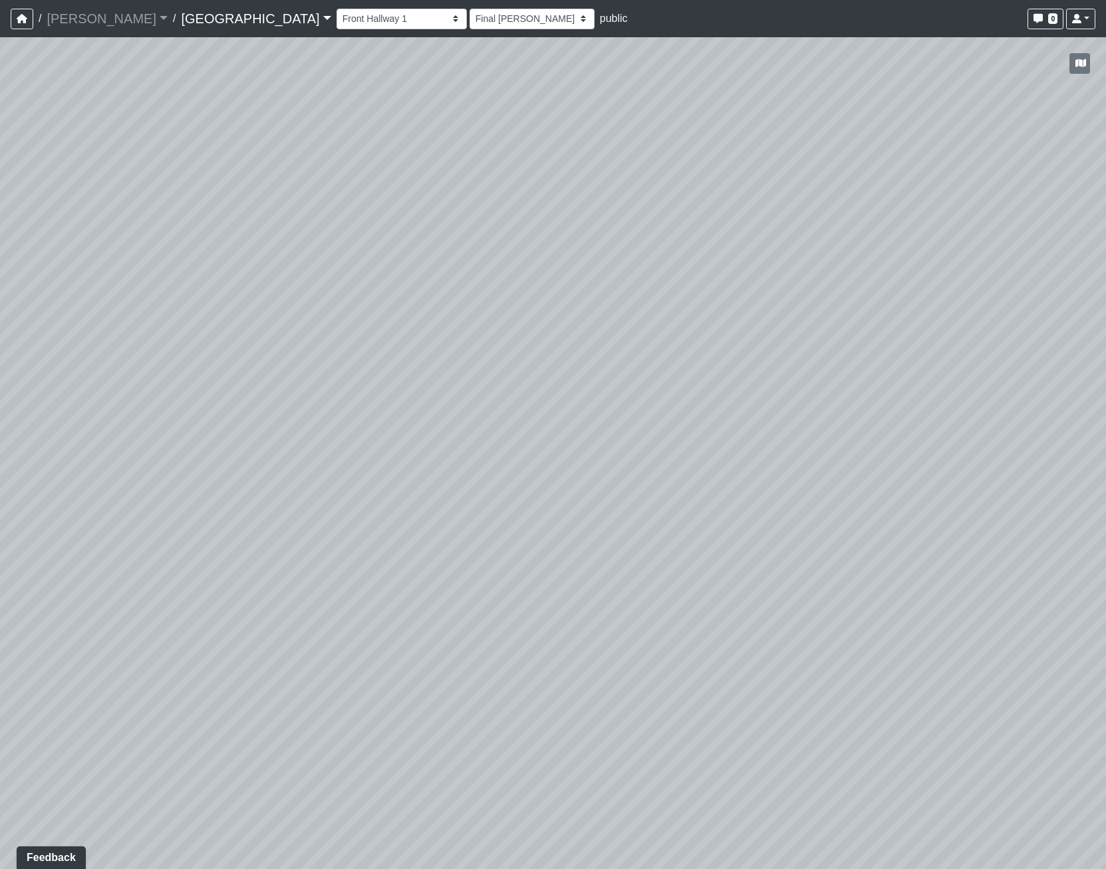
drag, startPoint x: 773, startPoint y: 470, endPoint x: 132, endPoint y: 486, distance: 641.4
click at [132, 486] on div "Loading... Pool Courtyard Entry 1 Loading... Main Lounge 2 Loading... Pool Cour…" at bounding box center [553, 453] width 1106 height 832
drag, startPoint x: 905, startPoint y: 788, endPoint x: 700, endPoint y: 761, distance: 206.0
click at [700, 761] on div "Loading... Pool Courtyard Entry 1 Loading... Main Lounge 2 Loading... Pool Cour…" at bounding box center [553, 453] width 1106 height 832
drag, startPoint x: 272, startPoint y: 521, endPoint x: 812, endPoint y: 496, distance: 540.7
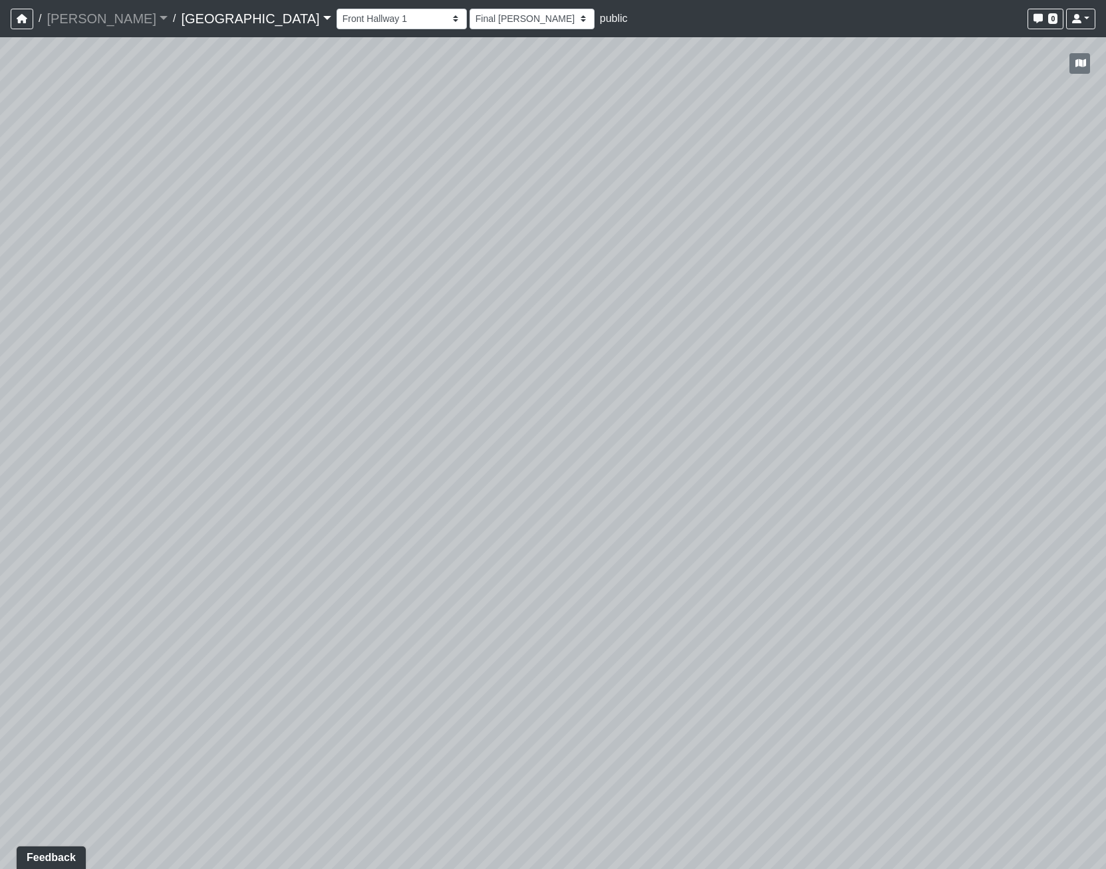
click at [812, 496] on div "Loading... Pool Courtyard Entry 1 Loading... Main Lounge 2 Loading... Pool Cour…" at bounding box center [553, 453] width 1106 height 832
click at [122, 506] on div "Loading... Pool Courtyard Entry 1 Loading... Main Lounge 2 Loading... Pool Cour…" at bounding box center [553, 453] width 1106 height 832
click at [668, 547] on div "Loading... Pool Courtyard Entry 1 Loading... Main Lounge 2 Loading... Pool Cour…" at bounding box center [553, 453] width 1106 height 832
drag, startPoint x: 436, startPoint y: 548, endPoint x: 507, endPoint y: 473, distance: 103.5
click at [439, 548] on icon at bounding box center [437, 557] width 40 height 40
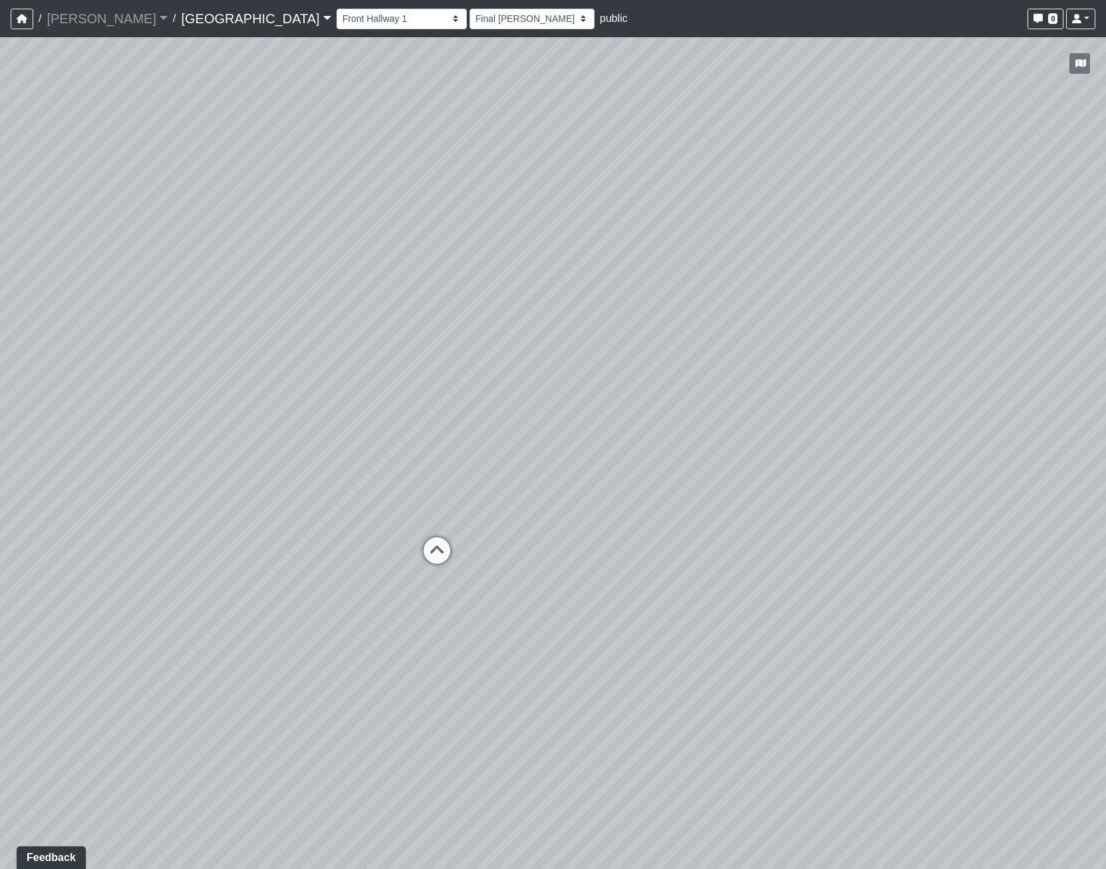
select select "54X5wZMmpaj7btXKPiQRph"
select select "h3ebyGk32eUmSzz99H473o"
drag, startPoint x: 78, startPoint y: 377, endPoint x: -64, endPoint y: 366, distance: 142.1
click at [0, 366] on html "/ [PERSON_NAME] Loading... / [GEOGRAPHIC_DATA] [GEOGRAPHIC_DATA] Loading... [GE…" at bounding box center [553, 434] width 1106 height 869
drag, startPoint x: 546, startPoint y: 597, endPoint x: 572, endPoint y: 605, distance: 27.1
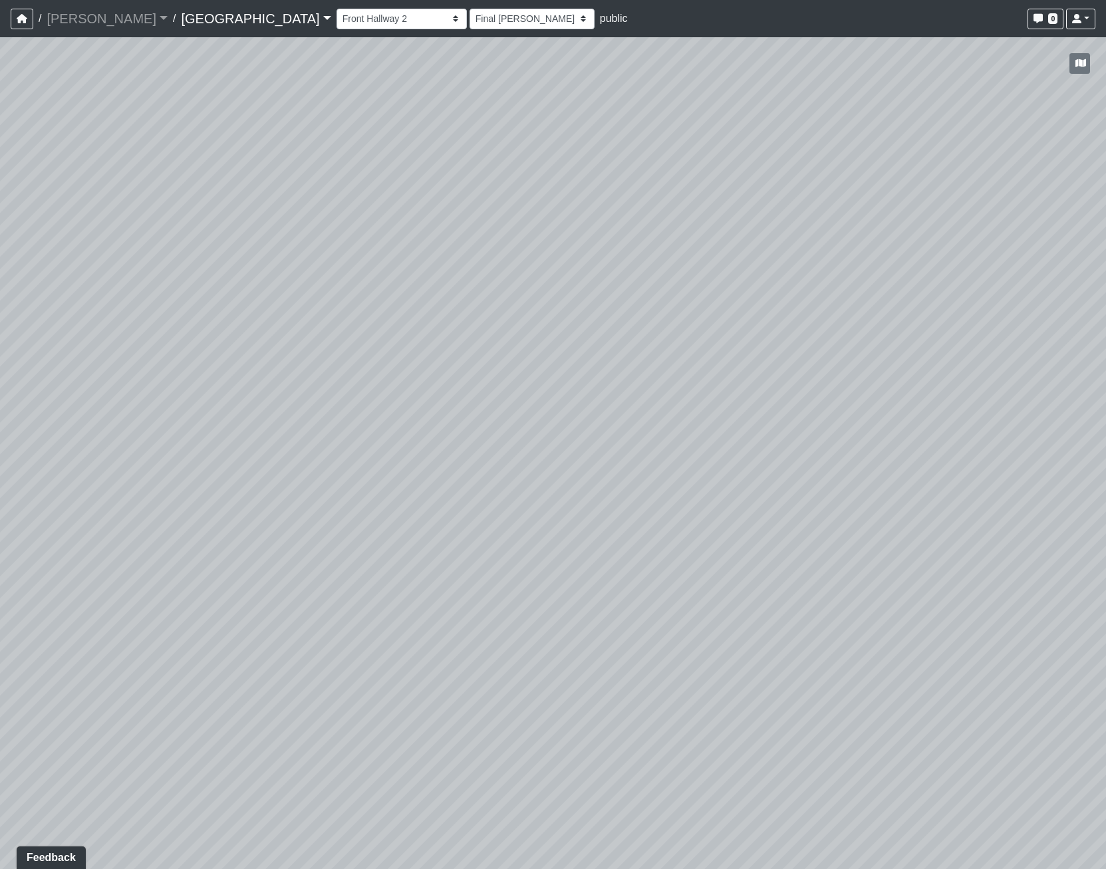
click at [572, 605] on div "Loading... Pool Courtyard Entry 1 Loading... Main Lounge 2 Loading... Pool Cour…" at bounding box center [553, 453] width 1106 height 832
click at [329, 357] on div "Loading... Pool Courtyard Entry 1 Loading... Main Lounge 2 Loading... Pool Cour…" at bounding box center [553, 453] width 1106 height 832
click at [337, 17] on select "Breezeway Entry Fireplace 1 Fireplace 2 Gate Golf Holes Shade Sails Sidewalk 1 …" at bounding box center [402, 19] width 130 height 21
click at [337, 9] on select "Breezeway Entry Fireplace 1 Fireplace 2 Gate Golf Holes Shade Sails Sidewalk 1 …" at bounding box center [402, 19] width 130 height 21
select select "fyNGu9fynwt6xWZagc8qpz"
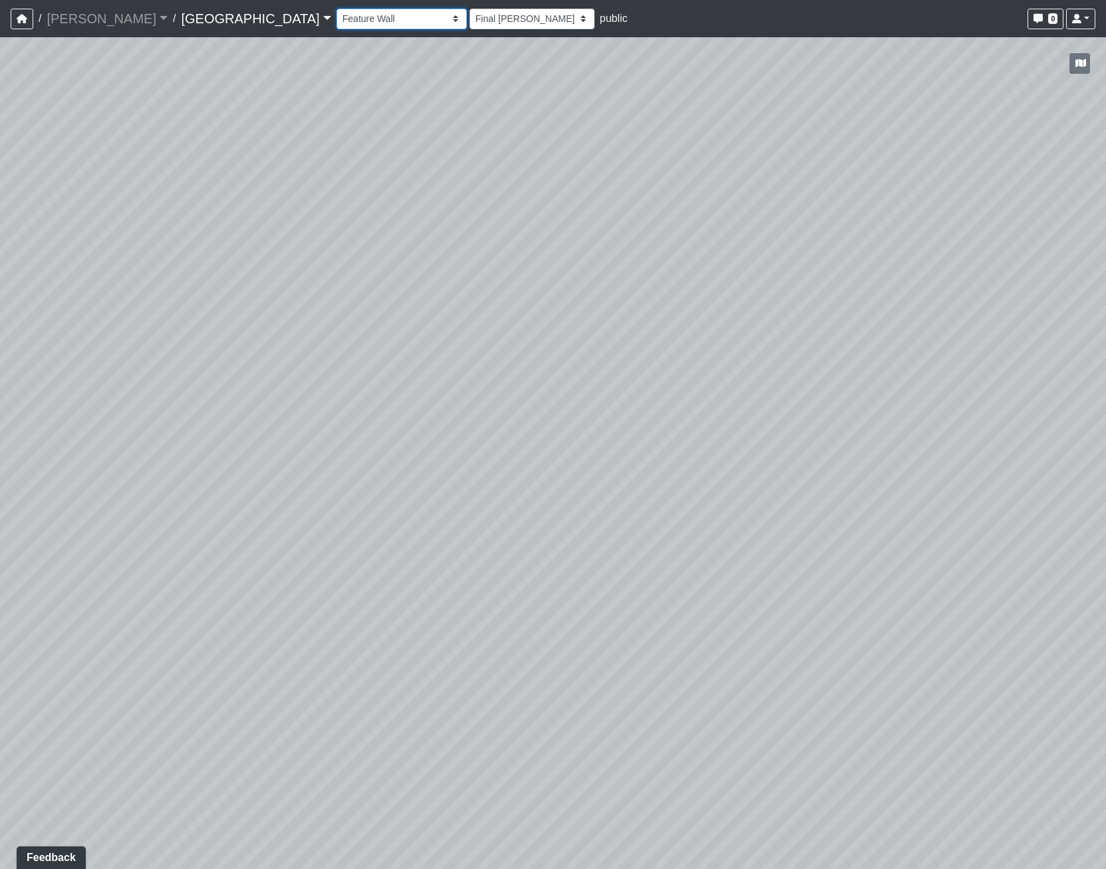
select select "h3ebyGk32eUmSzz99H473o"
drag, startPoint x: 571, startPoint y: 431, endPoint x: 713, endPoint y: 388, distance: 148.6
click at [713, 388] on div "Loading... Pool Courtyard Entry 1 Loading... Main Lounge 2 Loading... Pool Cour…" at bounding box center [553, 453] width 1106 height 832
click at [668, 470] on icon at bounding box center [675, 482] width 40 height 40
select select "uKPV7nrhqgg3th27KX7RhN"
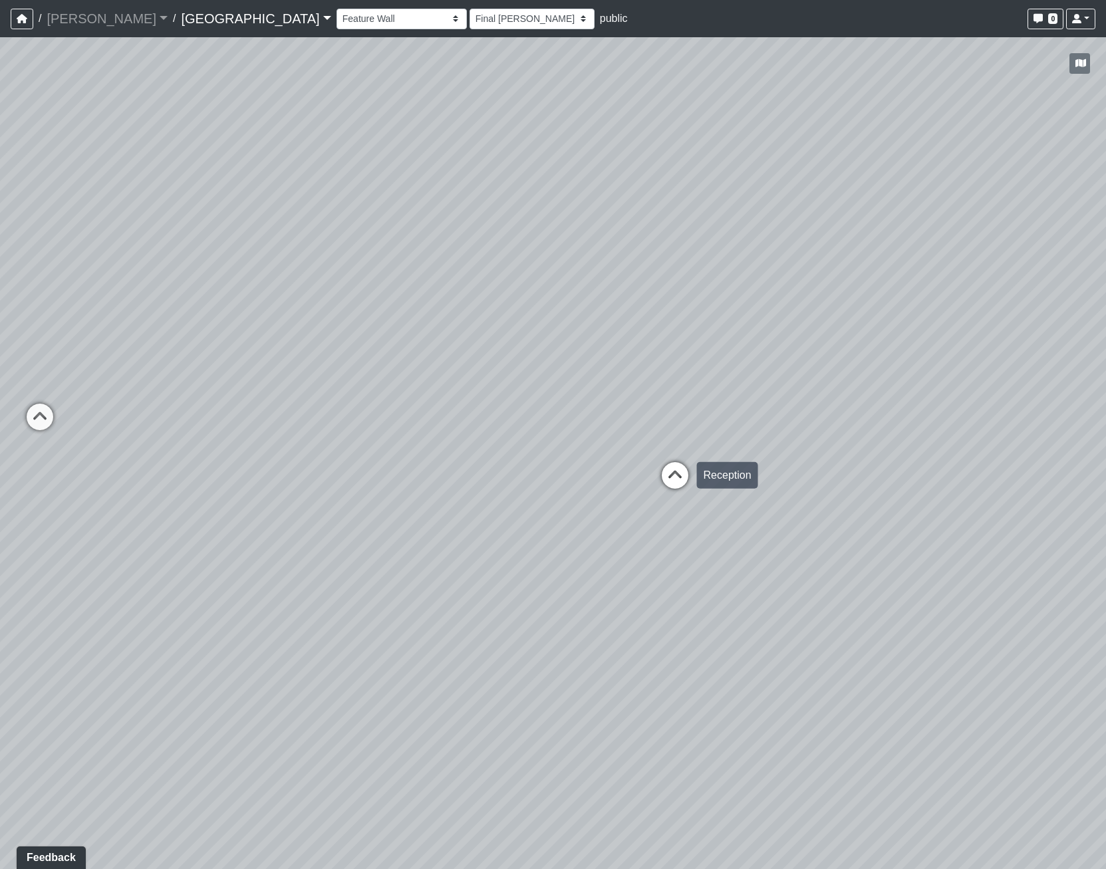
select select "h3ebyGk32eUmSzz99H473o"
drag, startPoint x: 278, startPoint y: 223, endPoint x: -57, endPoint y: 185, distance: 337.4
click at [0, 185] on html "/ [PERSON_NAME] Loading... / [GEOGRAPHIC_DATA] [GEOGRAPHIC_DATA] Loading... [GE…" at bounding box center [553, 434] width 1106 height 869
drag, startPoint x: 231, startPoint y: 203, endPoint x: 847, endPoint y: 503, distance: 685.4
click at [847, 503] on div "Loading... Pool Courtyard Entry 1 Loading... Main Lounge 2 Loading... Pool Cour…" at bounding box center [553, 453] width 1106 height 832
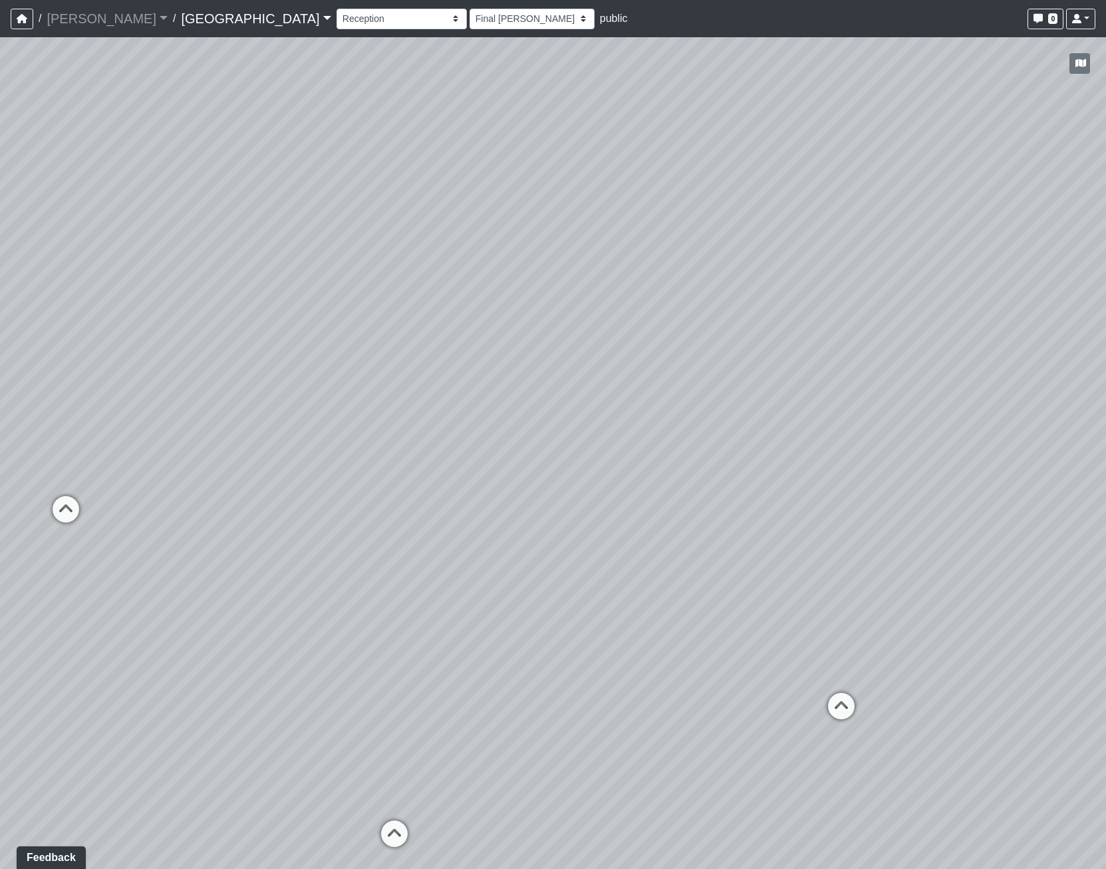
drag, startPoint x: 691, startPoint y: 541, endPoint x: 969, endPoint y: 494, distance: 282.0
click at [969, 494] on div "Loading... Pool Courtyard Entry 1 Loading... Main Lounge 2 Loading... Pool Cour…" at bounding box center [553, 453] width 1106 height 832
drag, startPoint x: 818, startPoint y: 381, endPoint x: 418, endPoint y: 271, distance: 415.3
click at [418, 271] on div "Loading... Pool Courtyard Entry 1 Loading... Main Lounge 2 Loading... Pool Cour…" at bounding box center [553, 453] width 1106 height 832
drag, startPoint x: 726, startPoint y: 337, endPoint x: 229, endPoint y: 368, distance: 498.5
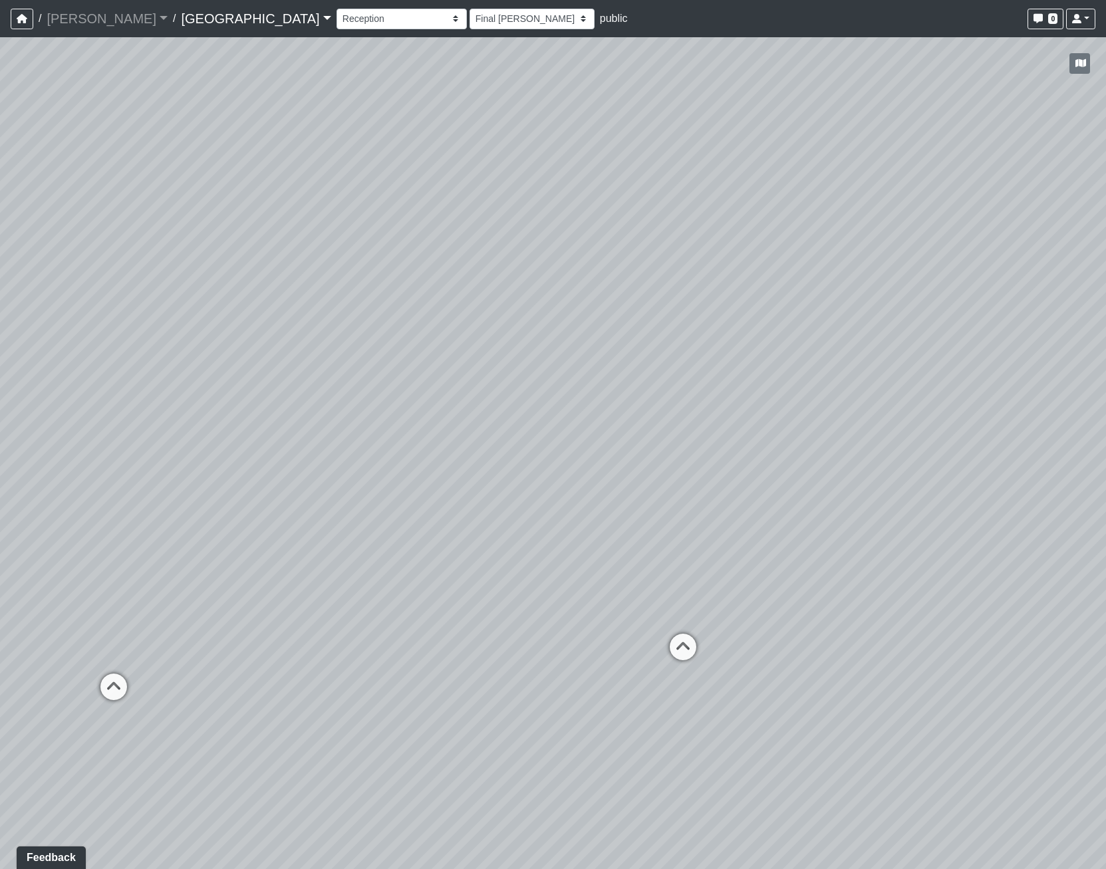
click at [229, 368] on div "Loading... Pool Courtyard Entry 1 Loading... Main Lounge 2 Loading... Pool Cour…" at bounding box center [553, 453] width 1106 height 832
drag, startPoint x: 970, startPoint y: 333, endPoint x: 963, endPoint y: 333, distance: 7.3
click at [970, 333] on div "Loading... Pool Courtyard Entry 1 Loading... Main Lounge 2 Loading... Pool Cour…" at bounding box center [553, 453] width 1106 height 832
click at [879, 542] on div "Loading... Pool Courtyard Entry 1 Loading... Main Lounge 2 Loading... Pool Cour…" at bounding box center [553, 453] width 1106 height 832
drag, startPoint x: 593, startPoint y: 483, endPoint x: 345, endPoint y: 460, distance: 249.8
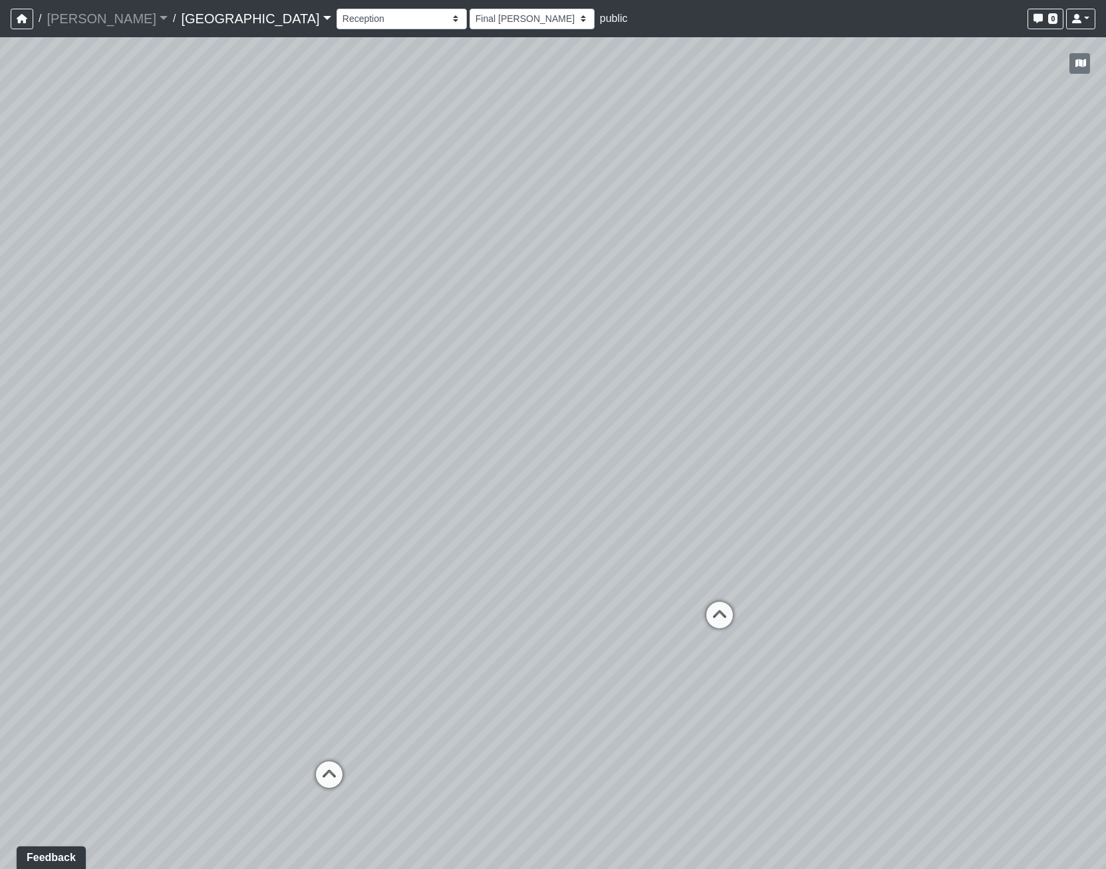
click at [345, 460] on div "Loading... Pool Courtyard Entry 1 Loading... Main Lounge 2 Loading... Pool Cour…" at bounding box center [553, 453] width 1106 height 832
drag, startPoint x: 327, startPoint y: 544, endPoint x: 631, endPoint y: 598, distance: 308.0
click at [631, 598] on div "Loading... Pool Courtyard Entry 1 Loading... Main Lounge 2 Loading... Pool Cour…" at bounding box center [553, 453] width 1106 height 832
drag, startPoint x: 536, startPoint y: 784, endPoint x: 528, endPoint y: 774, distance: 13.3
click at [534, 785] on icon at bounding box center [538, 793] width 40 height 40
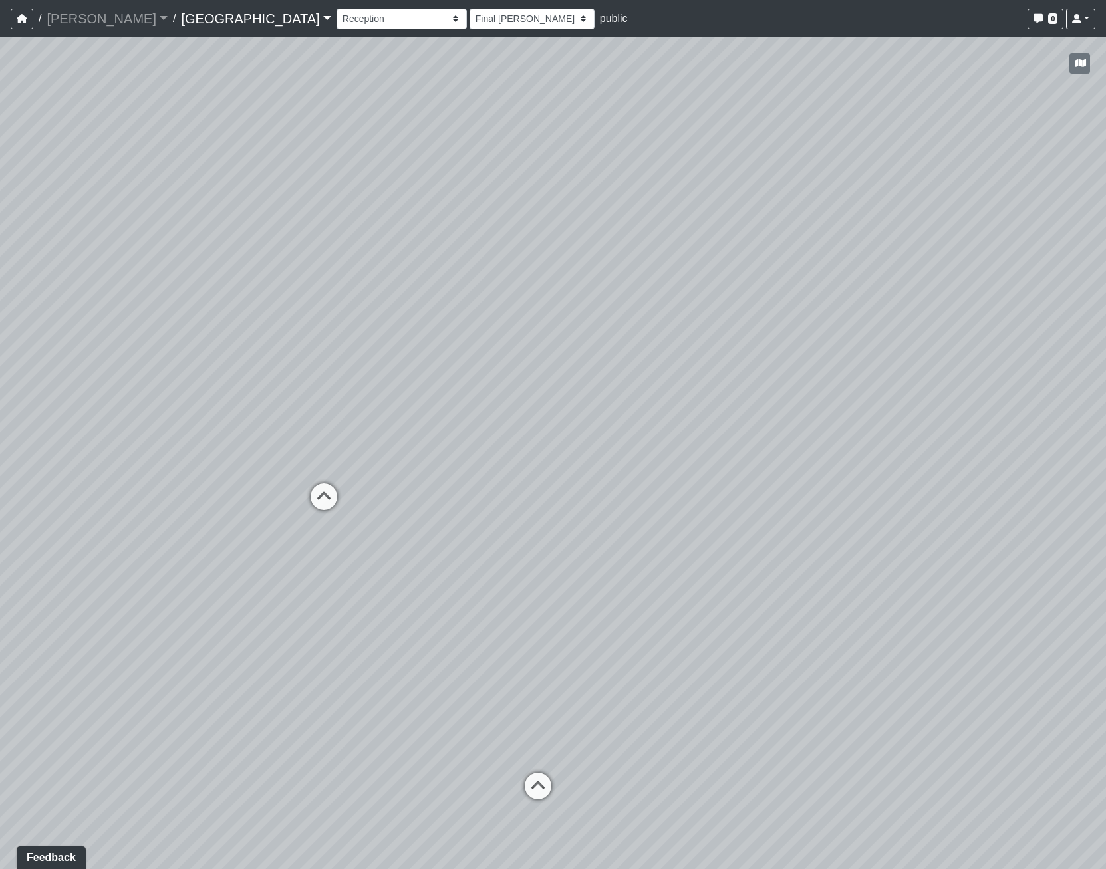
select select "iwTNGMkq6mnxgQ5coLdt78"
select select "h3ebyGk32eUmSzz99H473o"
click at [385, 593] on icon at bounding box center [377, 597] width 40 height 40
select select "cotd9VRyjgij5dL3HhPw4n"
select select "h3ebyGk32eUmSzz99H473o"
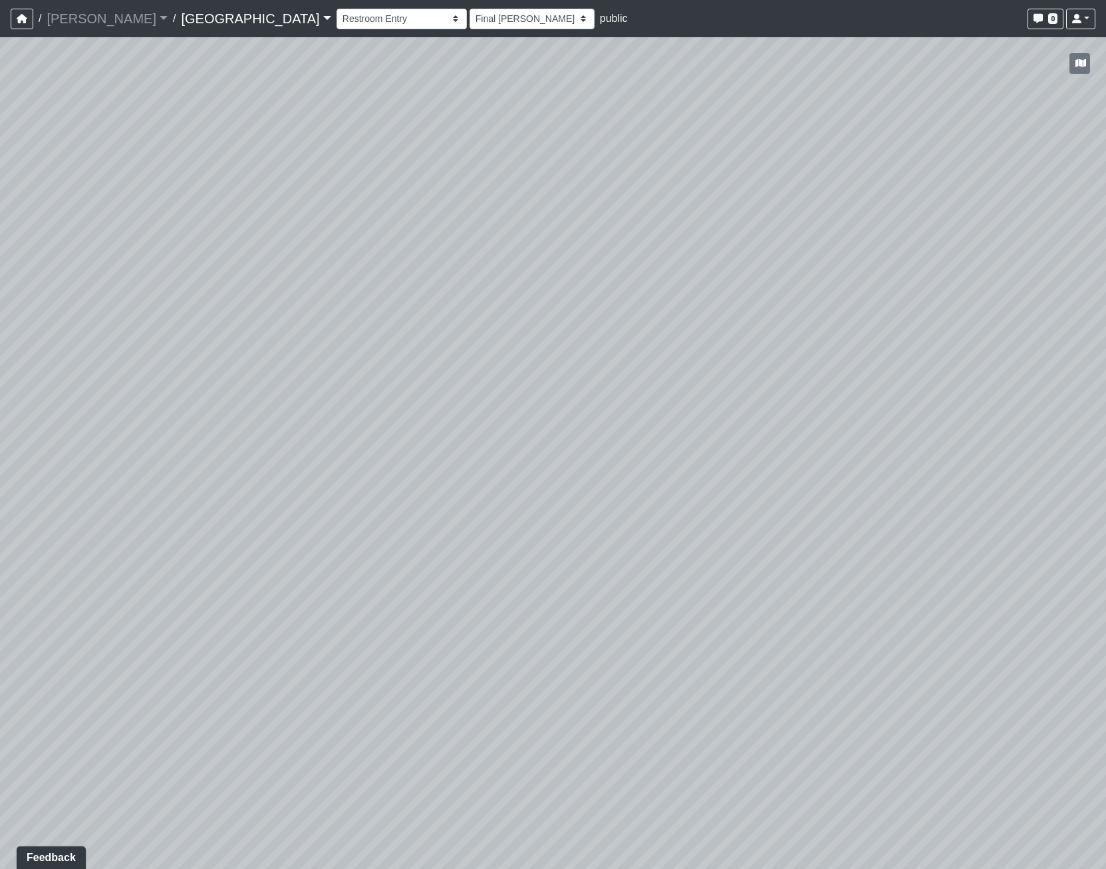
drag, startPoint x: 180, startPoint y: 446, endPoint x: -152, endPoint y: 535, distance: 343.2
click at [0, 535] on html "/ [PERSON_NAME] Loading... / [GEOGRAPHIC_DATA] [GEOGRAPHIC_DATA] Loading... [GE…" at bounding box center [553, 434] width 1106 height 869
drag, startPoint x: 331, startPoint y: 613, endPoint x: 702, endPoint y: 565, distance: 375.0
click at [702, 565] on div "Loading... Pool Courtyard Entry 1 Loading... Main Lounge 2 Loading... Pool Cour…" at bounding box center [553, 453] width 1106 height 832
drag, startPoint x: 430, startPoint y: 598, endPoint x: 466, endPoint y: 618, distance: 40.5
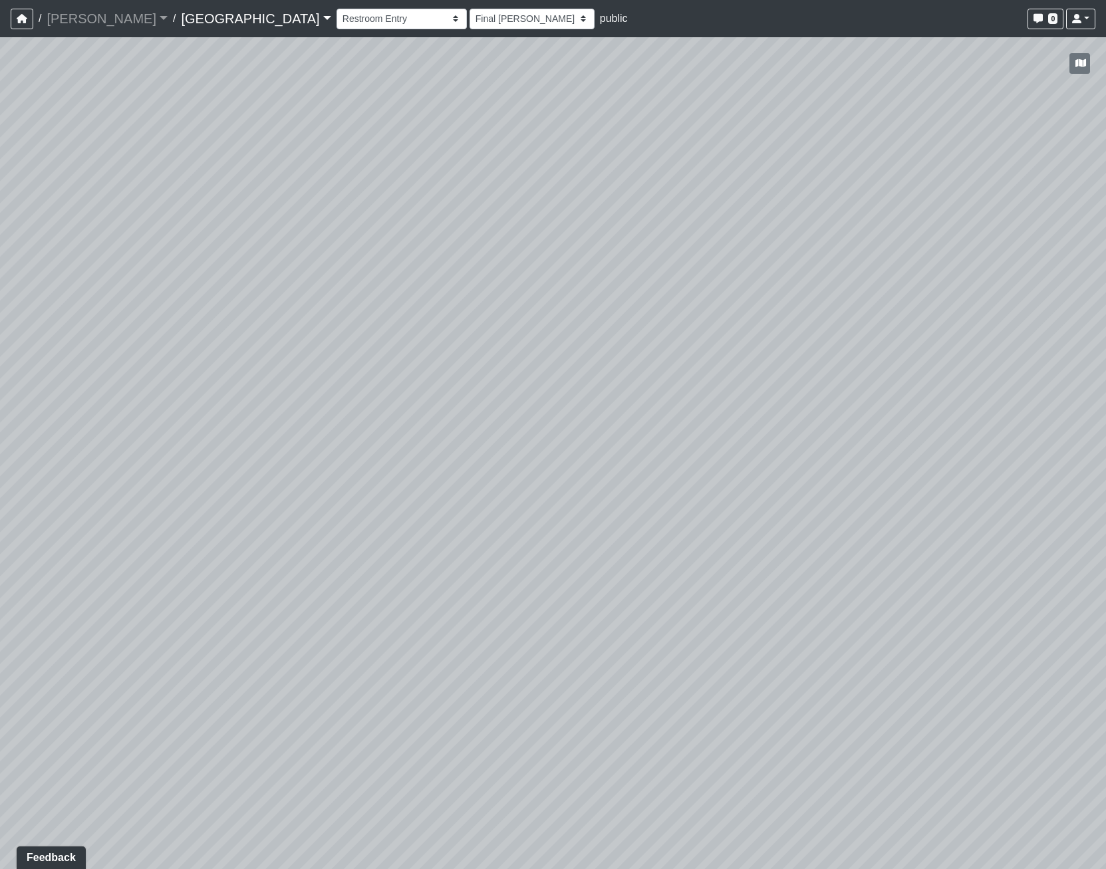
click at [466, 618] on div "Loading... Pool Courtyard Entry 1 Loading... Main Lounge 2 Loading... Pool Cour…" at bounding box center [553, 453] width 1106 height 832
drag, startPoint x: 466, startPoint y: 618, endPoint x: -557, endPoint y: 333, distance: 1061.4
click at [0, 333] on html "/ [PERSON_NAME] Loading... / [GEOGRAPHIC_DATA] [GEOGRAPHIC_DATA] Loading... [GE…" at bounding box center [553, 434] width 1106 height 869
click at [746, 317] on icon at bounding box center [738, 317] width 40 height 40
select select "cPz5AA6jdxfLA8T8qokQ2v"
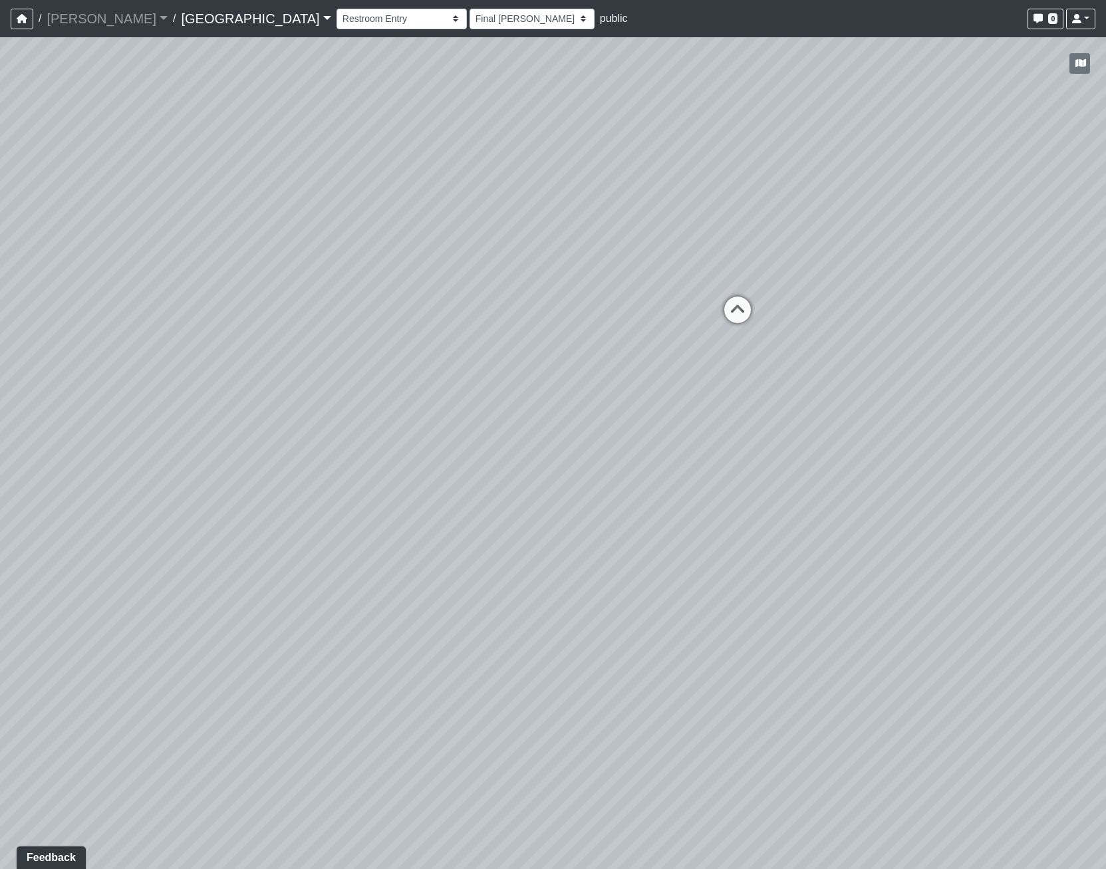
select select "h3ebyGk32eUmSzz99H473o"
drag, startPoint x: 138, startPoint y: 512, endPoint x: 837, endPoint y: 561, distance: 700.1
click at [842, 564] on div "Loading... Pool Courtyard Entry 1 Loading... Main Lounge 2 Loading... Pool Cour…" at bounding box center [553, 453] width 1106 height 832
drag, startPoint x: 347, startPoint y: 343, endPoint x: 579, endPoint y: 434, distance: 250.2
click at [579, 434] on div "Loading... Pool Courtyard Entry 1 Loading... Main Lounge 2 Loading... Pool Cour…" at bounding box center [553, 453] width 1106 height 832
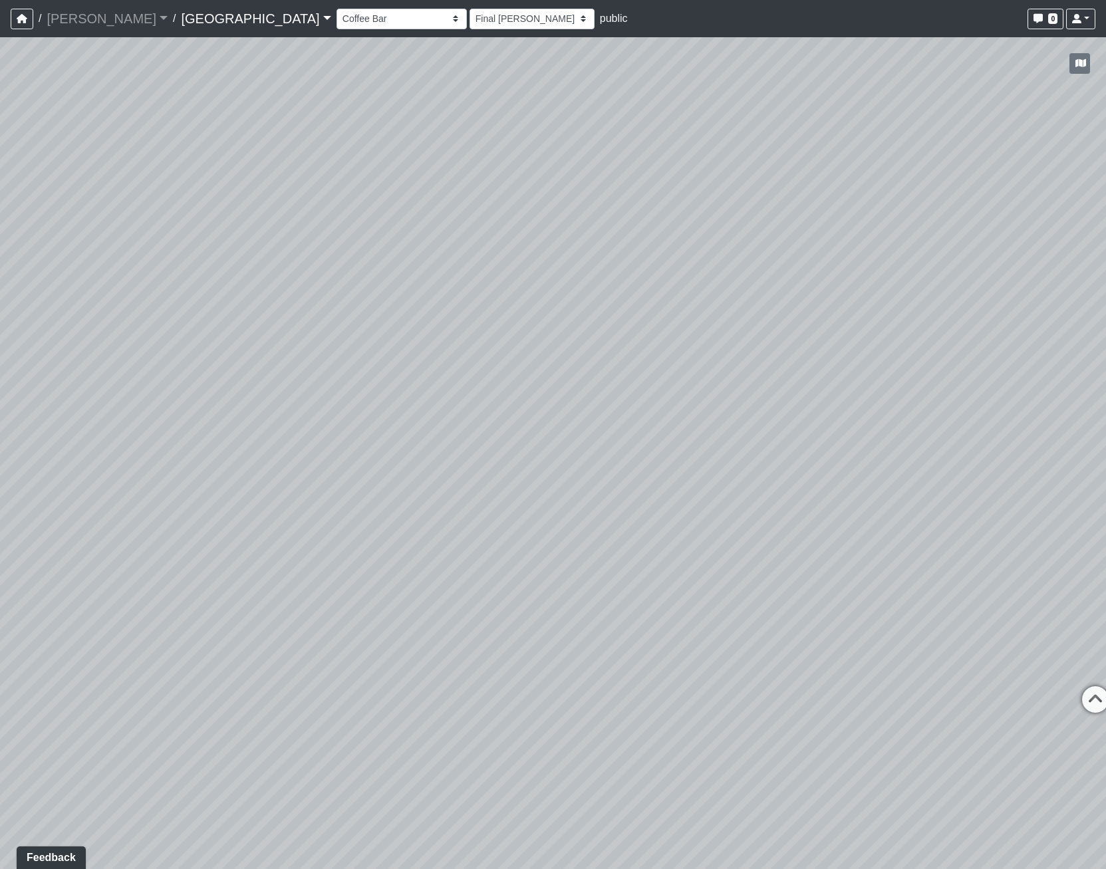
drag, startPoint x: 843, startPoint y: 621, endPoint x: 398, endPoint y: 585, distance: 446.4
click at [398, 585] on div "Loading... Pool Courtyard Entry 1 Loading... Main Lounge 2 Loading... Pool Cour…" at bounding box center [553, 453] width 1106 height 832
click at [372, 488] on div "Loading... Pool Courtyard Entry 1 Loading... Main Lounge 2 Loading... Pool Cour…" at bounding box center [553, 453] width 1106 height 832
drag, startPoint x: 696, startPoint y: 480, endPoint x: 668, endPoint y: 487, distance: 28.7
click at [692, 482] on icon at bounding box center [702, 492] width 40 height 40
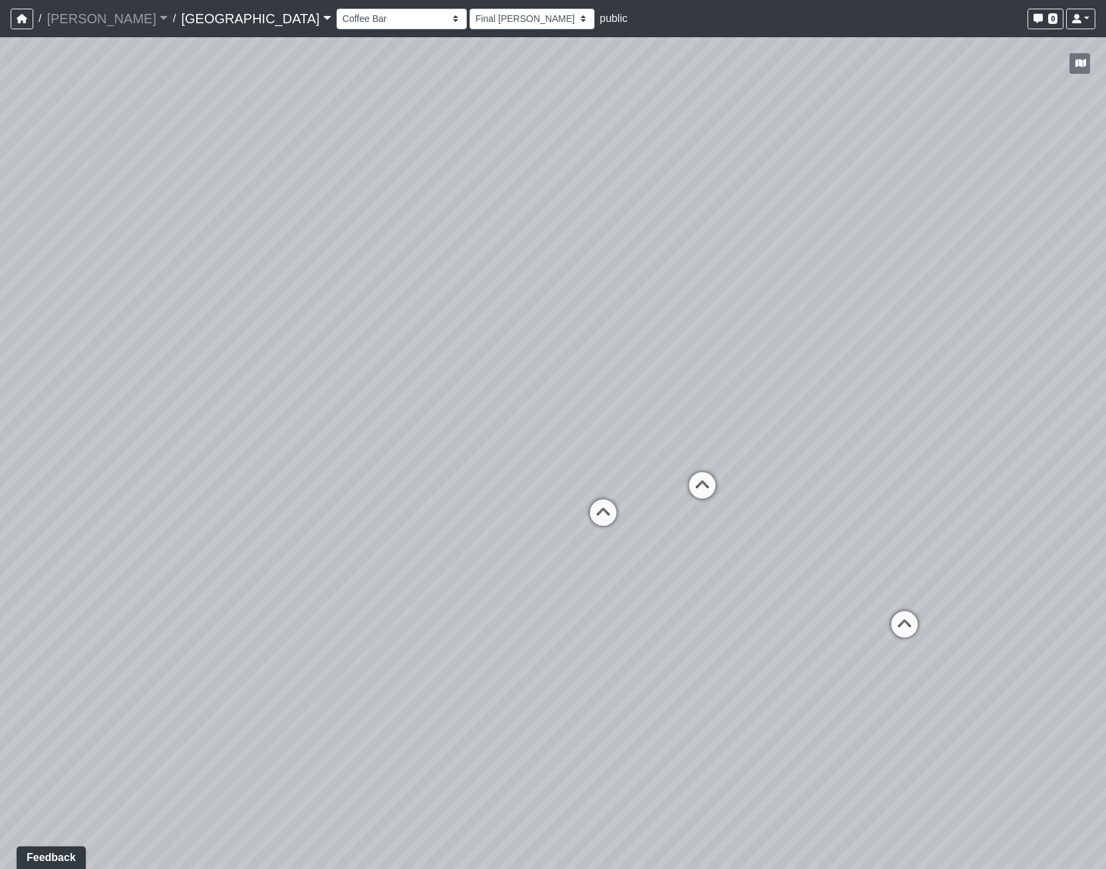
select select "uKPV7nrhqgg3th27KX7RhN"
select select "h3ebyGk32eUmSzz99H473o"
drag, startPoint x: 229, startPoint y: 474, endPoint x: 1029, endPoint y: 626, distance: 813.7
click at [1030, 635] on div "Loading... Pool Courtyard Entry 1 Loading... Main Lounge 2 Loading... Pool Cour…" at bounding box center [553, 453] width 1106 height 832
drag, startPoint x: 362, startPoint y: 464, endPoint x: 702, endPoint y: 532, distance: 345.9
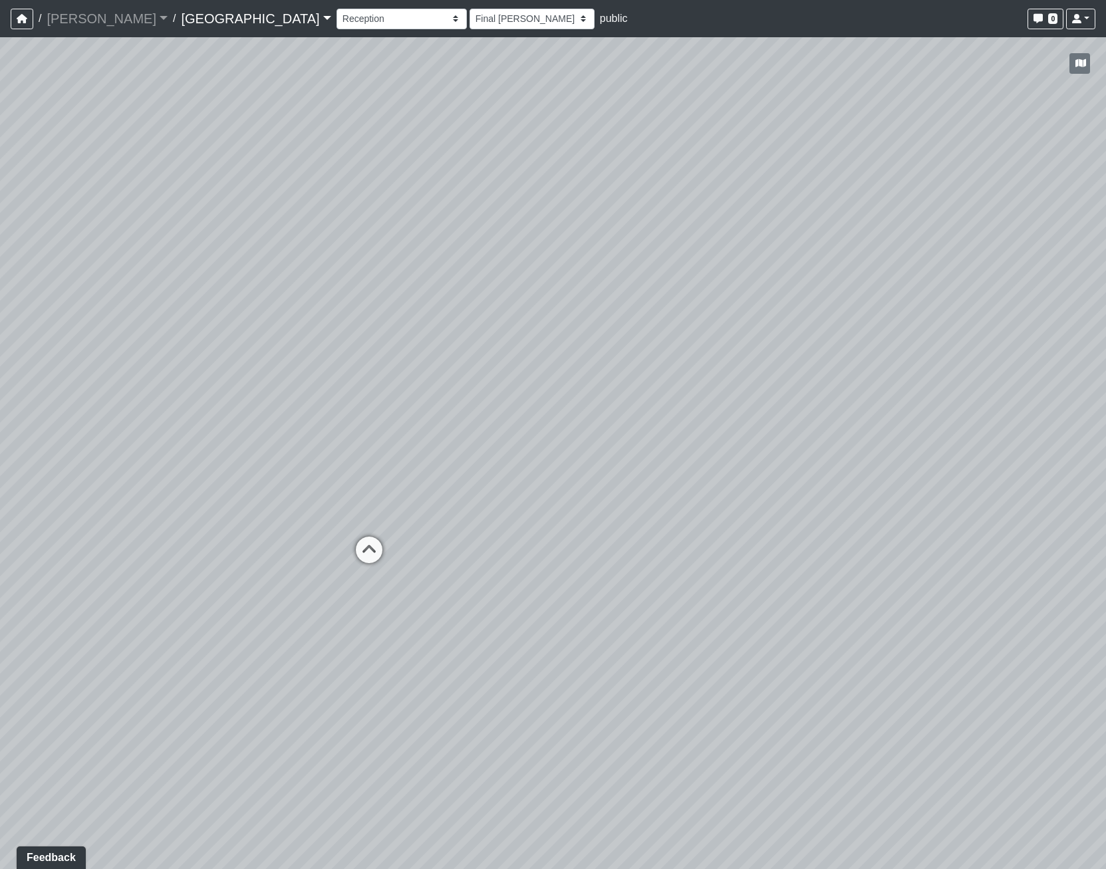
click at [702, 532] on div "Loading... Pool Courtyard Entry 1 Loading... Main Lounge 2 Loading... Pool Cour…" at bounding box center [553, 453] width 1106 height 832
drag, startPoint x: 513, startPoint y: 520, endPoint x: 487, endPoint y: 432, distance: 92.2
click at [487, 432] on div "Loading... Pool Courtyard Entry 1 Loading... Main Lounge 2 Loading... Pool Cour…" at bounding box center [553, 453] width 1106 height 832
